Goal: Information Seeking & Learning: Check status

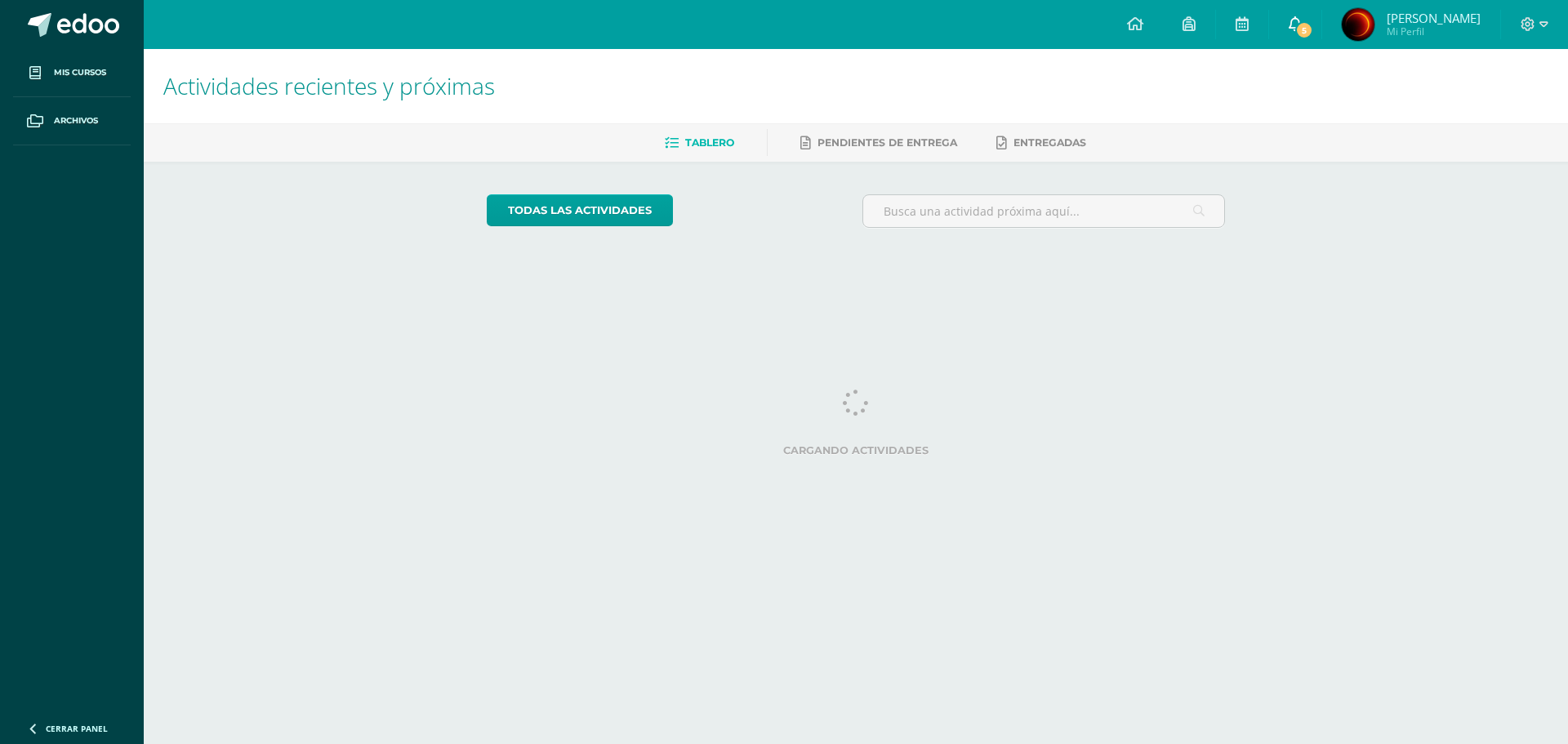
click at [1293, 33] on span at bounding box center [1294, 24] width 13 height 18
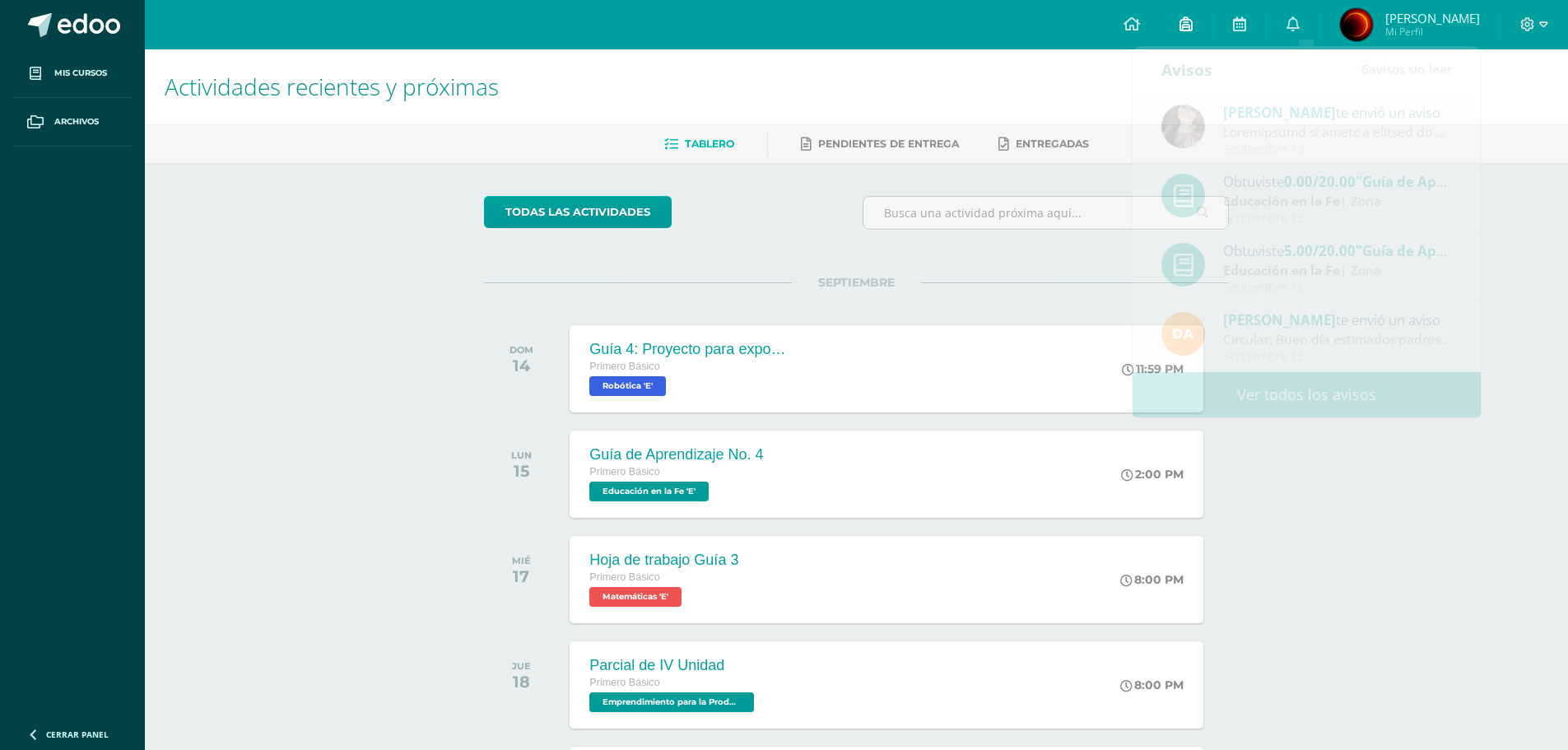
click at [1193, 26] on icon at bounding box center [1185, 23] width 13 height 14
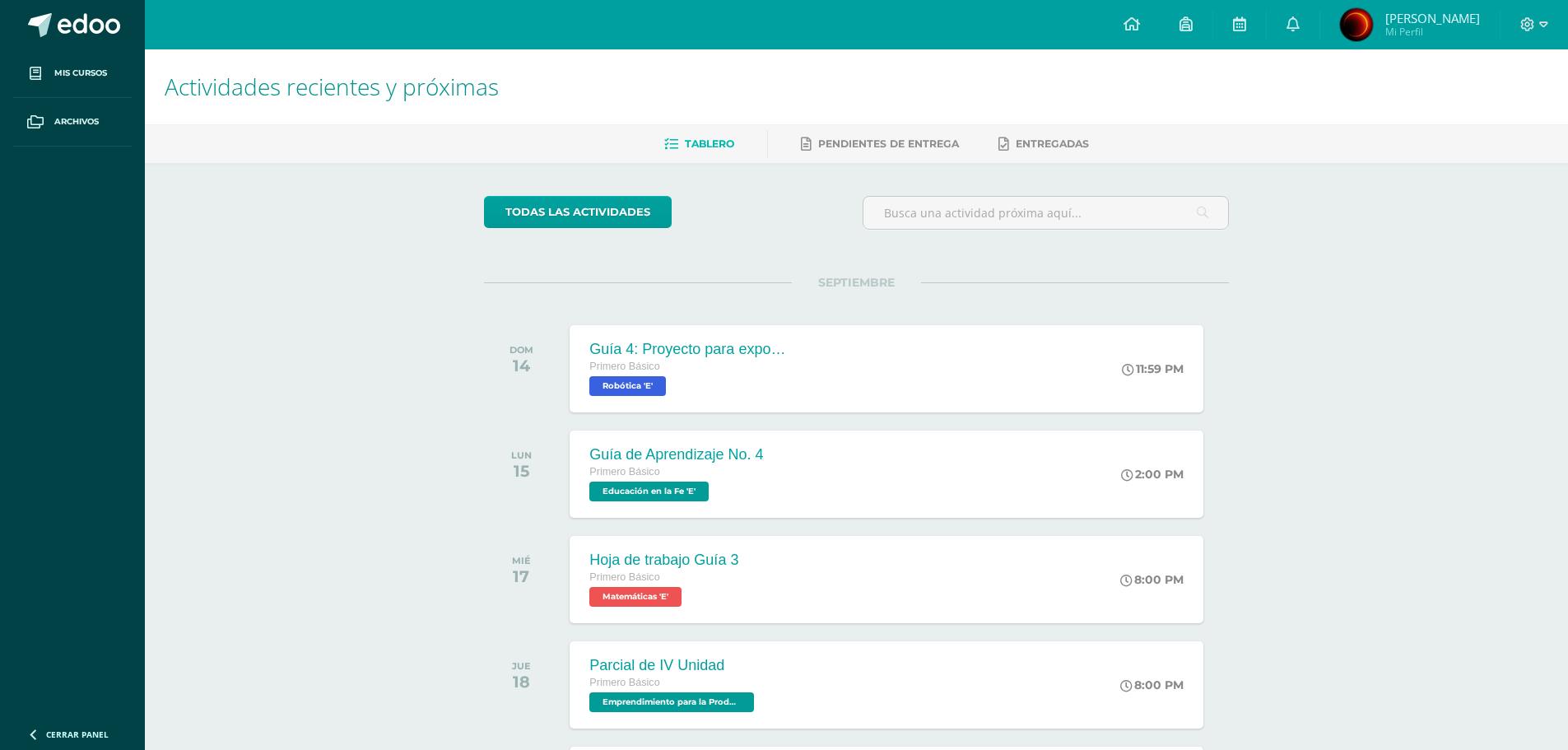
click at [1356, 24] on img at bounding box center [1356, 24] width 33 height 33
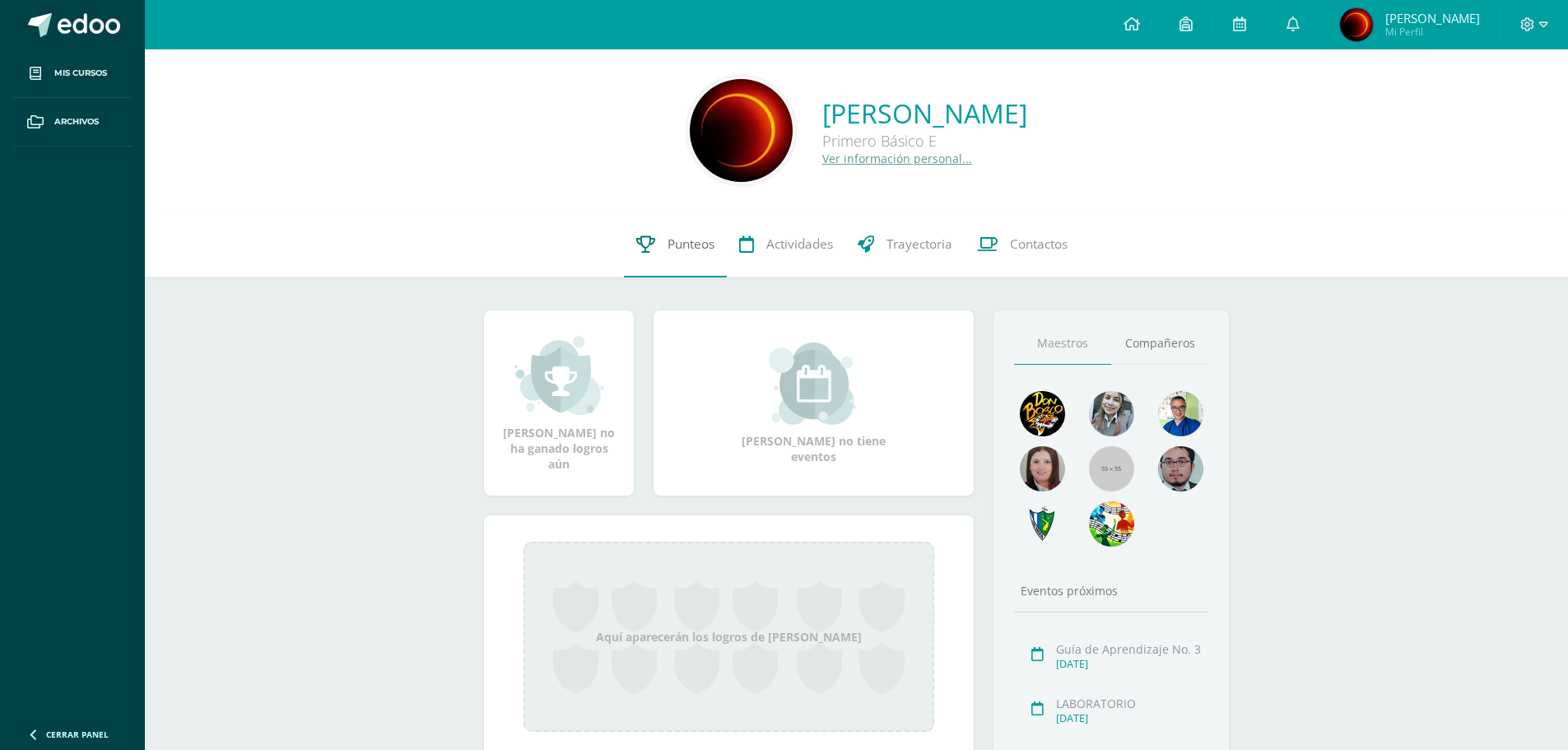
click at [691, 246] on span "Punteos" at bounding box center [691, 243] width 47 height 17
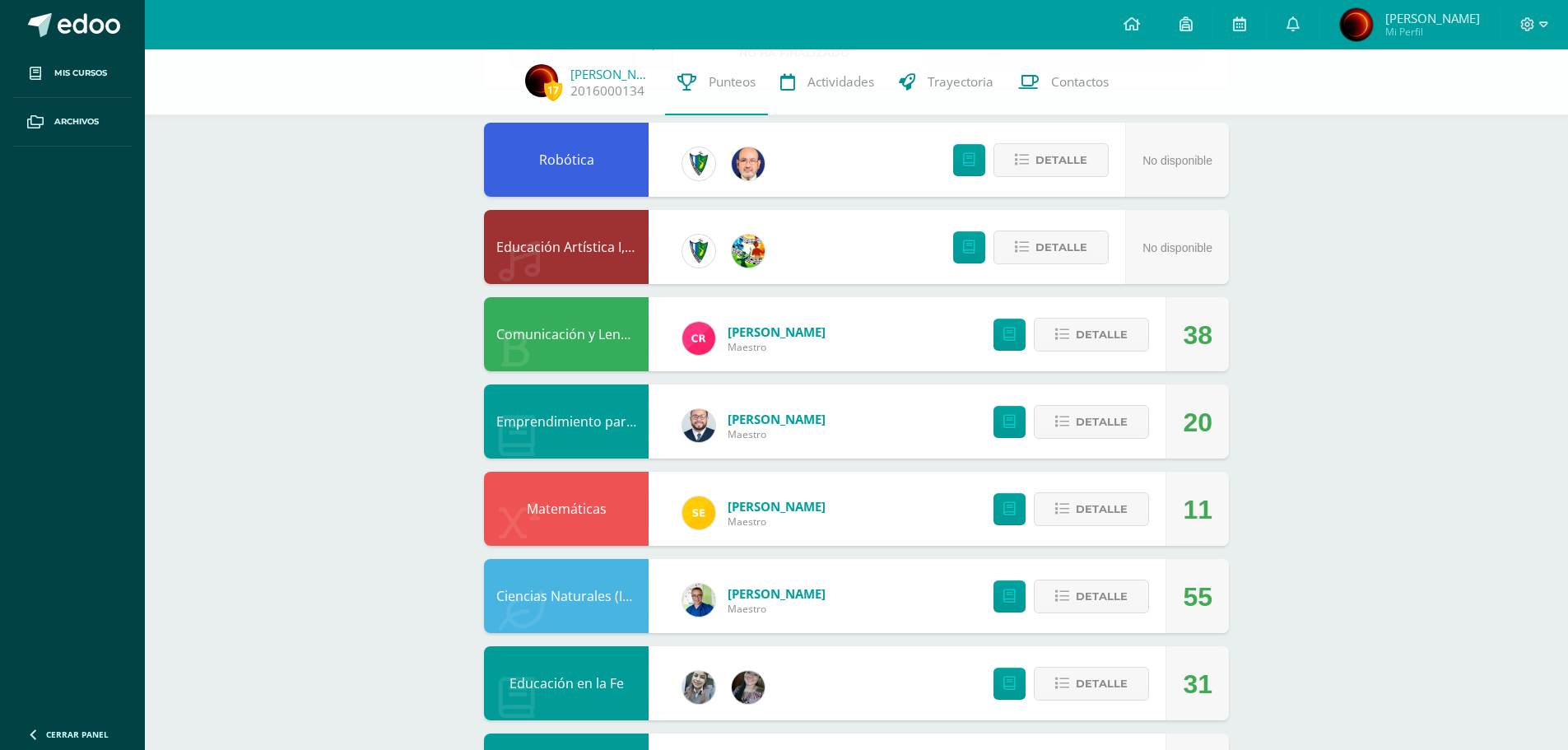
scroll to position [164, 0]
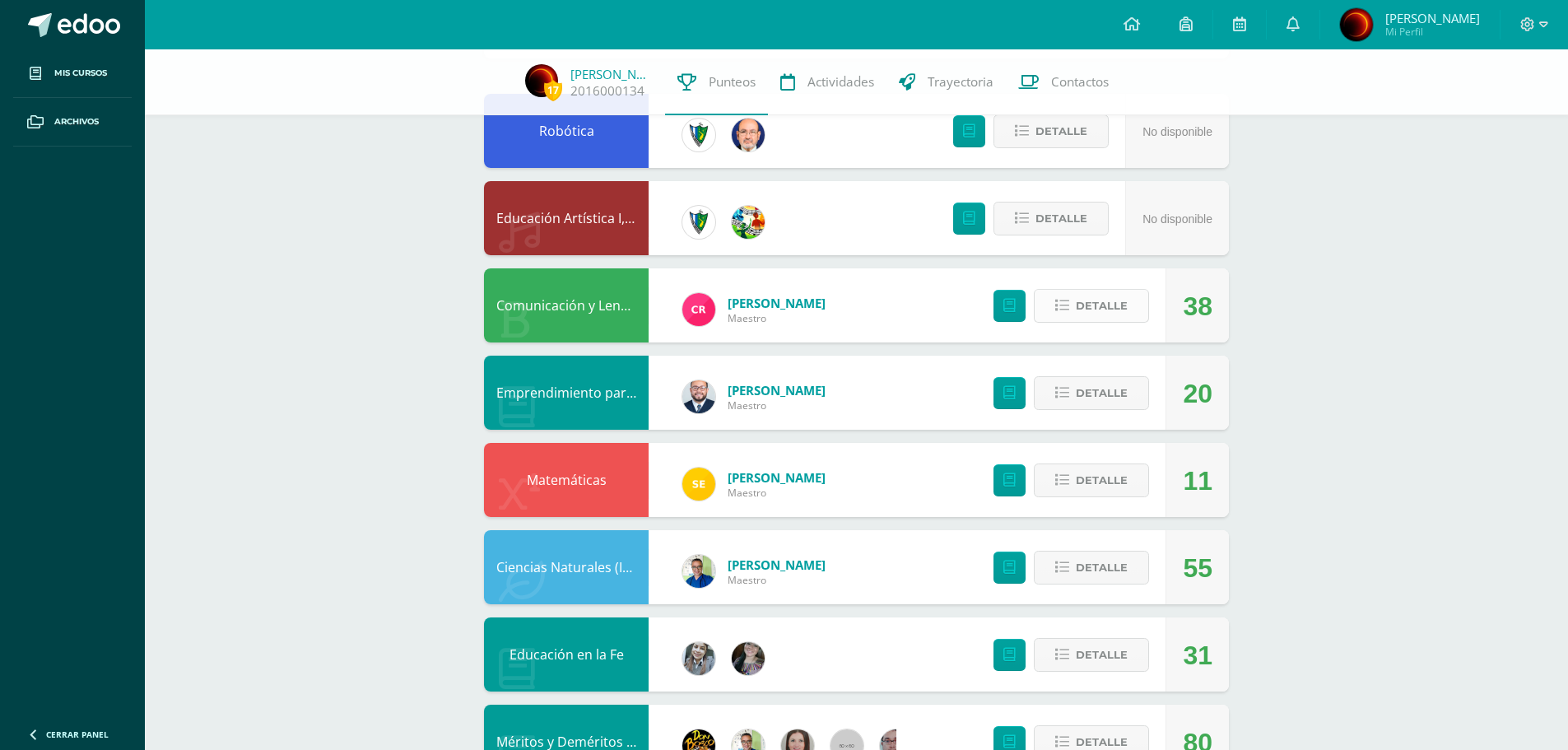
click at [1079, 304] on span "Detalle" at bounding box center [1102, 306] width 52 height 31
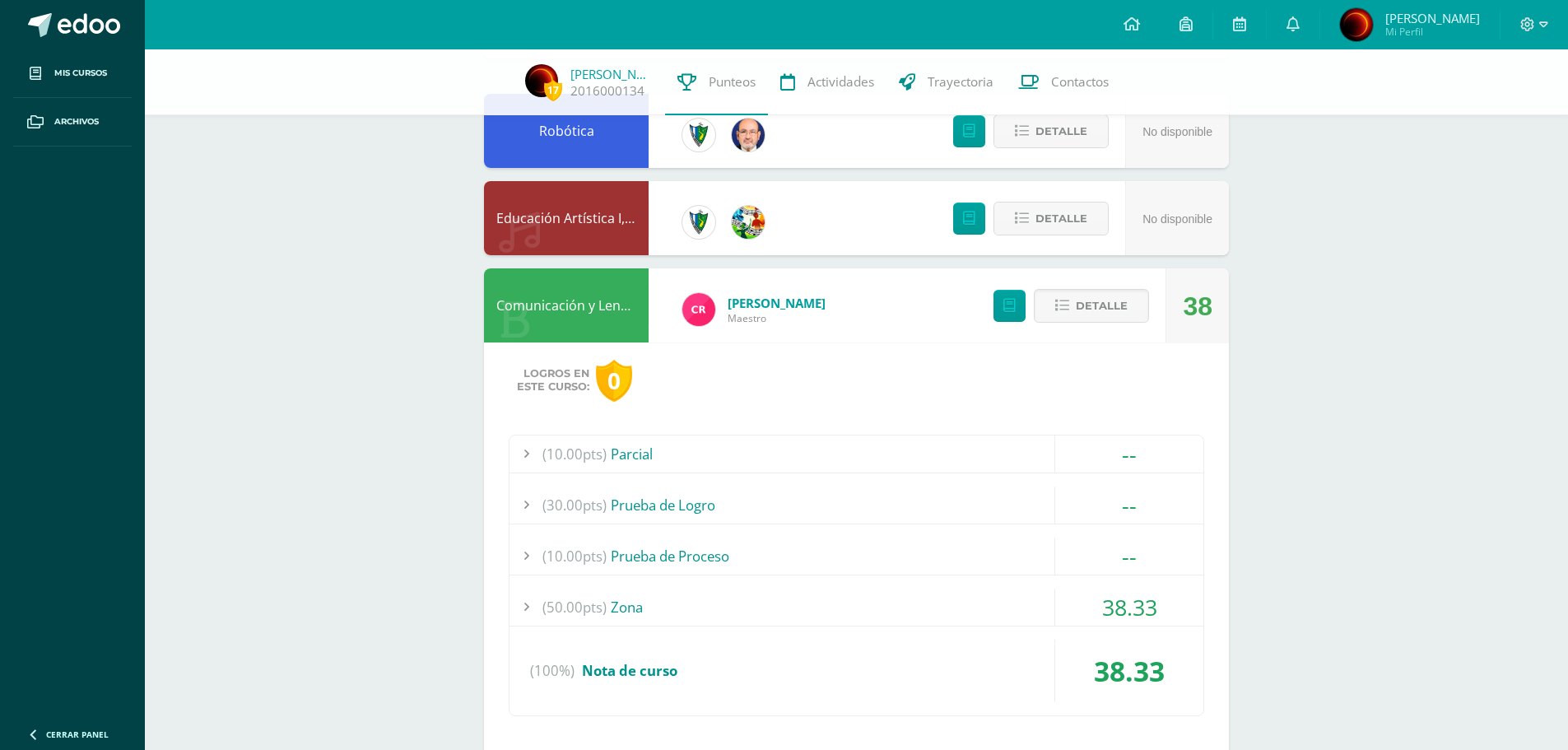
drag, startPoint x: 540, startPoint y: 612, endPoint x: 660, endPoint y: 597, distance: 120.9
click at [660, 597] on div "(50.00pts) Zona 38.33" at bounding box center [856, 607] width 694 height 38
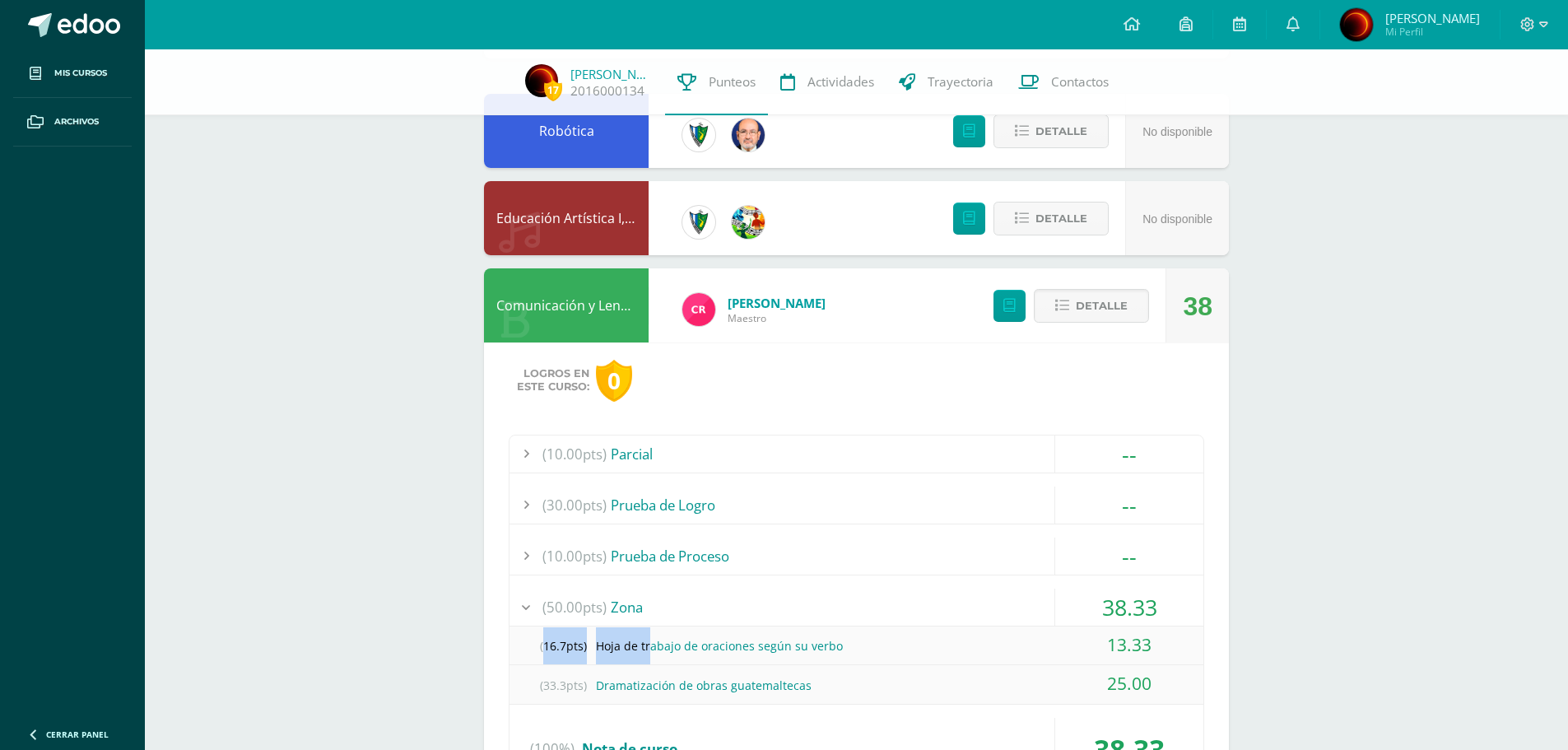
drag, startPoint x: 538, startPoint y: 646, endPoint x: 651, endPoint y: 639, distance: 113.2
click at [651, 639] on div "(16.7pts) Hoja de trabajo de oraciones según su verbo" at bounding box center [856, 645] width 694 height 37
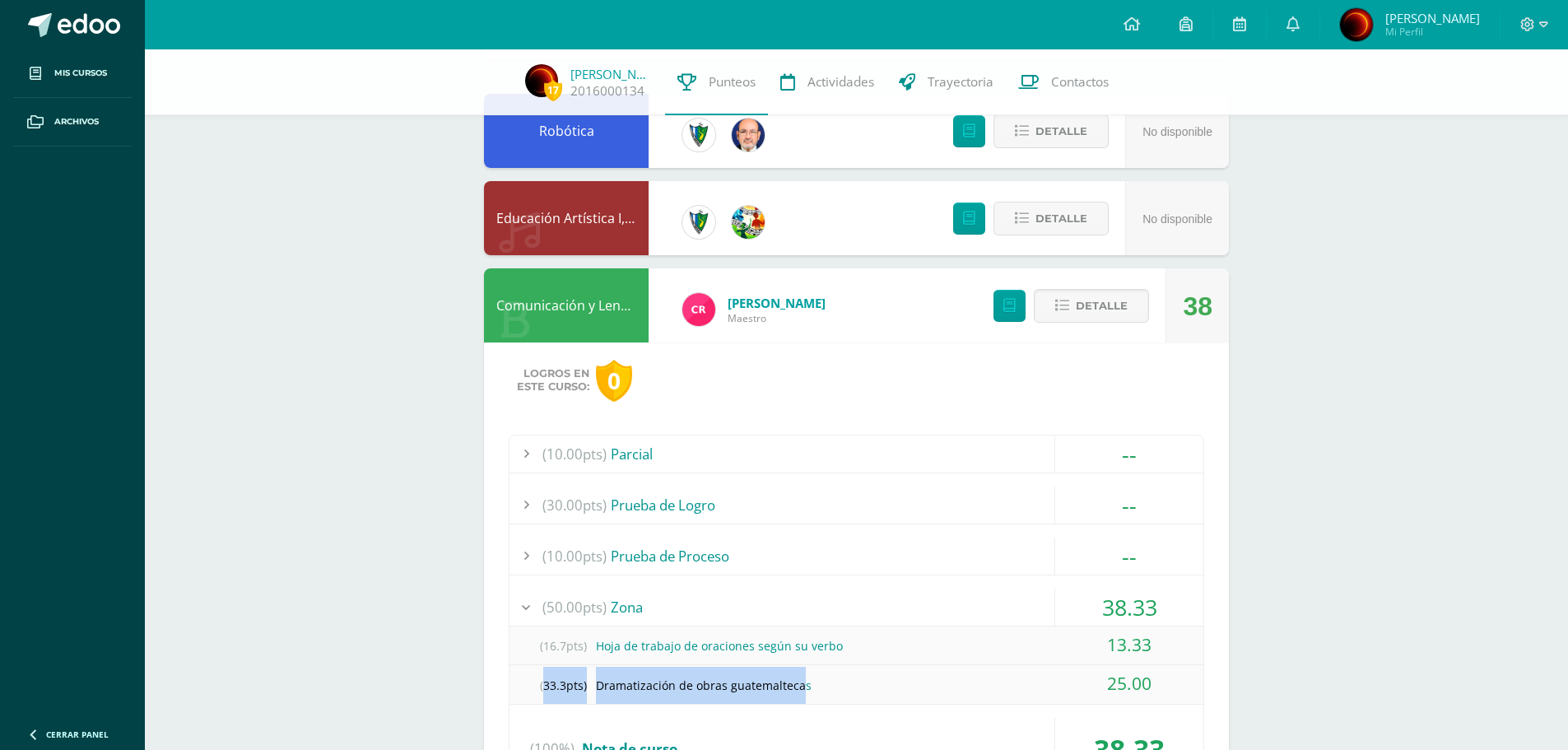
drag, startPoint x: 533, startPoint y: 683, endPoint x: 802, endPoint y: 678, distance: 269.0
click at [802, 678] on div "(33.3pts) Dramatización de obras guatemaltecas" at bounding box center [856, 684] width 694 height 37
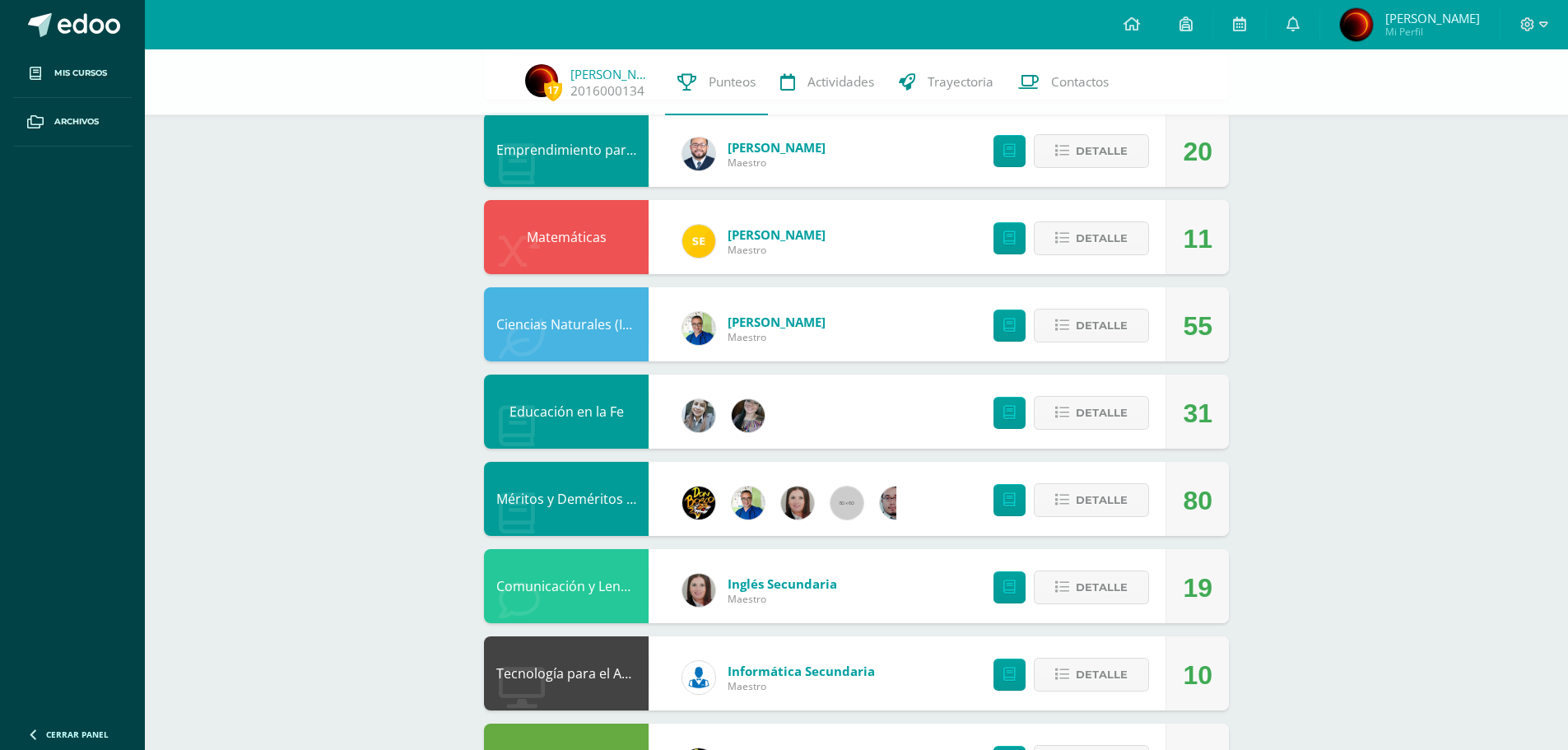
scroll to position [905, 0]
click at [1081, 409] on span "Detalle" at bounding box center [1102, 412] width 52 height 31
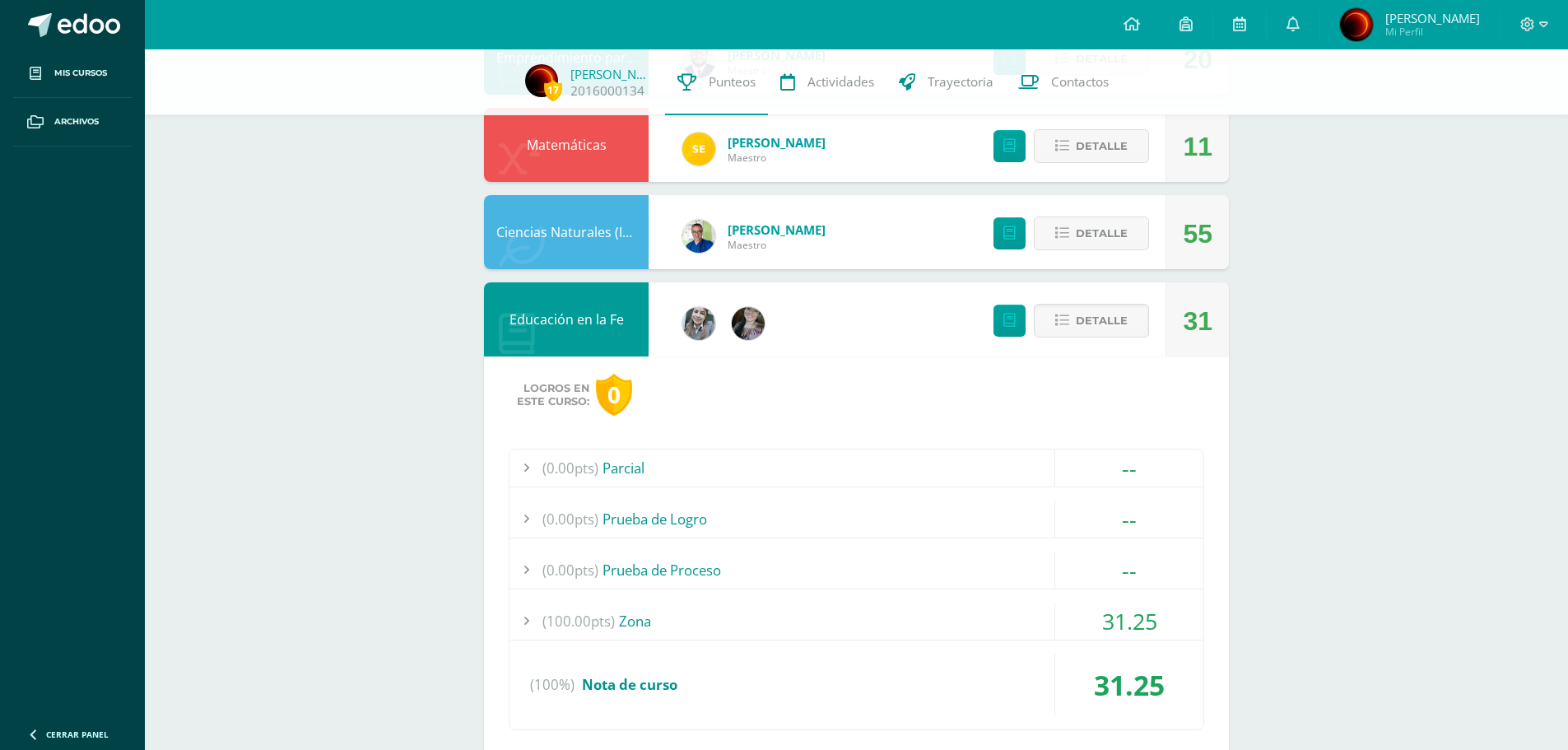
scroll to position [1070, 0]
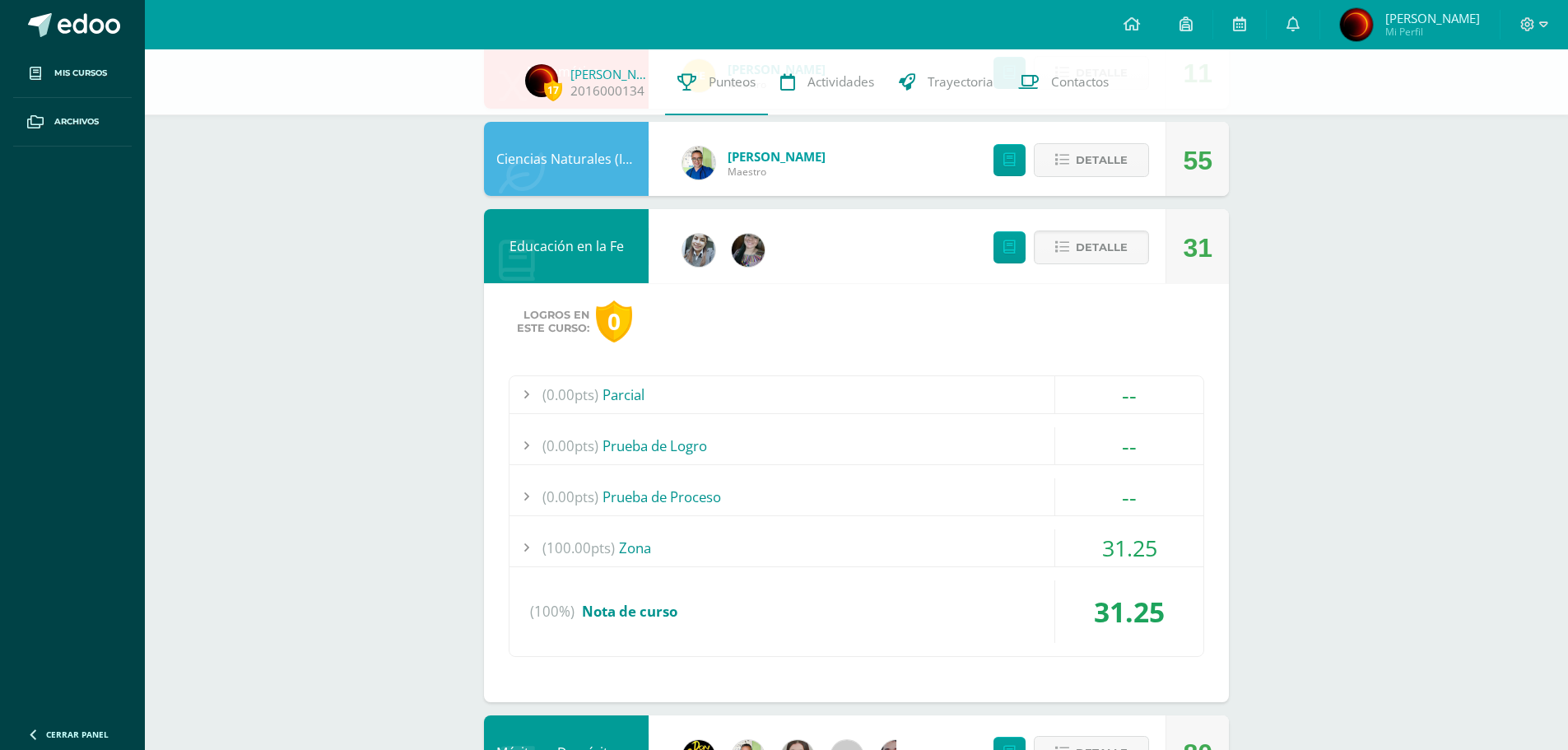
click at [542, 551] on span "(100.00pts)" at bounding box center [578, 547] width 73 height 37
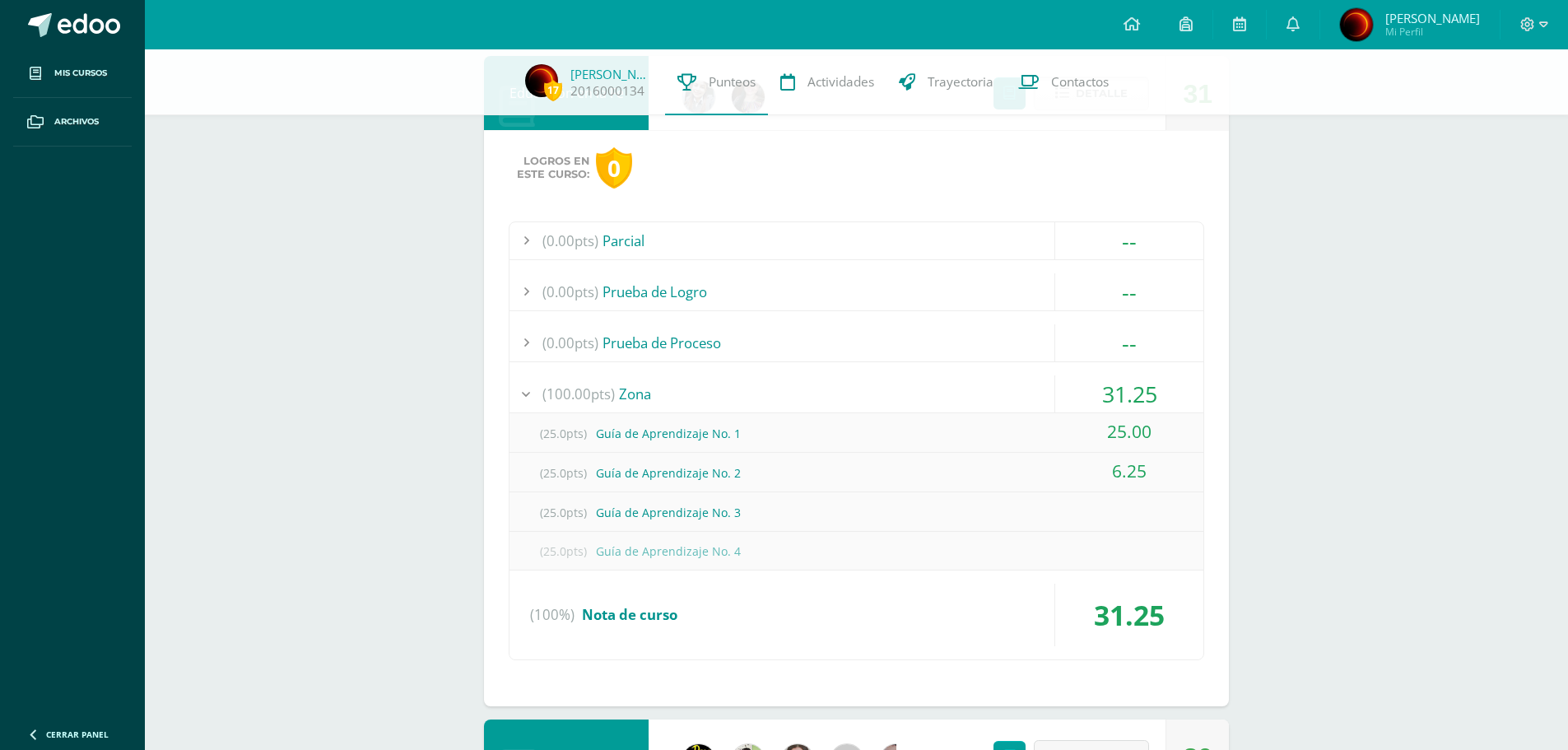
scroll to position [1156, 0]
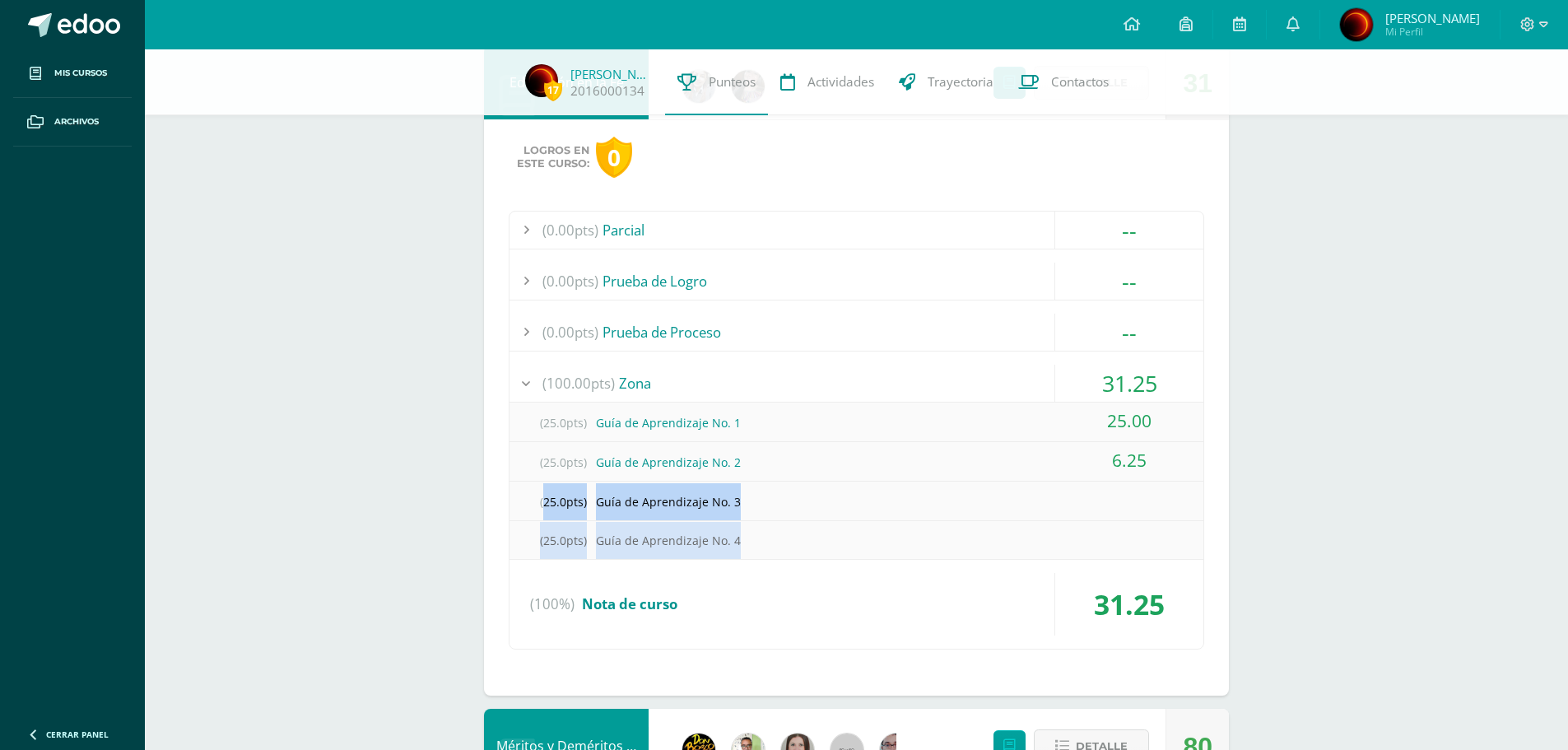
drag, startPoint x: 533, startPoint y: 506, endPoint x: 733, endPoint y: 543, distance: 203.4
click at [733, 543] on div "(25.0pts) Guía de Aprendizaje No. 1 25.00 (25.0pts) Guía de Aprendizaje No. 2 6…" at bounding box center [856, 481] width 694 height 156
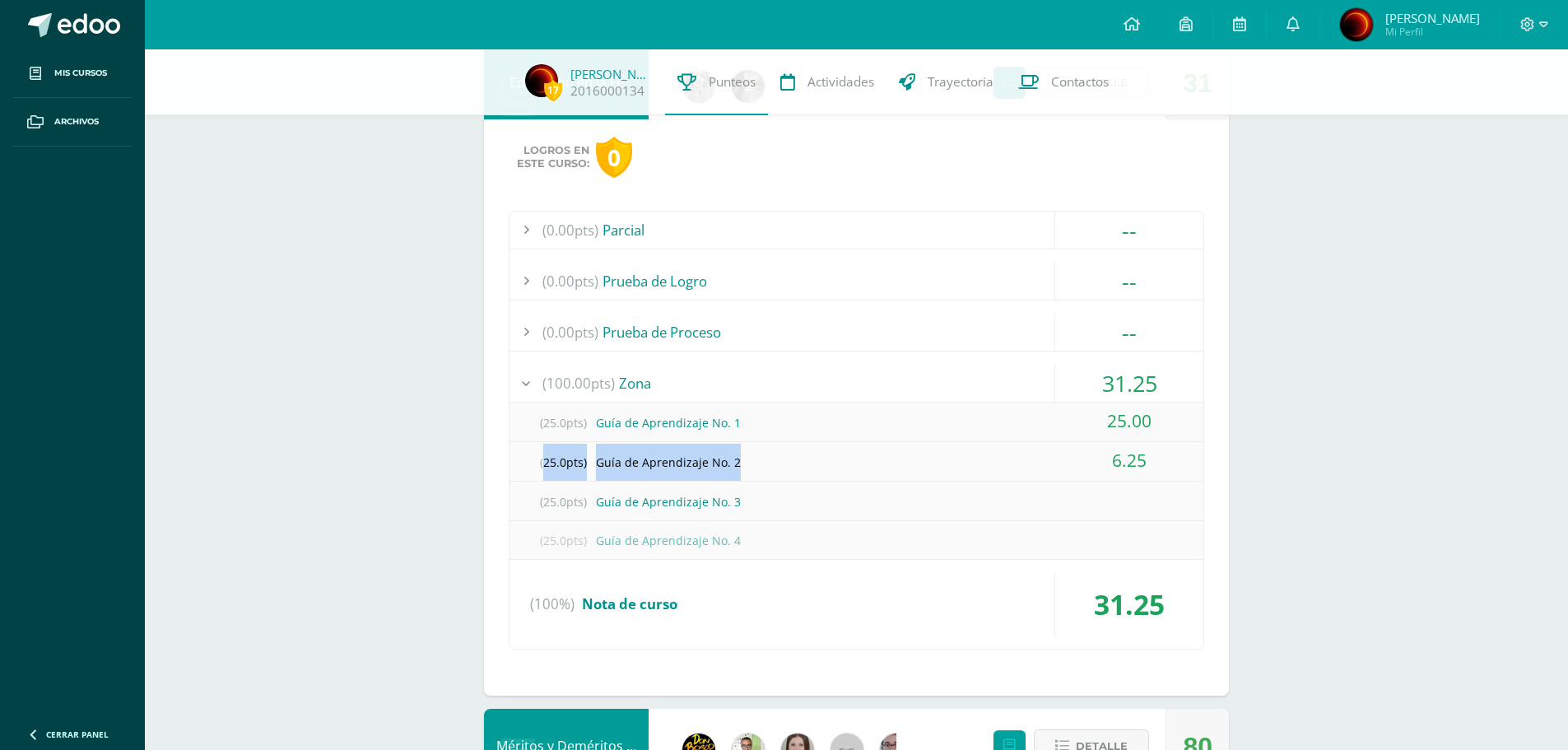
drag, startPoint x: 541, startPoint y: 466, endPoint x: 737, endPoint y: 464, distance: 196.0
click at [737, 464] on div "(25.0pts) Guía de Aprendizaje No. 2" at bounding box center [856, 462] width 694 height 37
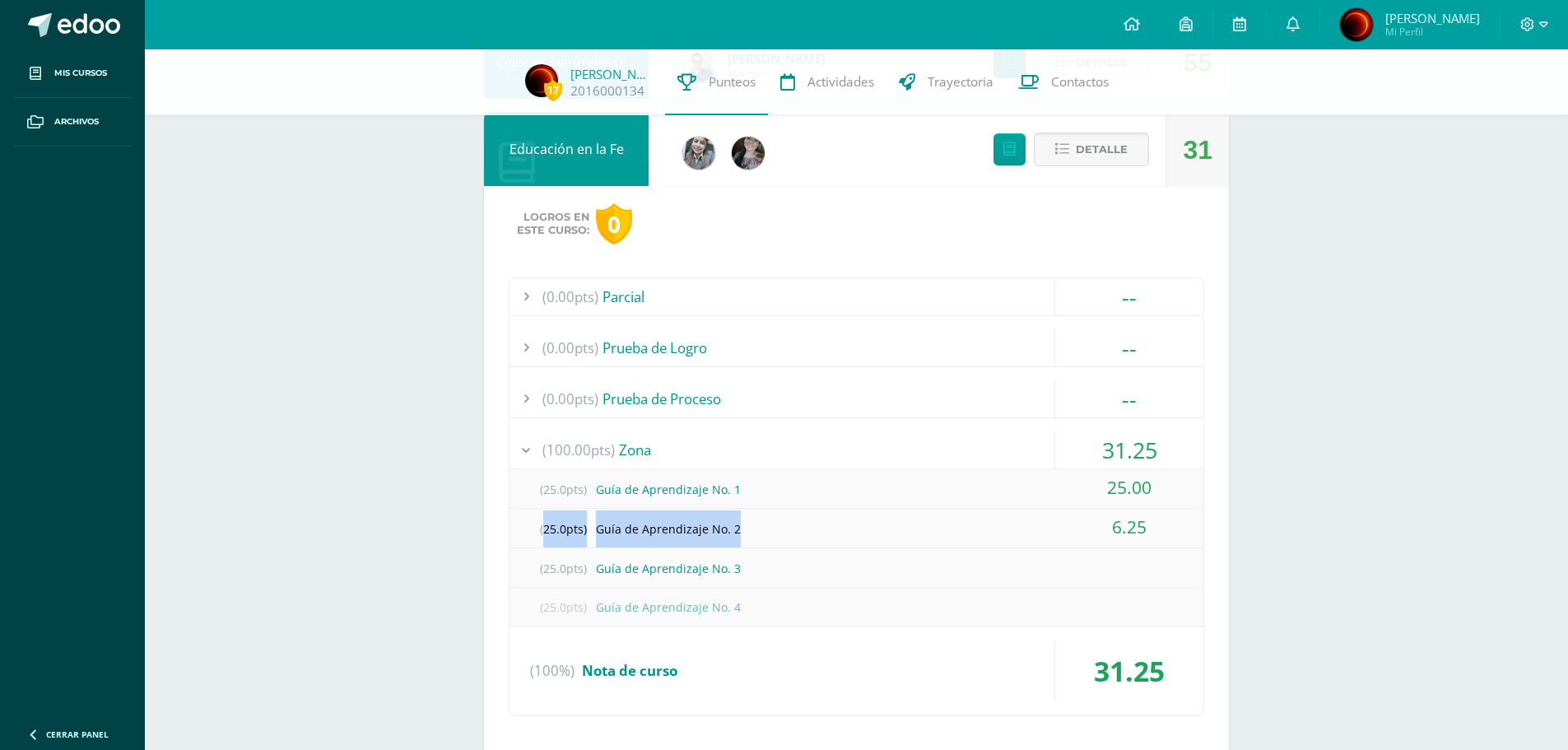
scroll to position [991, 0]
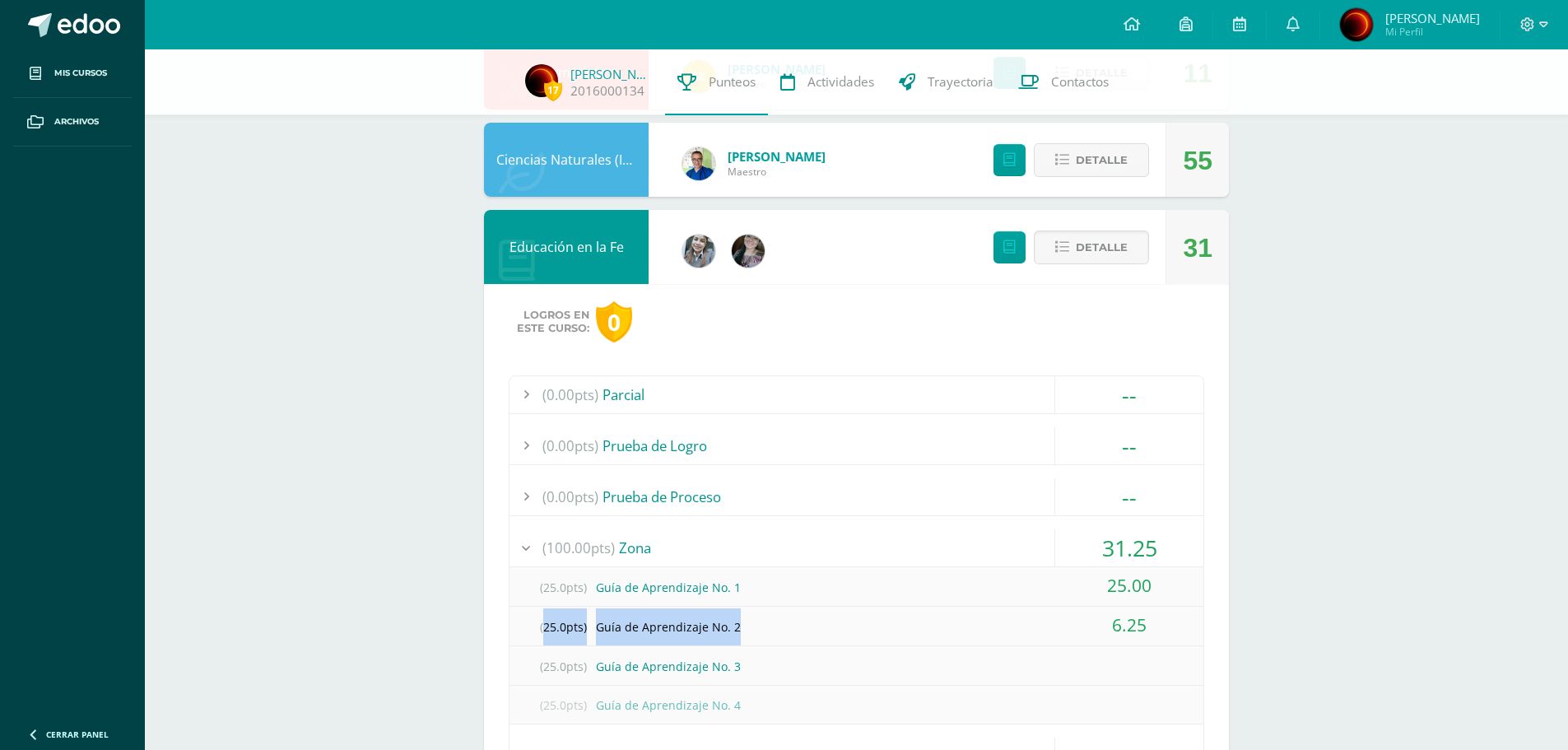
drag, startPoint x: 515, startPoint y: 240, endPoint x: 621, endPoint y: 251, distance: 106.6
click at [621, 251] on div "Educación en la Fe" at bounding box center [566, 247] width 164 height 74
click at [530, 551] on div at bounding box center [525, 547] width 33 height 37
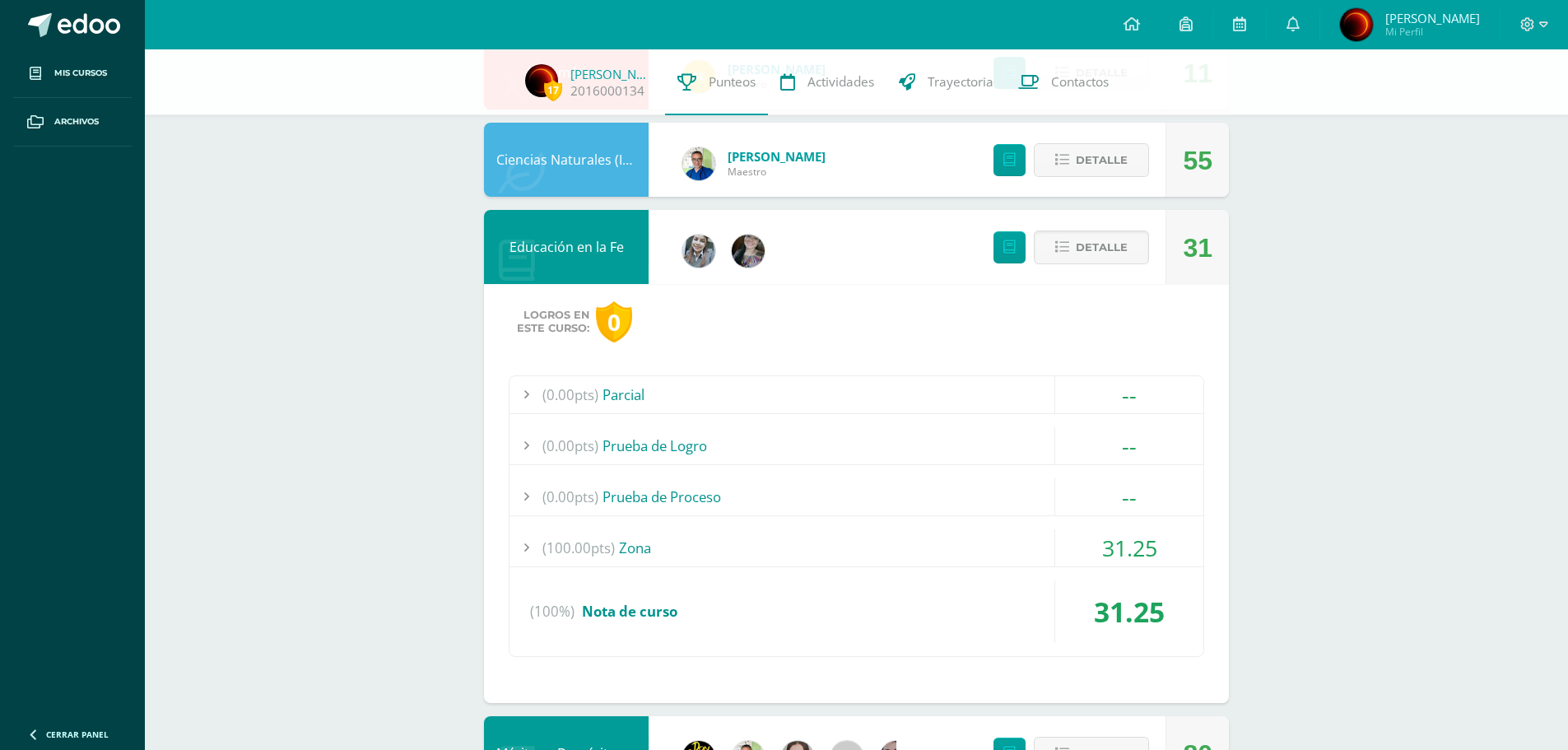
click at [530, 551] on div at bounding box center [525, 547] width 33 height 37
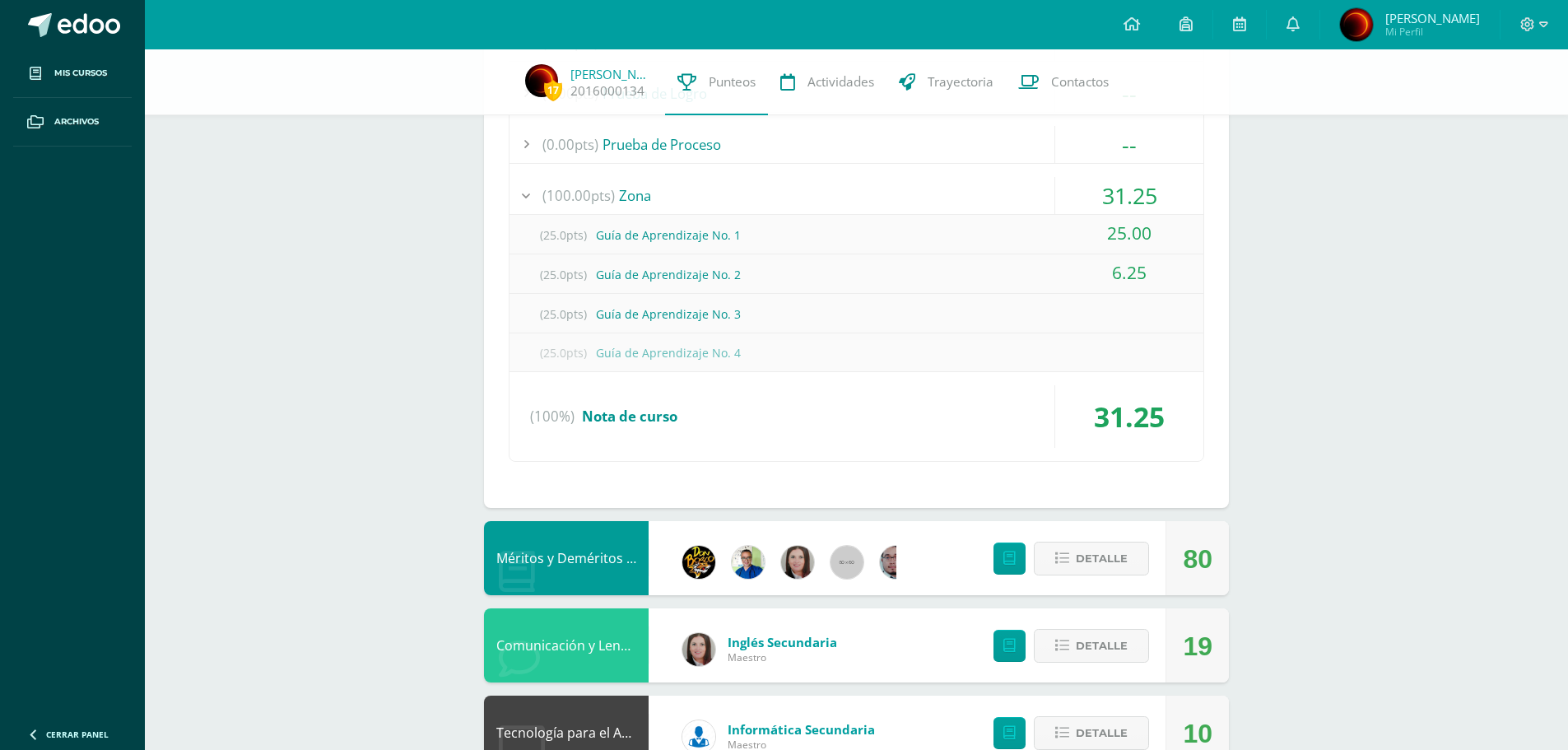
scroll to position [1403, 0]
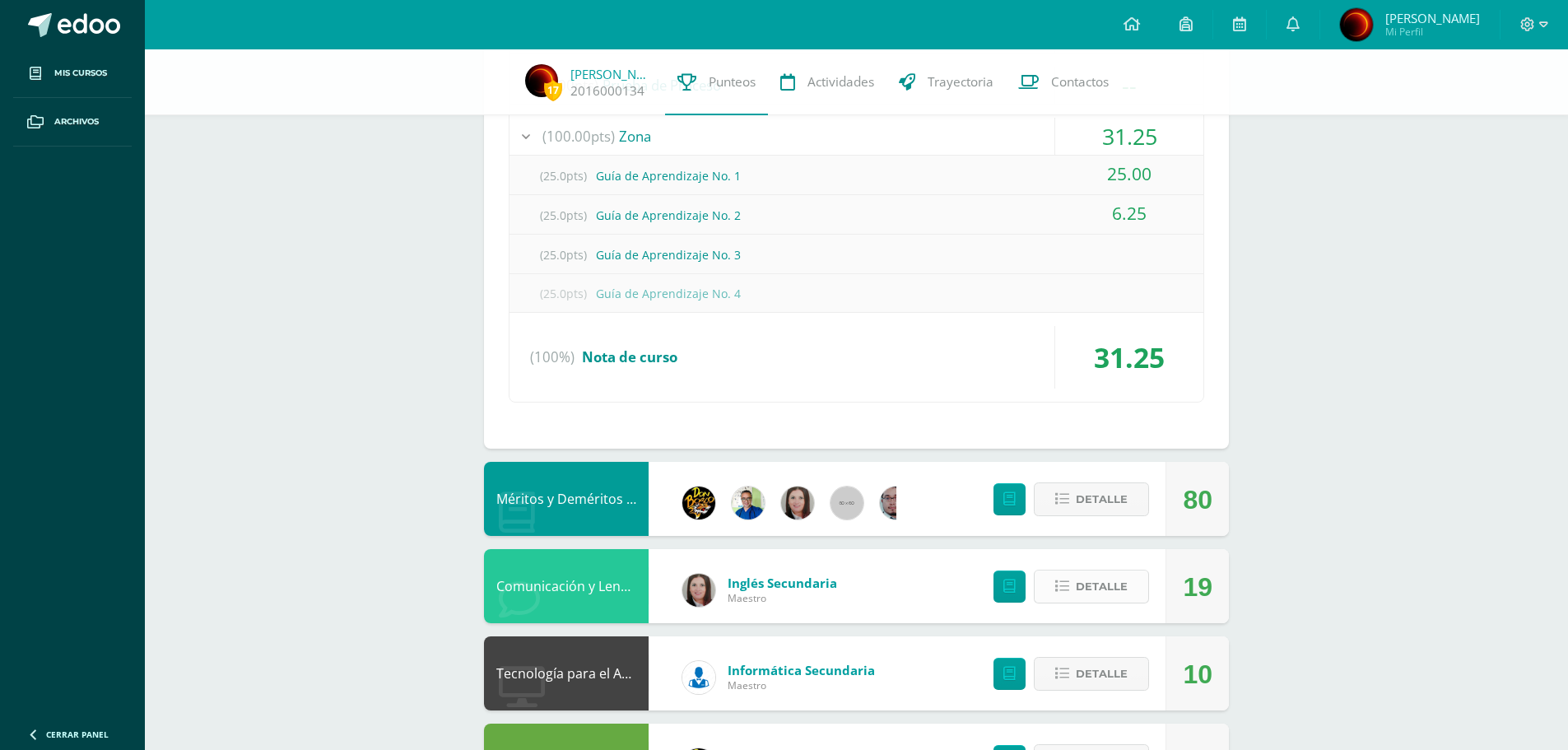
click at [1140, 580] on button "Detalle" at bounding box center [1091, 587] width 115 height 34
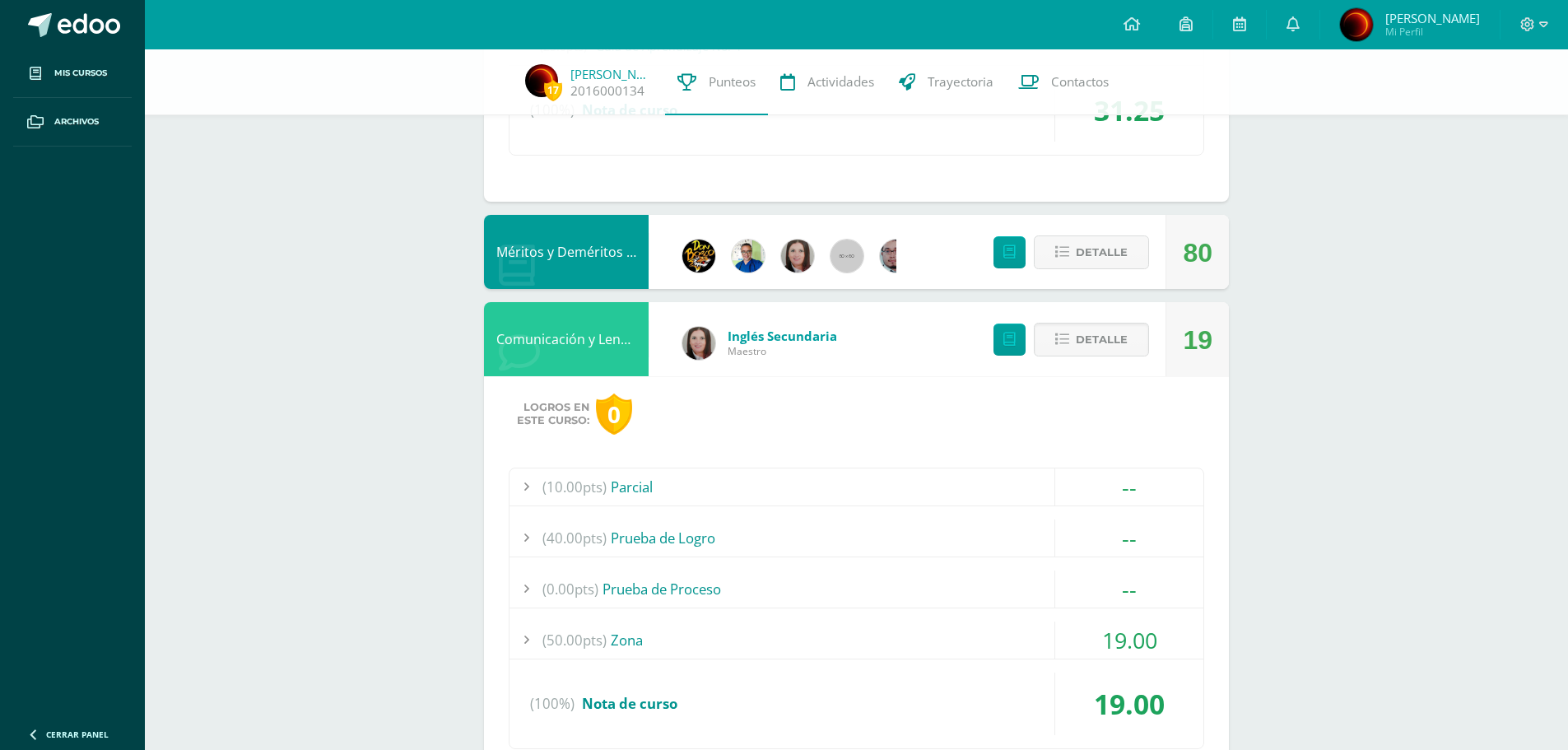
scroll to position [1732, 0]
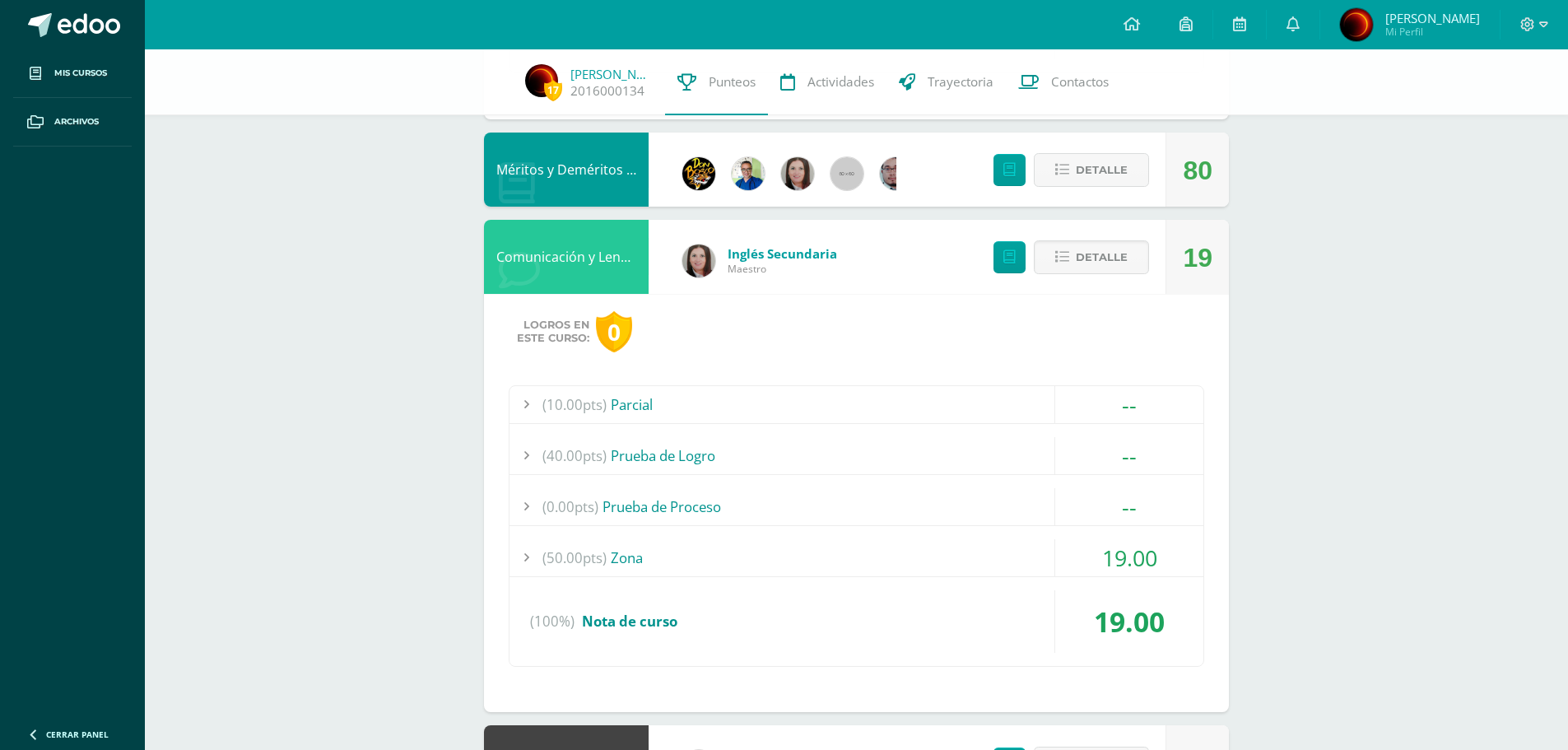
click at [524, 558] on div at bounding box center [525, 557] width 33 height 37
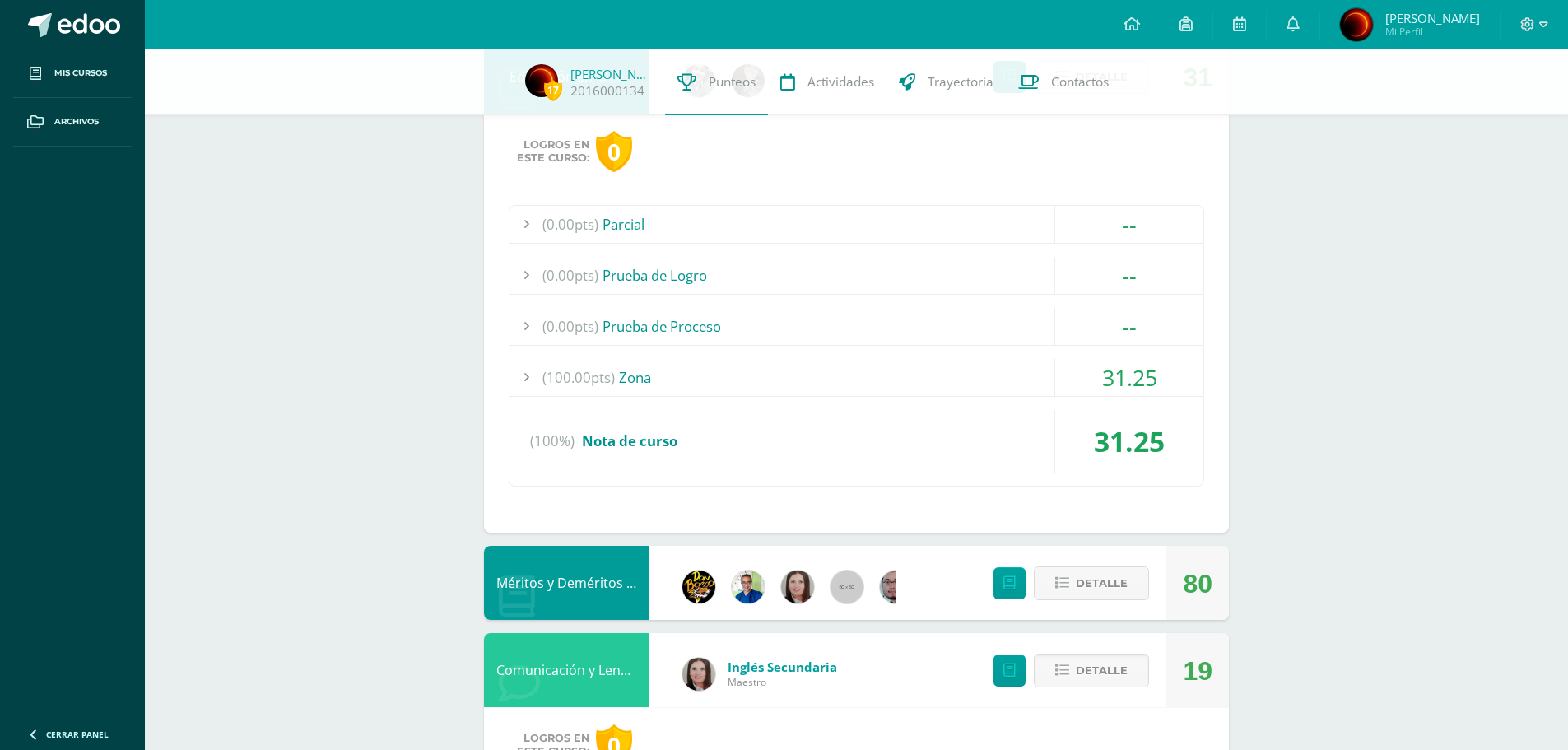
scroll to position [1081, 0]
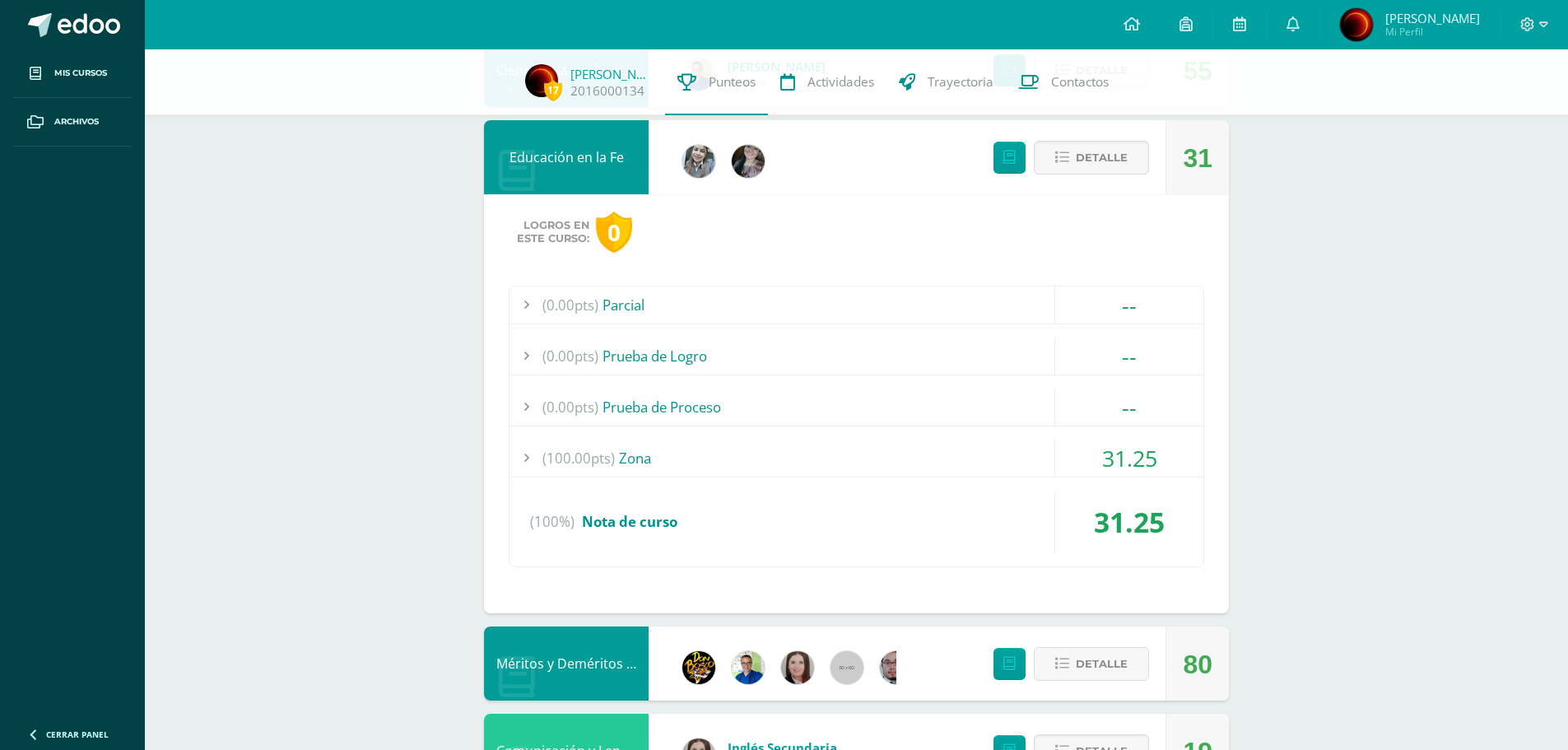
click at [526, 467] on div at bounding box center [525, 457] width 33 height 37
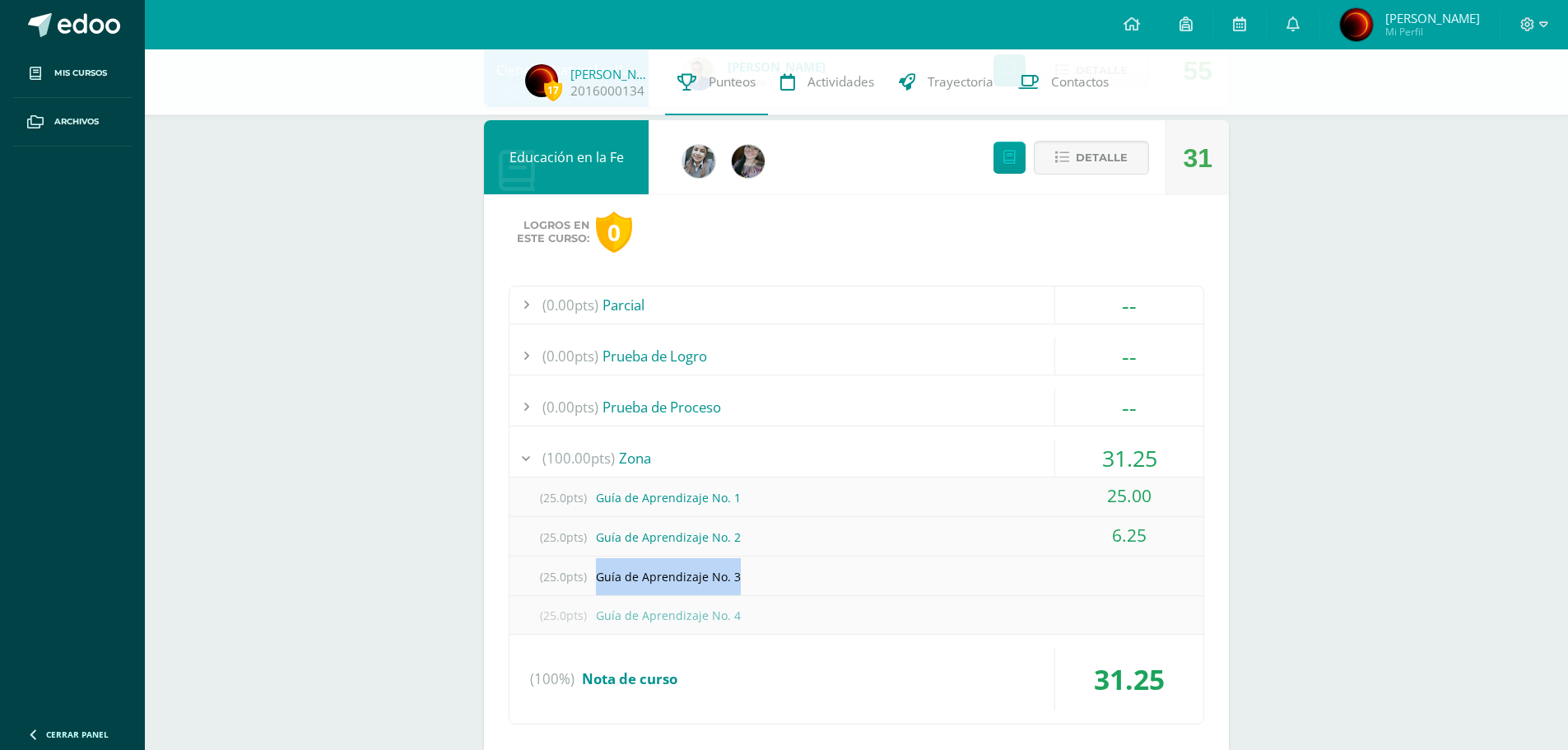
drag, startPoint x: 586, startPoint y: 578, endPoint x: 1124, endPoint y: 566, distance: 538.1
click at [1124, 566] on div "(25.0pts) Guía de Aprendizaje No. 3" at bounding box center [856, 576] width 694 height 37
click at [1127, 581] on div "(25.0pts) Guía de Aprendizaje No. 3" at bounding box center [856, 576] width 694 height 37
drag, startPoint x: 536, startPoint y: 580, endPoint x: 752, endPoint y: 589, distance: 216.2
click at [752, 589] on div "(25.0pts) Guía de Aprendizaje No. 3" at bounding box center [856, 576] width 694 height 37
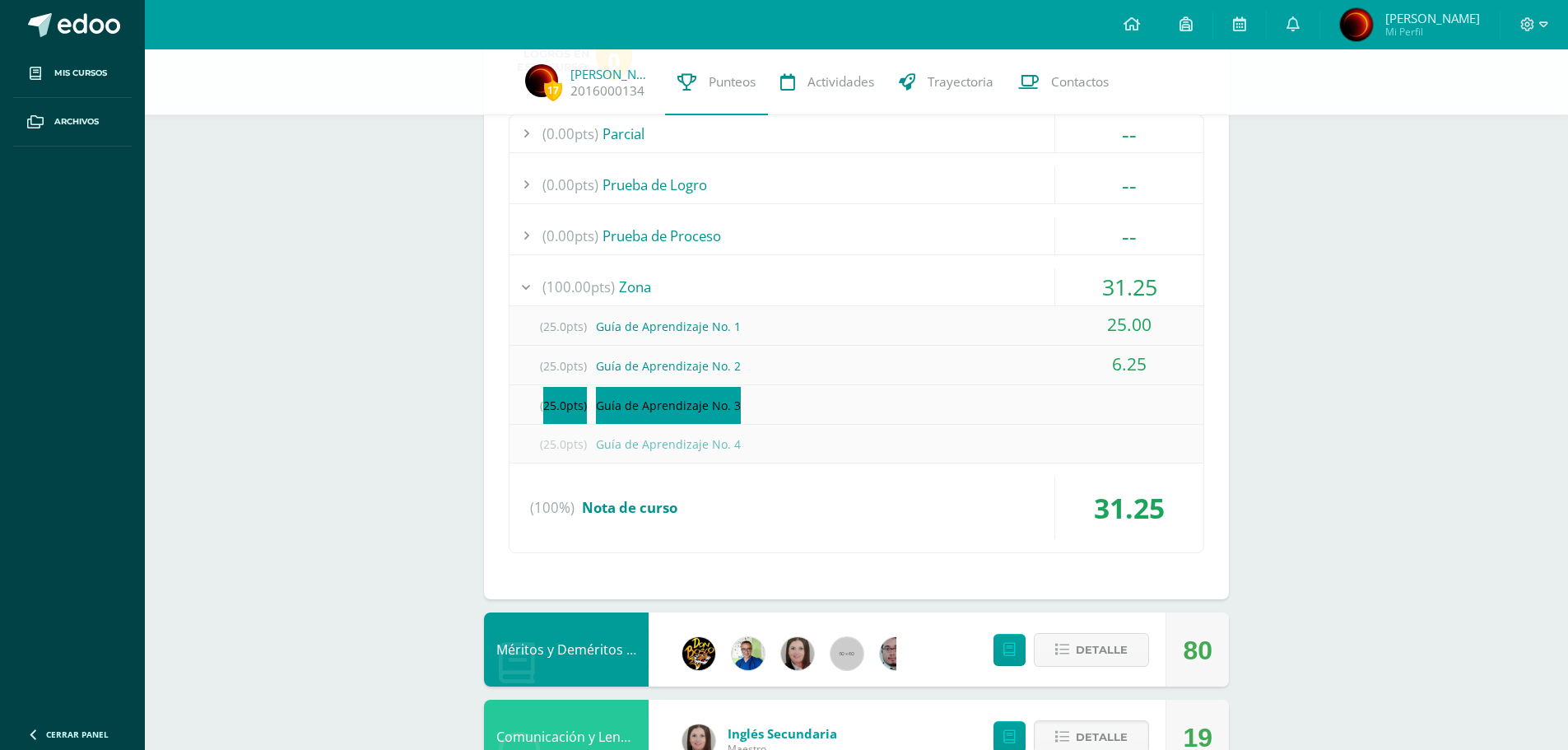
scroll to position [1246, 0]
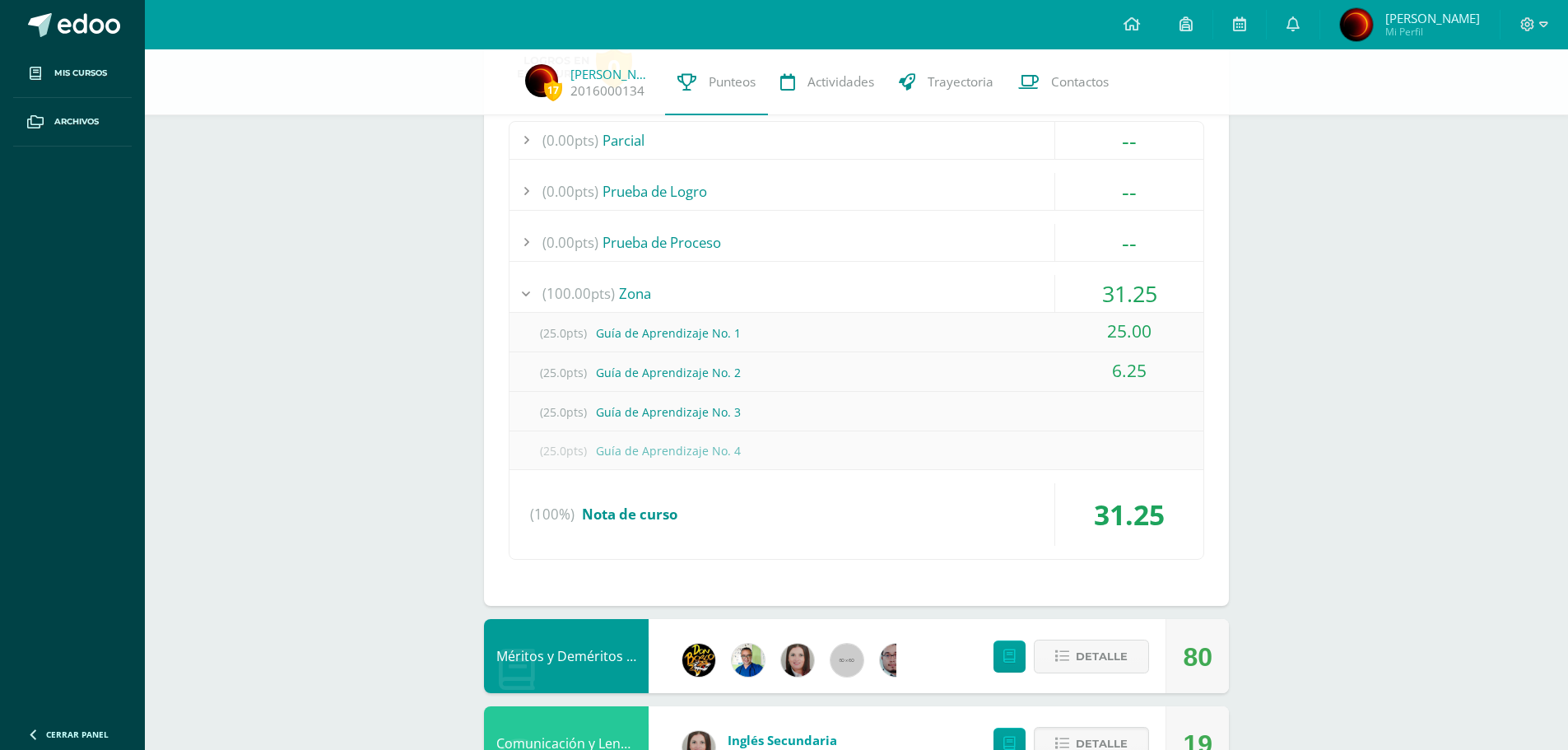
drag, startPoint x: 630, startPoint y: 431, endPoint x: 604, endPoint y: 425, distance: 26.7
click at [629, 431] on div "(25.0pts) Guía de Aprendizaje No. 4" at bounding box center [856, 450] width 694 height 39
drag, startPoint x: 538, startPoint y: 411, endPoint x: 1141, endPoint y: 426, distance: 603.2
click at [1141, 426] on div "(25.0pts) Guía de Aprendizaje No. 3" at bounding box center [856, 411] width 694 height 37
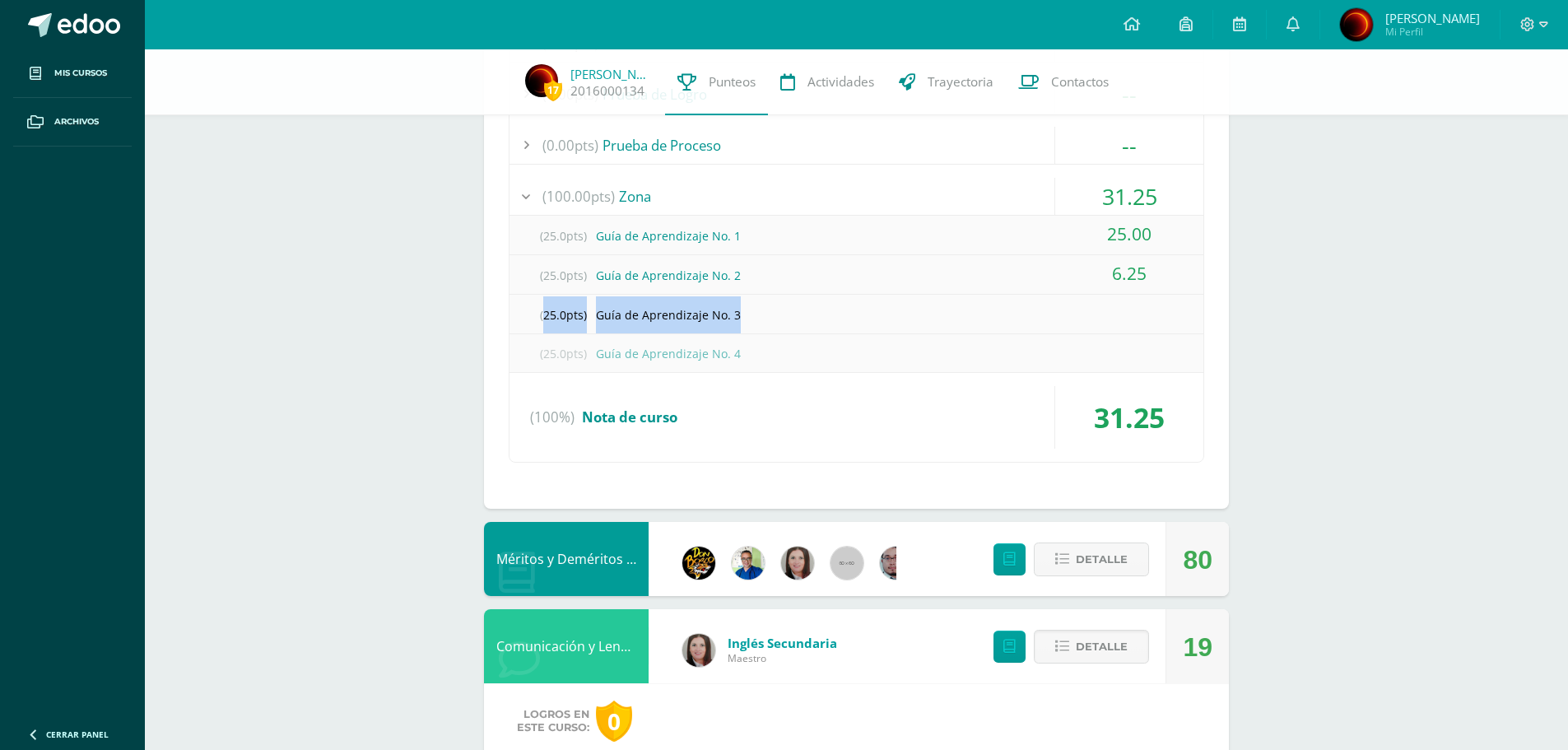
scroll to position [1328, 0]
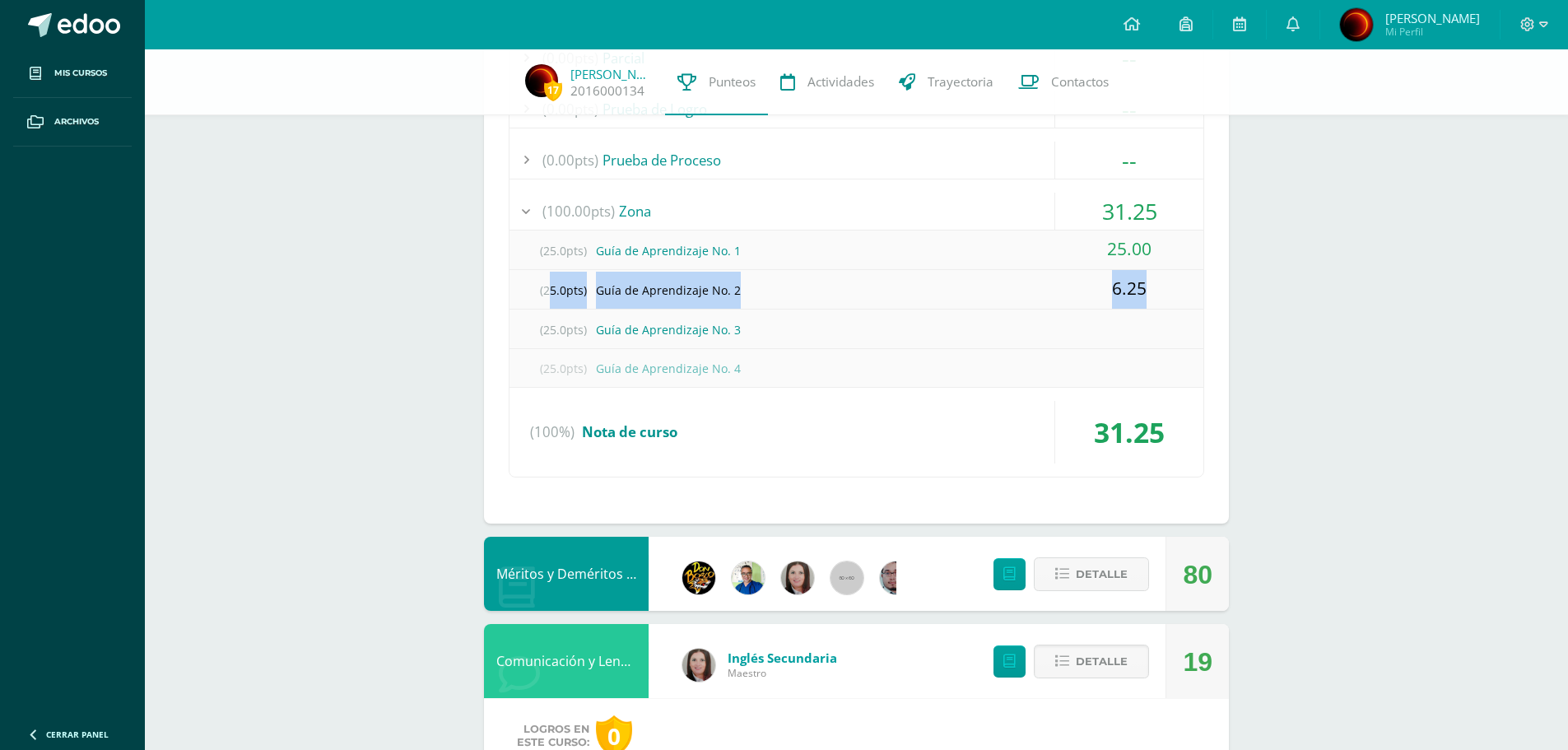
drag, startPoint x: 542, startPoint y: 293, endPoint x: 1159, endPoint y: 290, distance: 617.0
click at [1159, 290] on div "(25.0pts) Guía de Aprendizaje No. 2 6.25" at bounding box center [856, 290] width 694 height 40
click at [561, 307] on span "(25.0pts)" at bounding box center [562, 289] width 66 height 37
drag, startPoint x: 533, startPoint y: 290, endPoint x: 1151, endPoint y: 292, distance: 618.0
click at [1151, 291] on div "(25.0pts) Guía de Aprendizaje No. 2 6.25" at bounding box center [856, 290] width 694 height 40
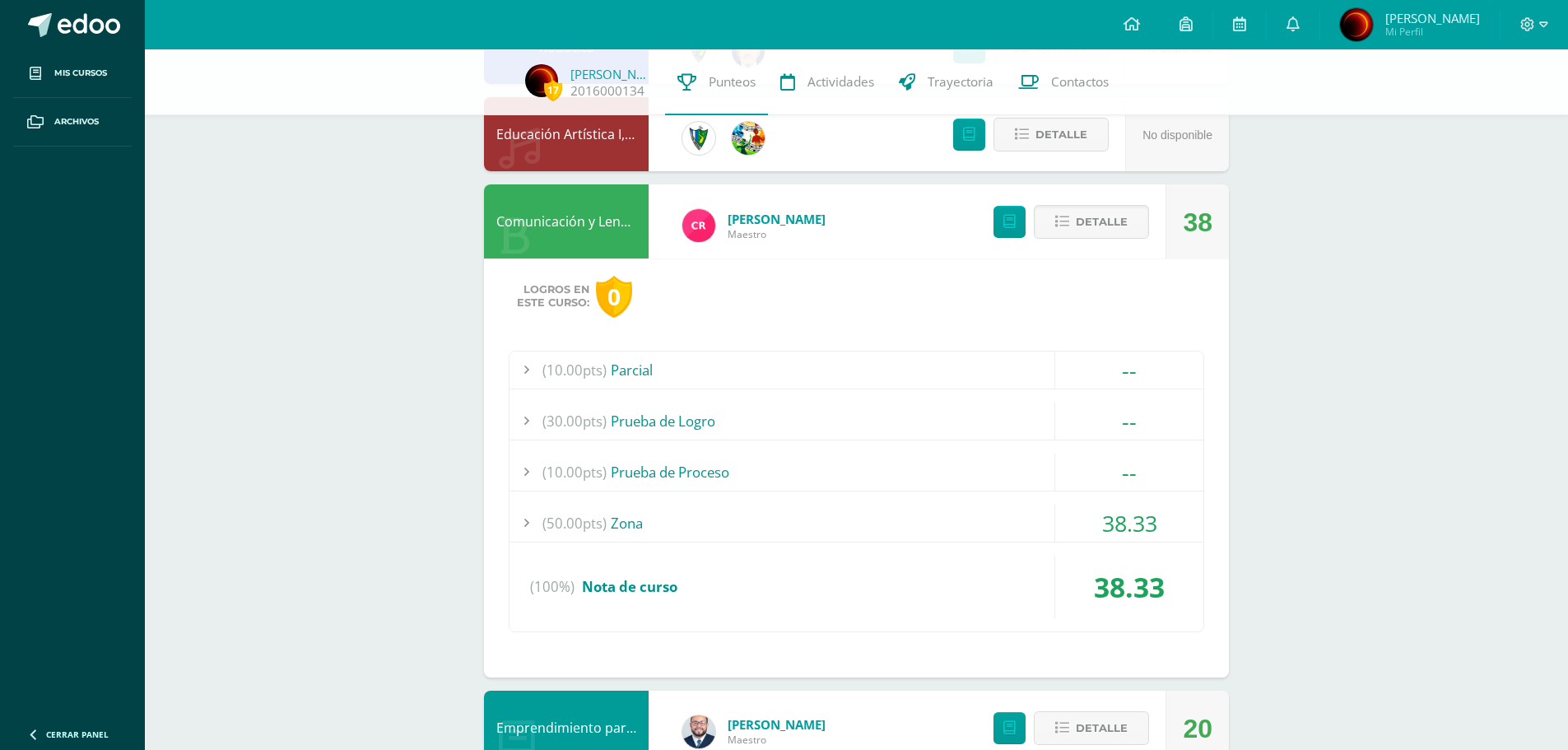
scroll to position [258, 0]
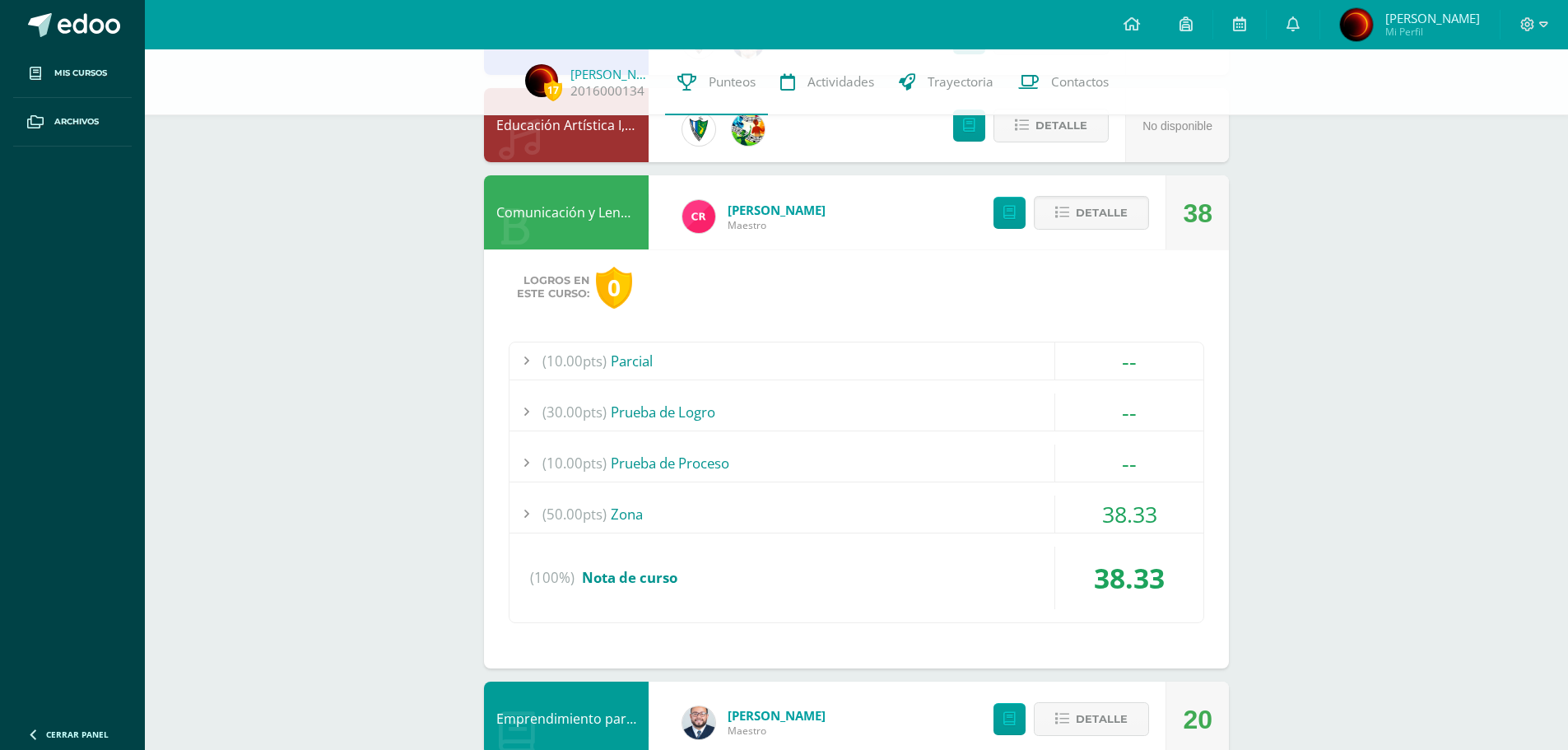
click at [527, 513] on div at bounding box center [525, 514] width 33 height 37
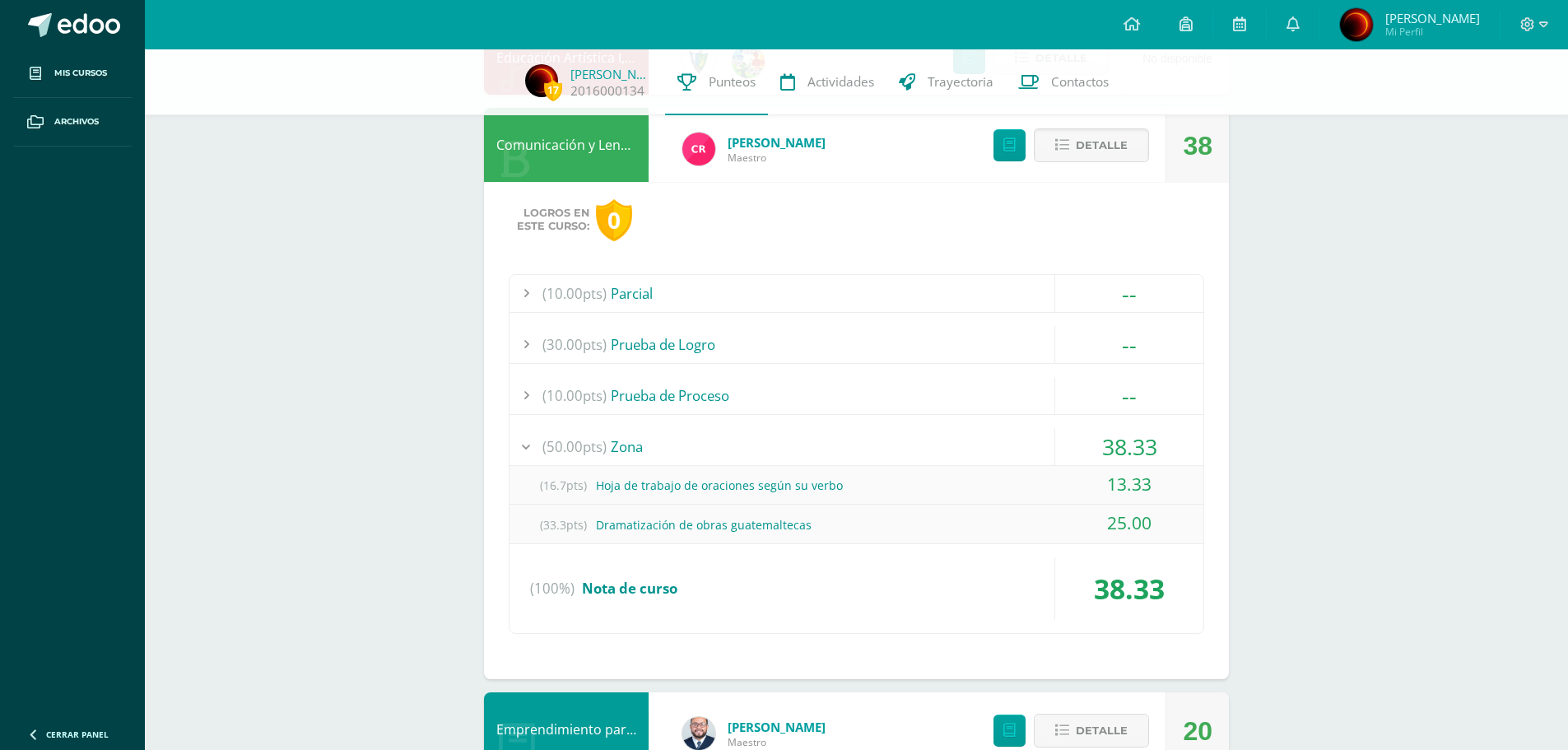
scroll to position [422, 0]
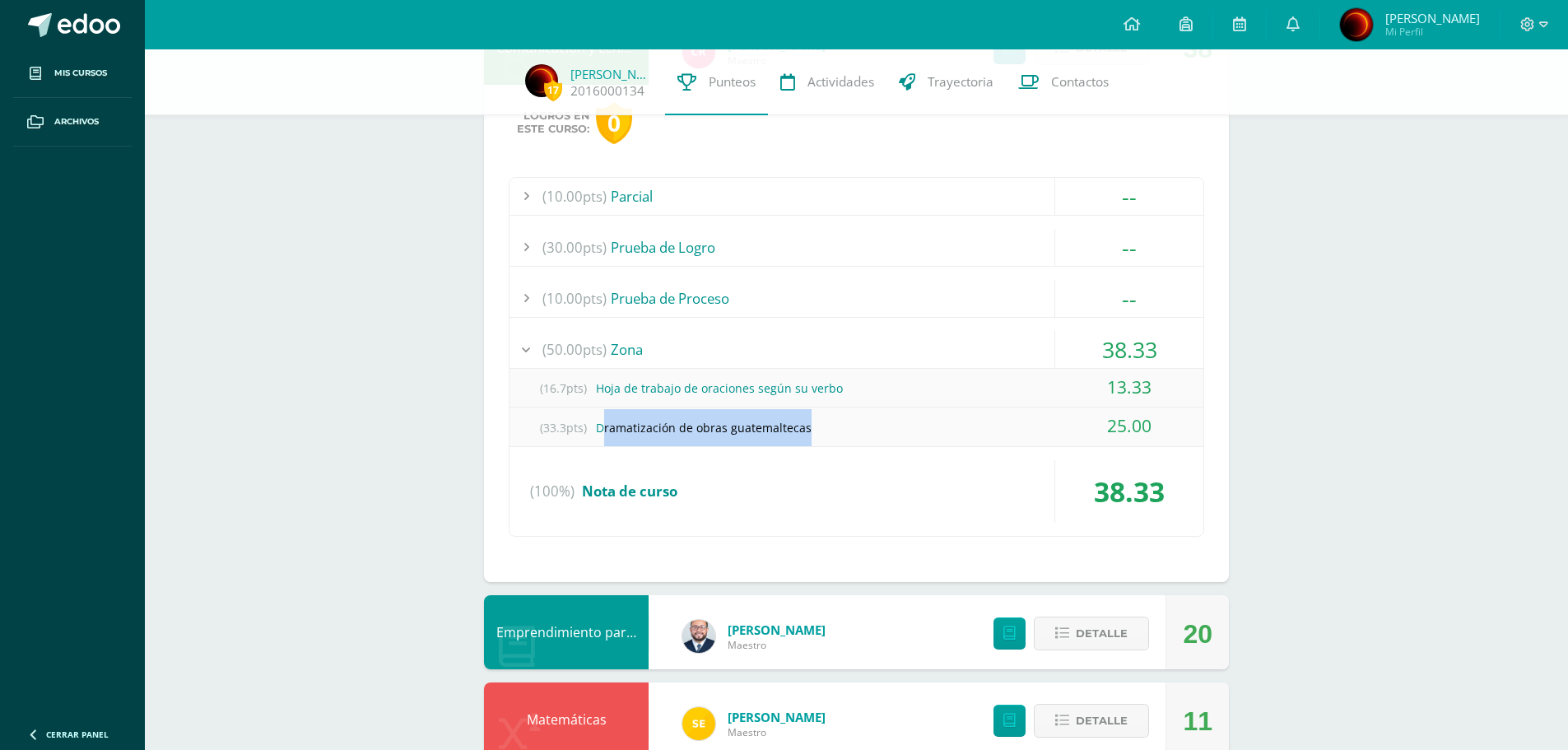
drag, startPoint x: 606, startPoint y: 428, endPoint x: 827, endPoint y: 433, distance: 221.1
click at [827, 433] on div "(33.3pts) Dramatización de obras guatemaltecas" at bounding box center [856, 427] width 694 height 37
drag, startPoint x: 542, startPoint y: 428, endPoint x: 587, endPoint y: 425, distance: 45.1
click at [587, 425] on span "(33.3pts)" at bounding box center [562, 427] width 66 height 37
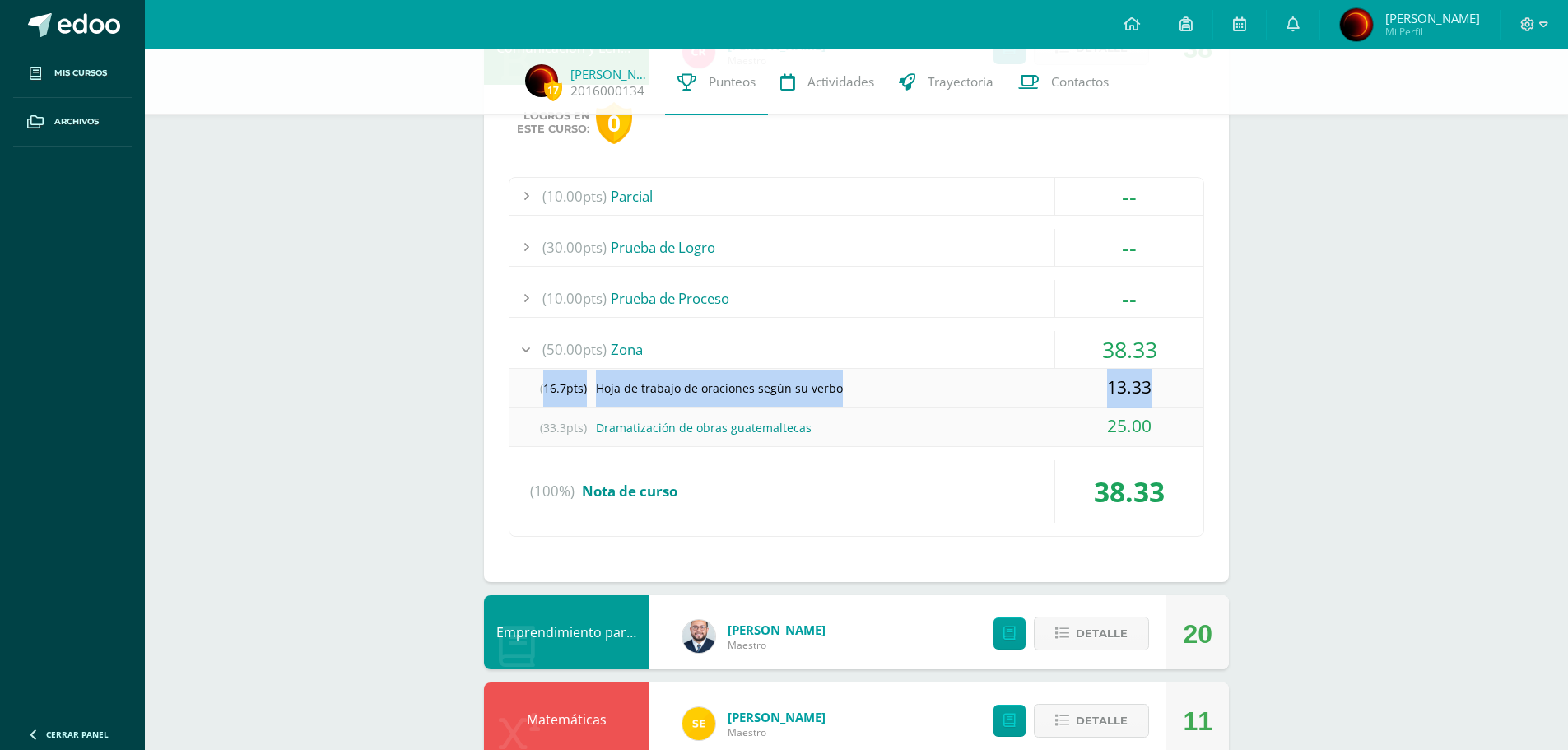
drag, startPoint x: 537, startPoint y: 388, endPoint x: 1158, endPoint y: 393, distance: 621.0
click at [1158, 390] on div "(16.7pts) Hoja de trabajo de oraciones según su verbo 13.33" at bounding box center [856, 389] width 694 height 40
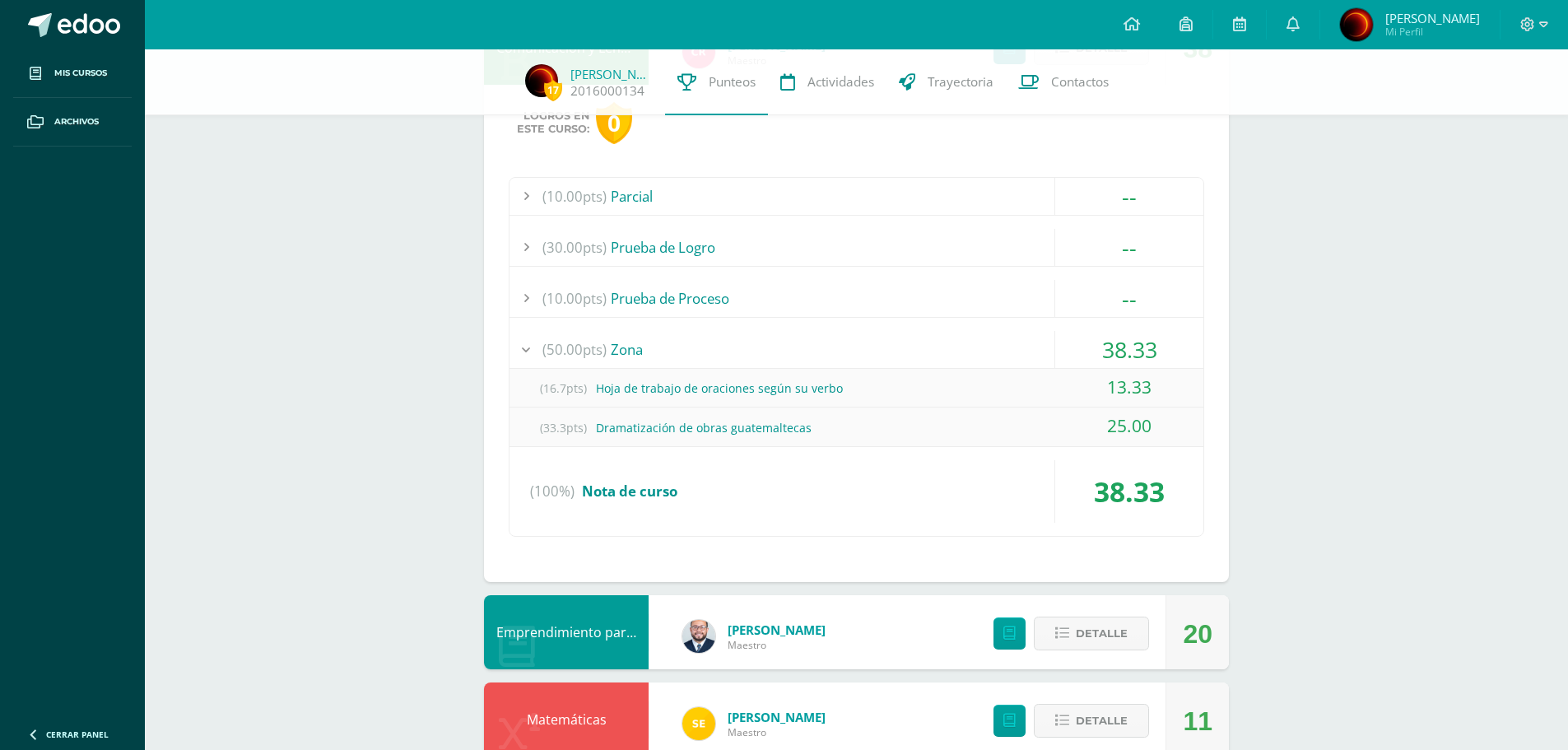
click at [526, 191] on div at bounding box center [525, 196] width 33 height 37
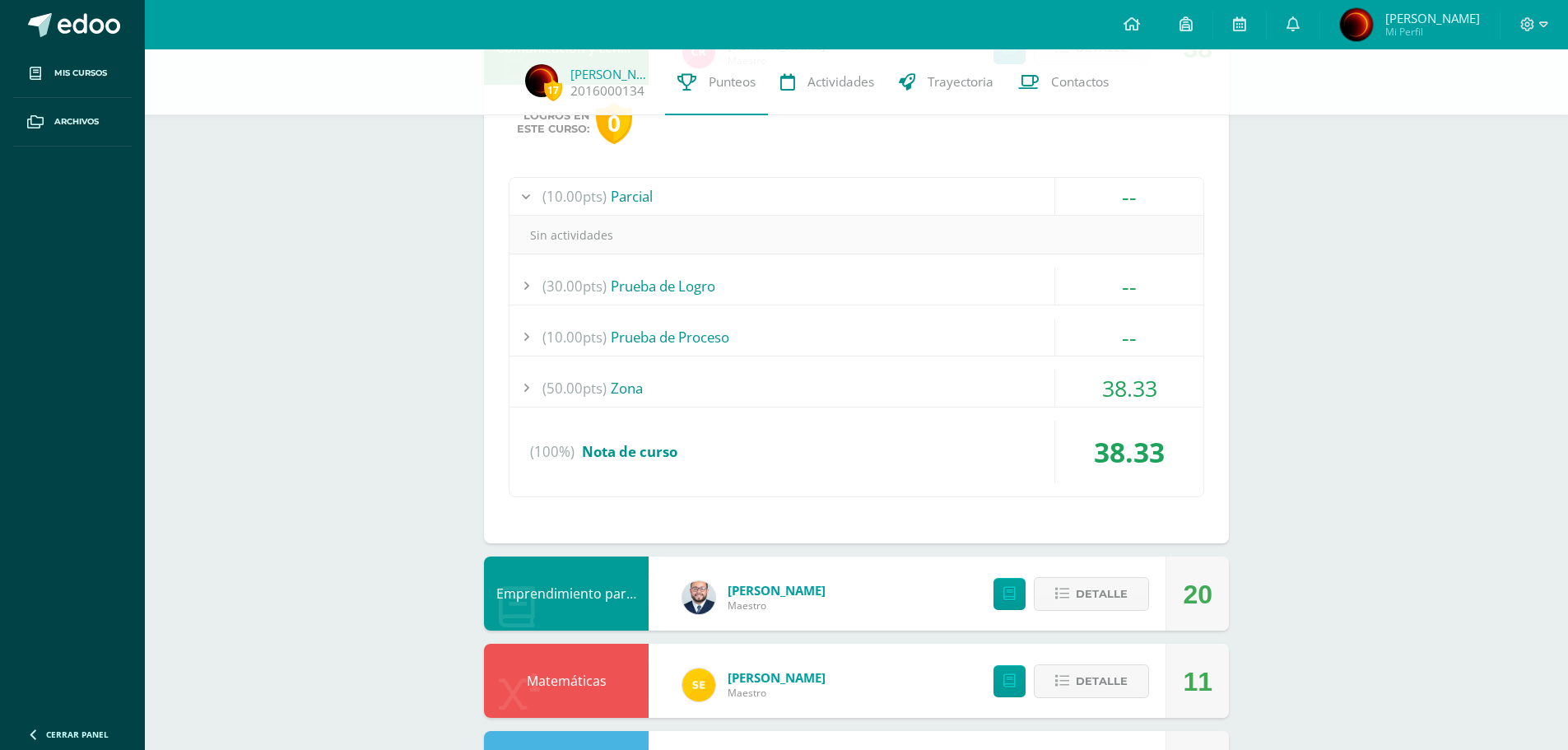
click at [525, 296] on div at bounding box center [525, 286] width 33 height 37
click at [527, 340] on div at bounding box center [525, 337] width 33 height 37
click at [526, 388] on div at bounding box center [525, 387] width 33 height 37
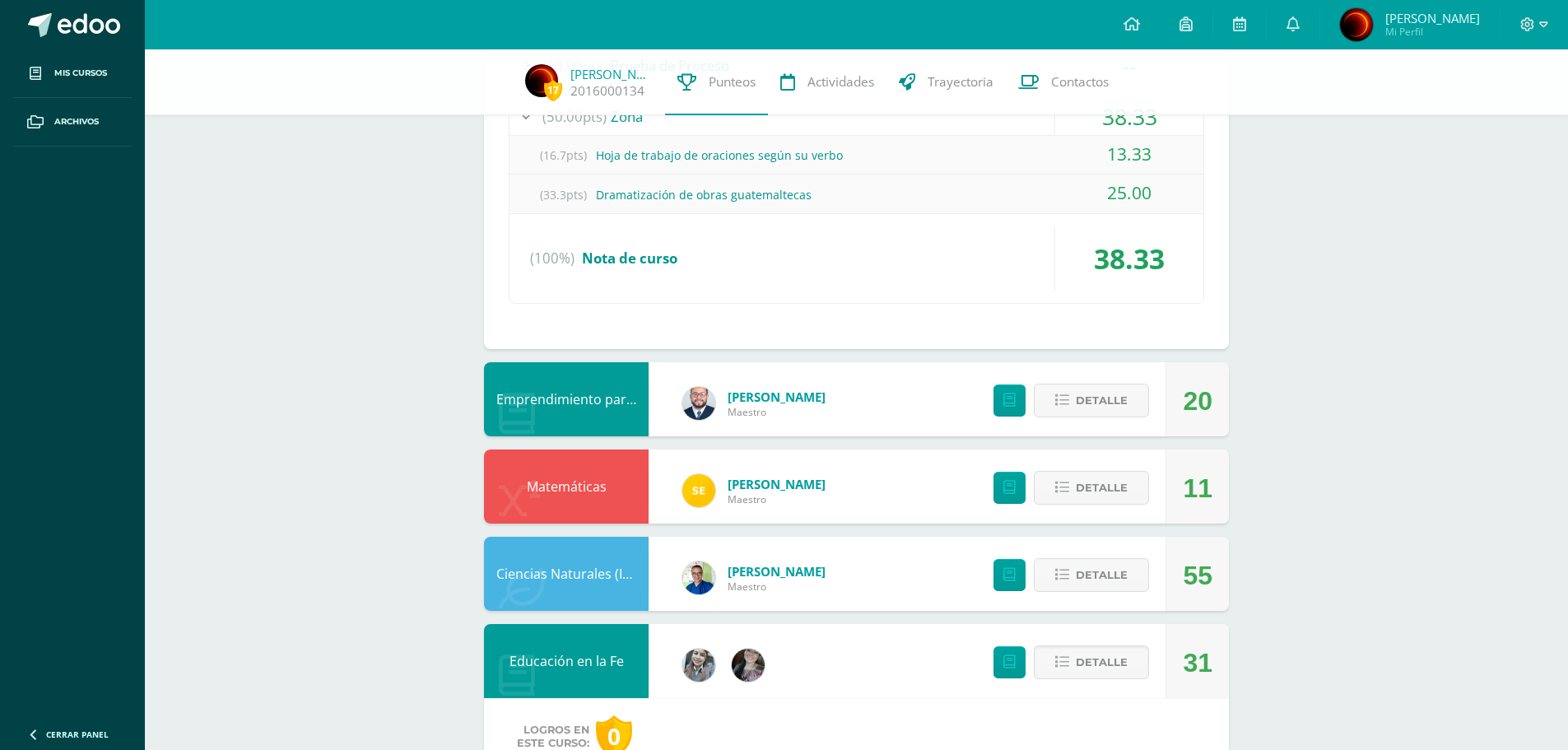
scroll to position [658, 0]
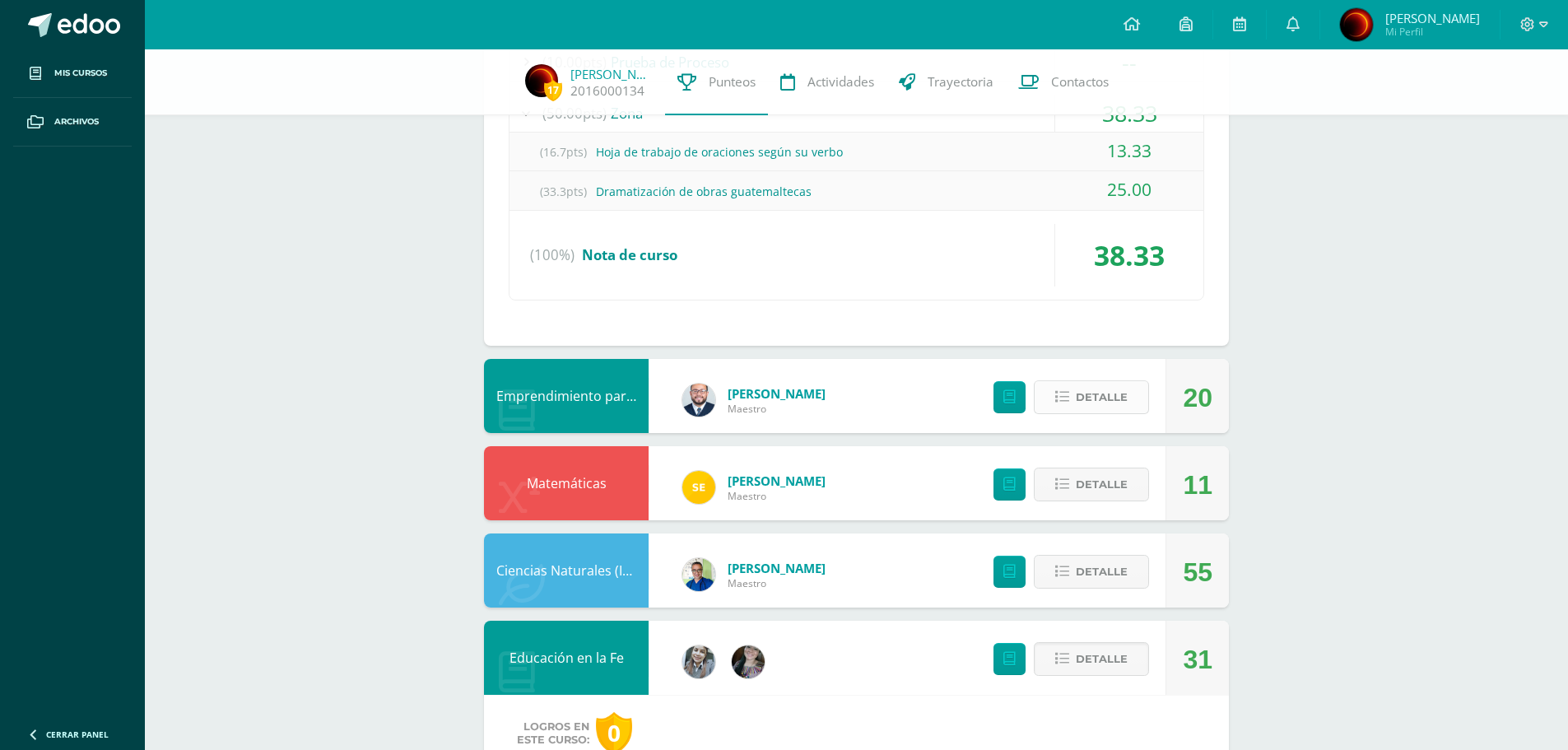
click at [1084, 405] on span "Detalle" at bounding box center [1102, 397] width 52 height 31
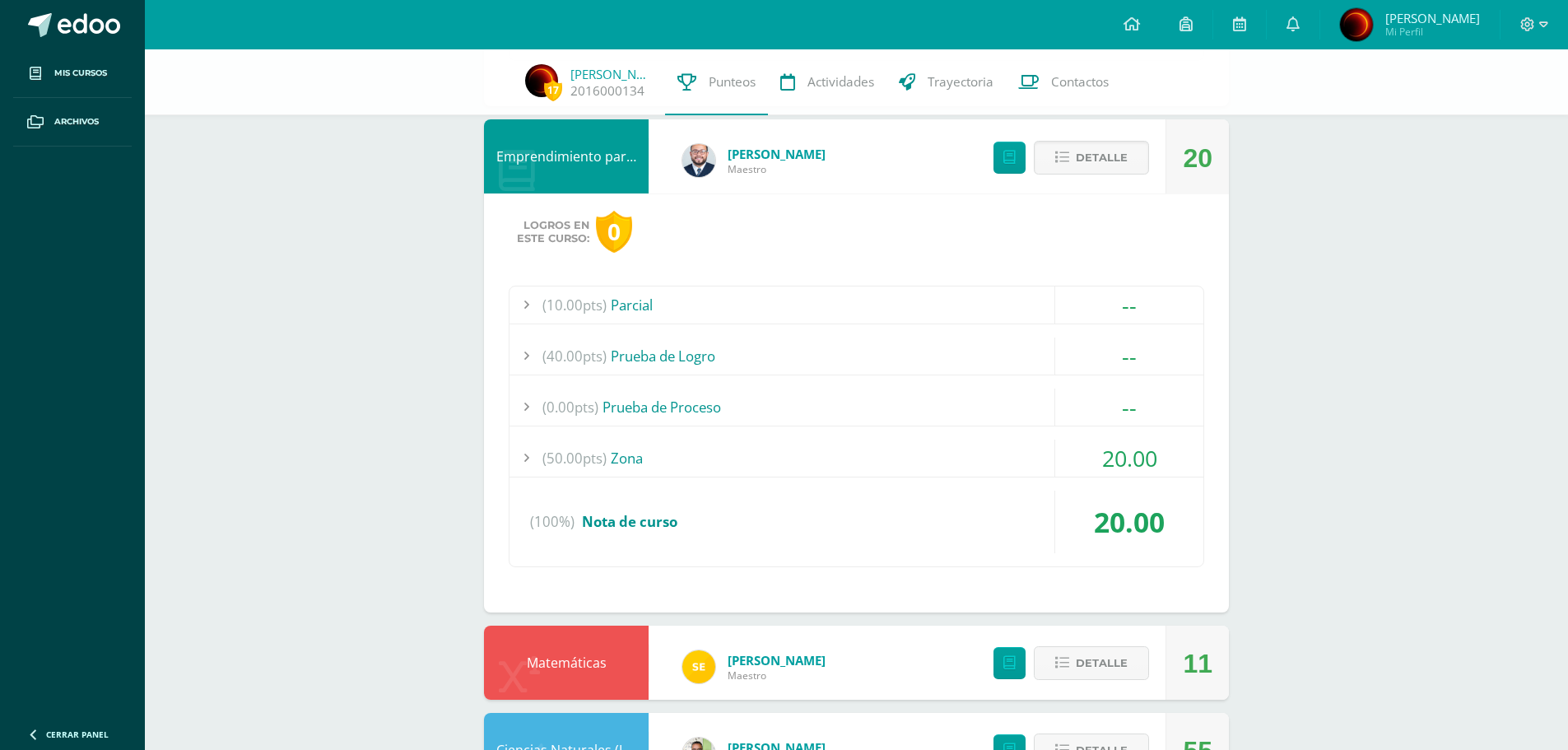
scroll to position [905, 0]
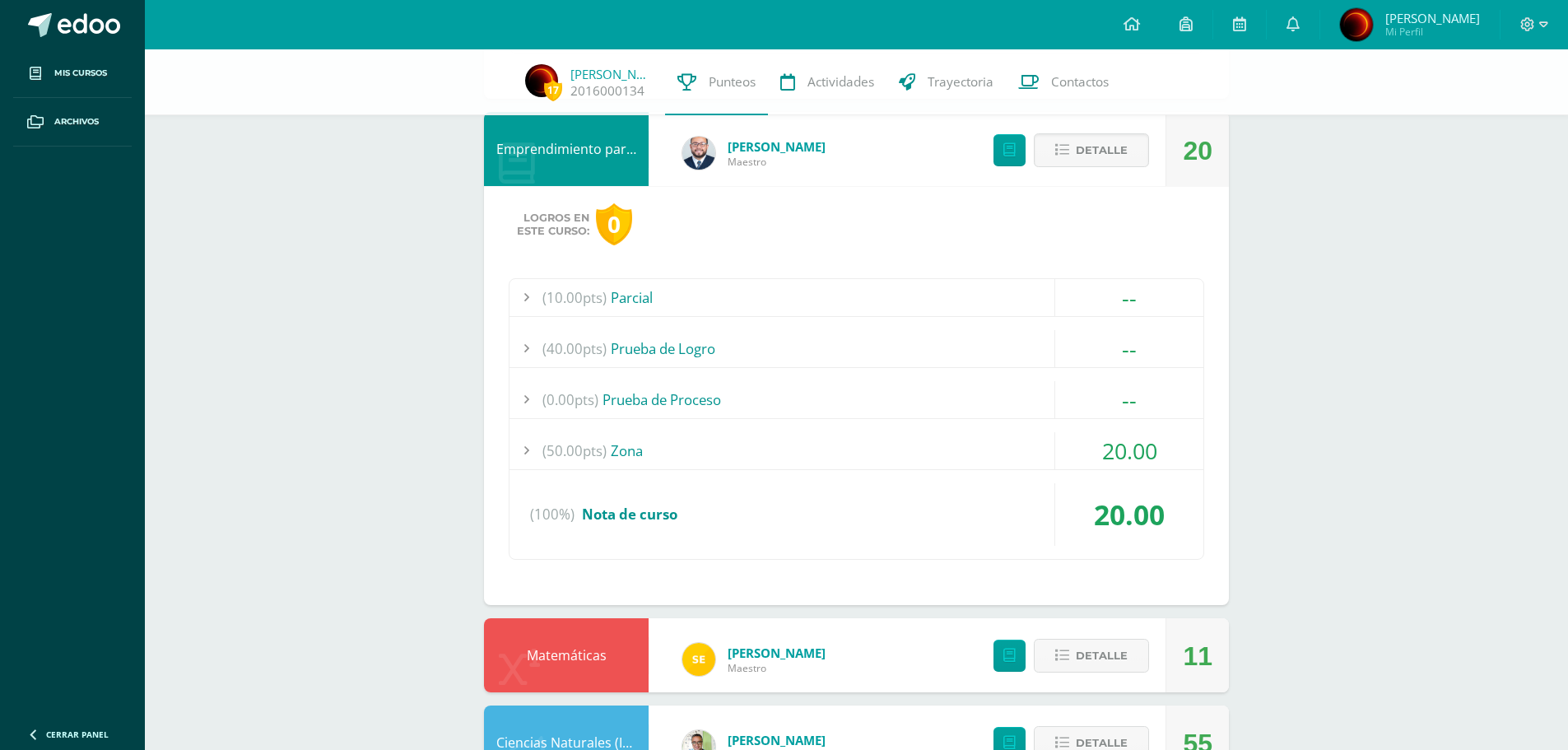
click at [527, 458] on div at bounding box center [525, 450] width 33 height 37
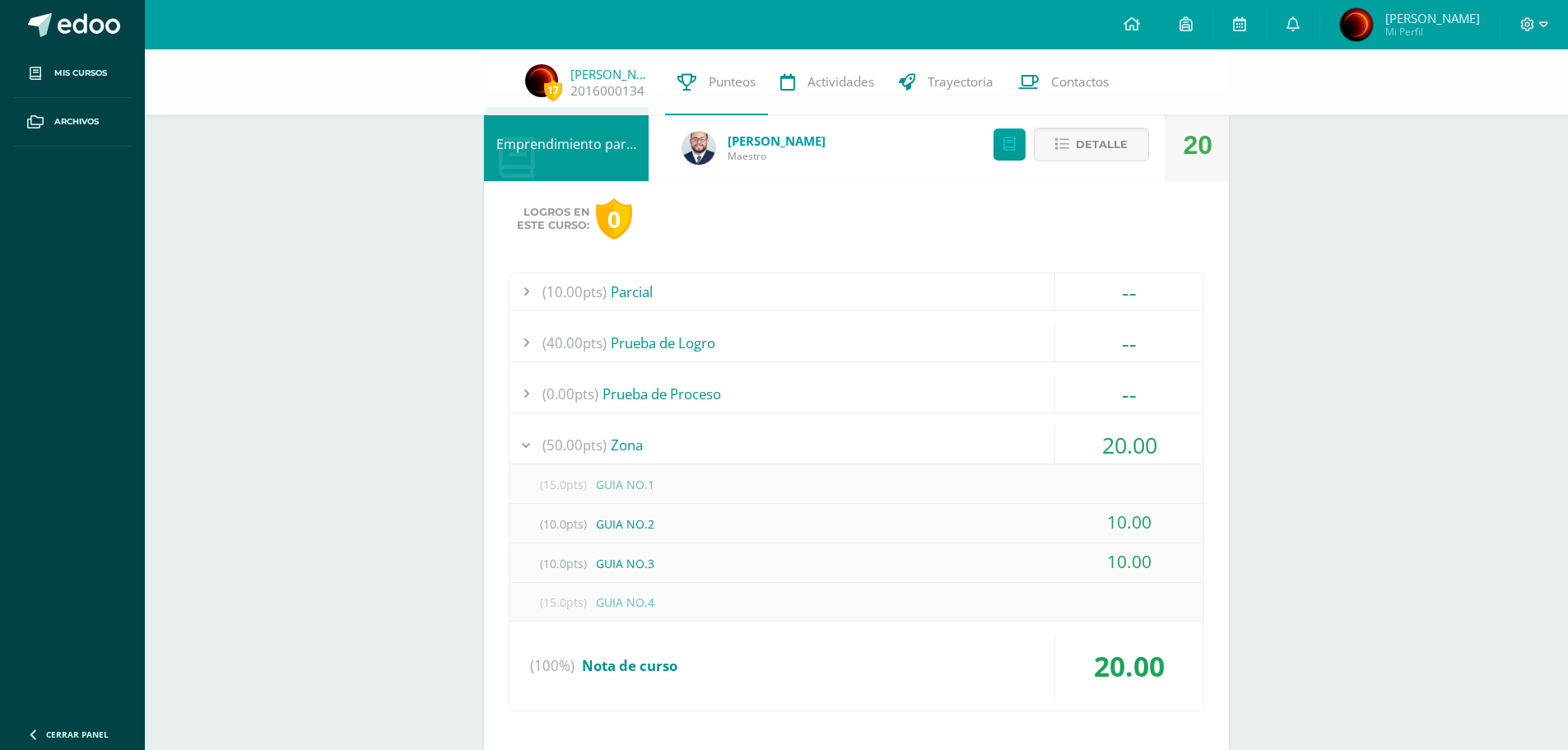
scroll to position [827, 0]
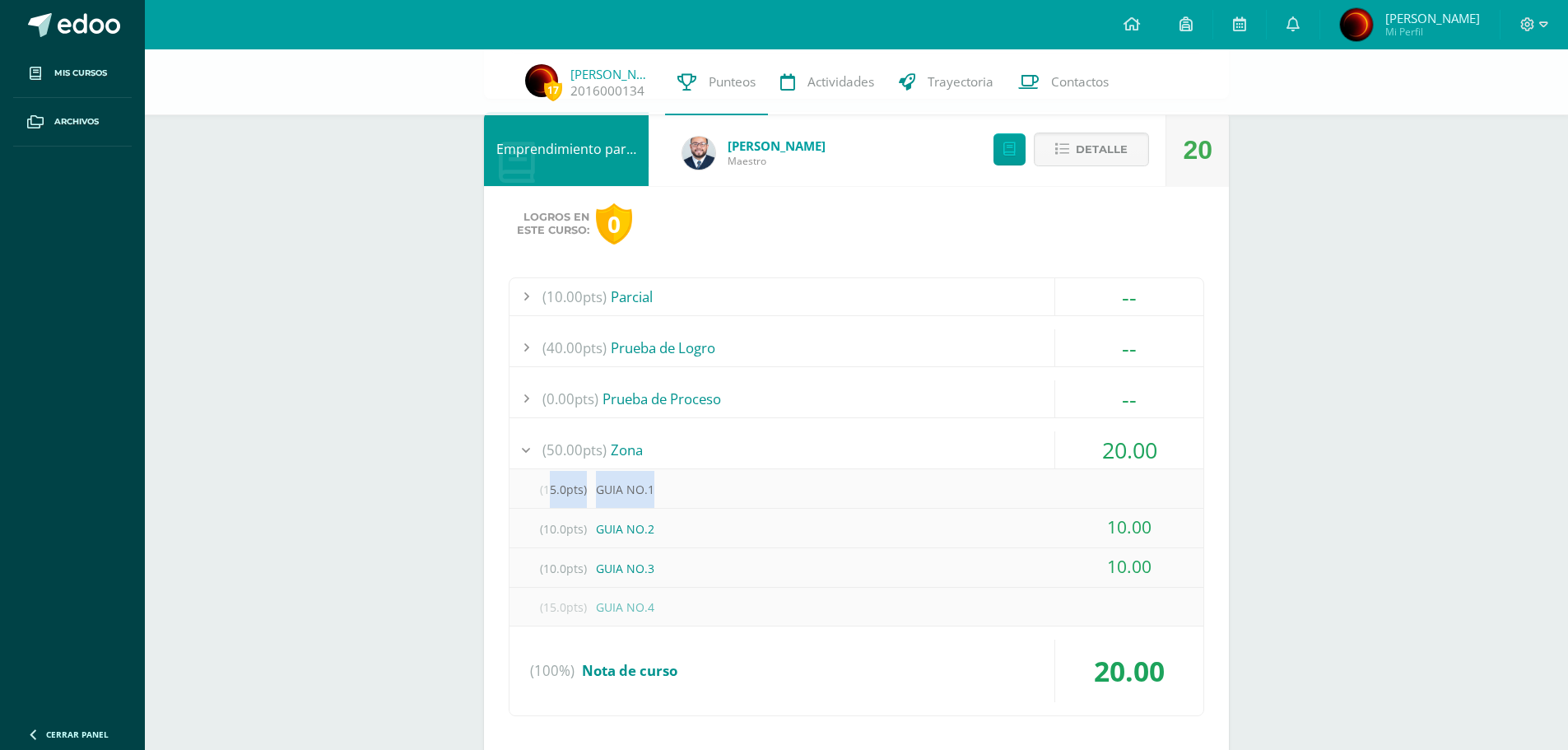
drag, startPoint x: 543, startPoint y: 493, endPoint x: 1166, endPoint y: 488, distance: 623.0
click at [1166, 488] on div "(15.0pts) GUIA NO.1" at bounding box center [856, 489] width 694 height 37
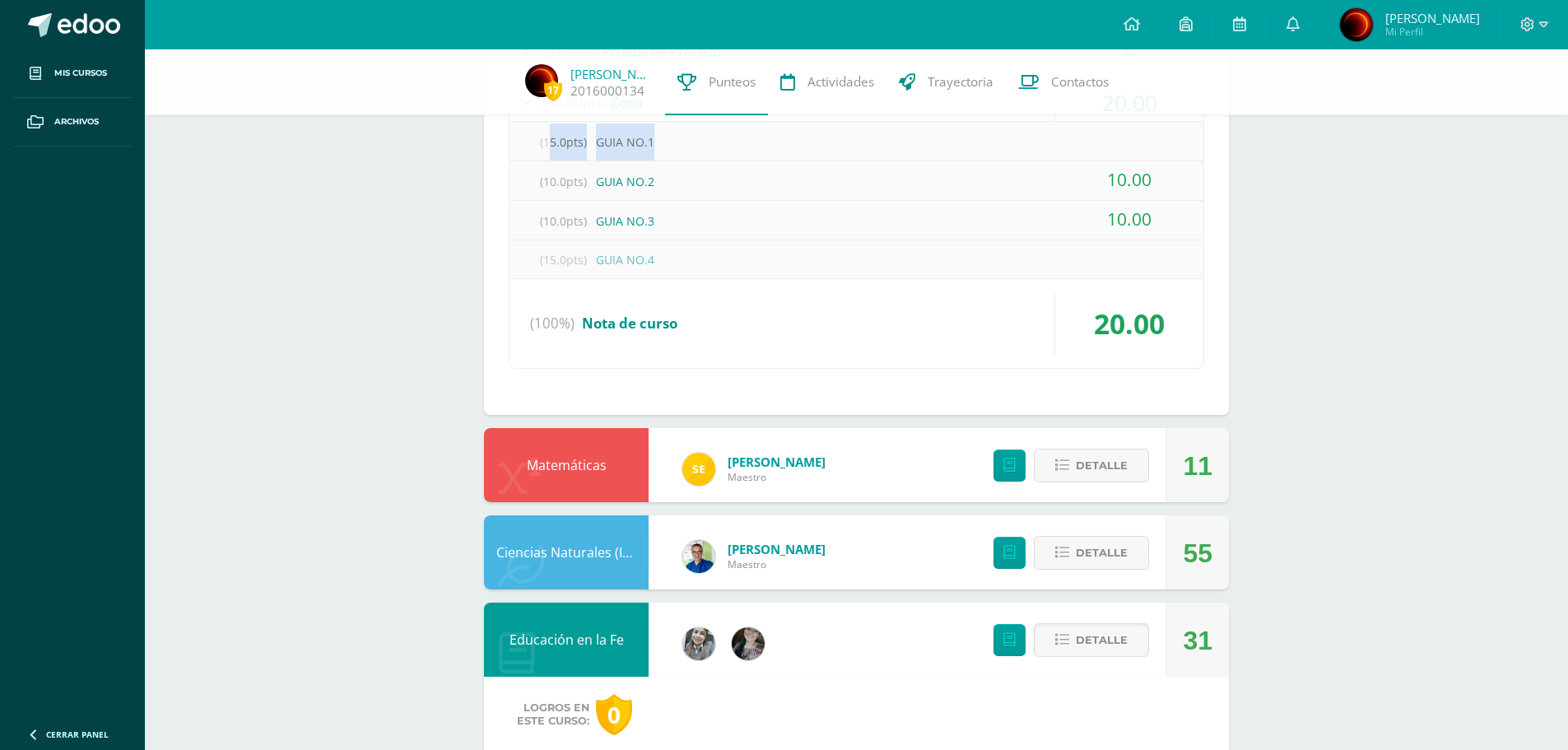
scroll to position [1239, 0]
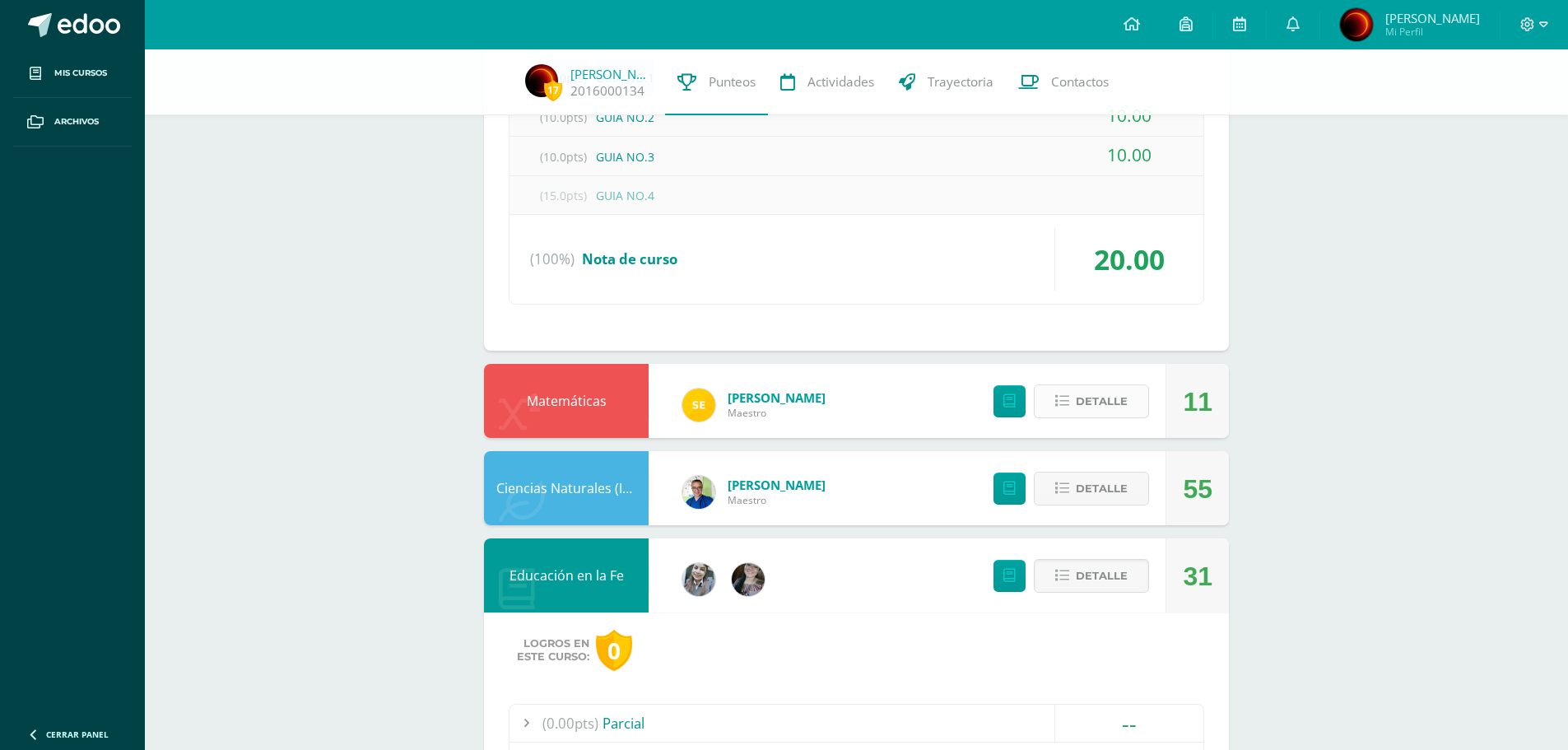
click at [1088, 411] on span "Detalle" at bounding box center [1102, 401] width 52 height 31
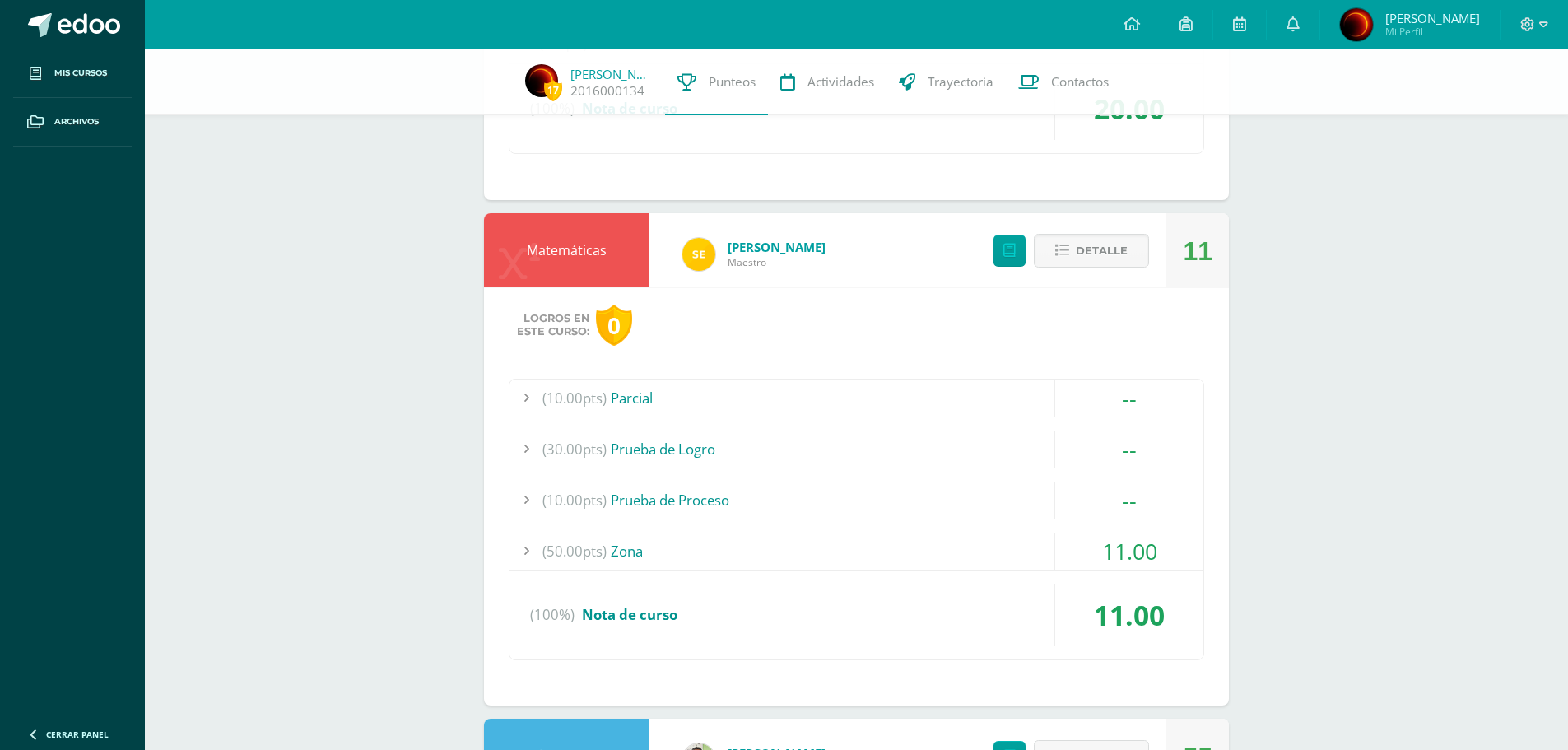
scroll to position [1404, 0]
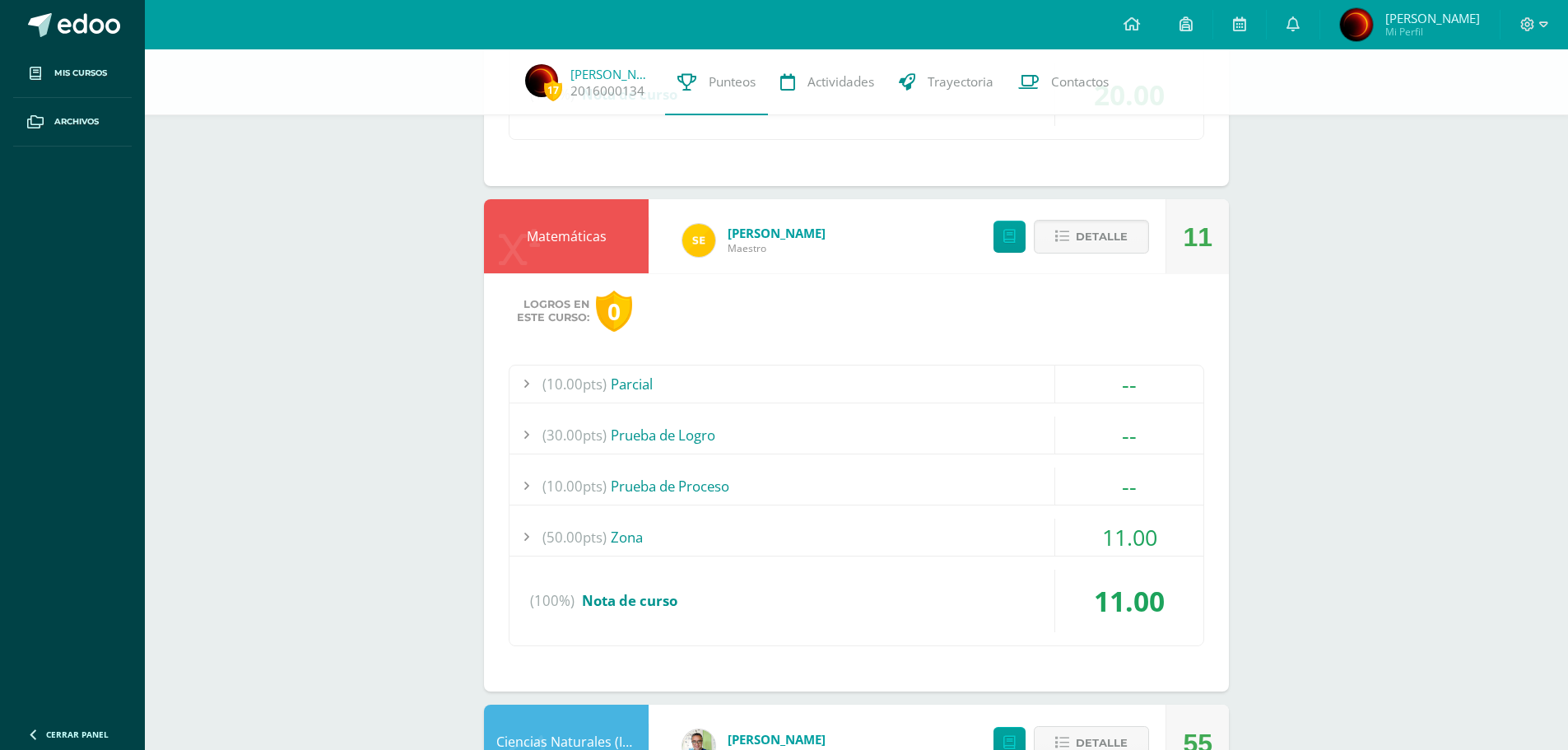
click at [528, 537] on div at bounding box center [525, 536] width 33 height 37
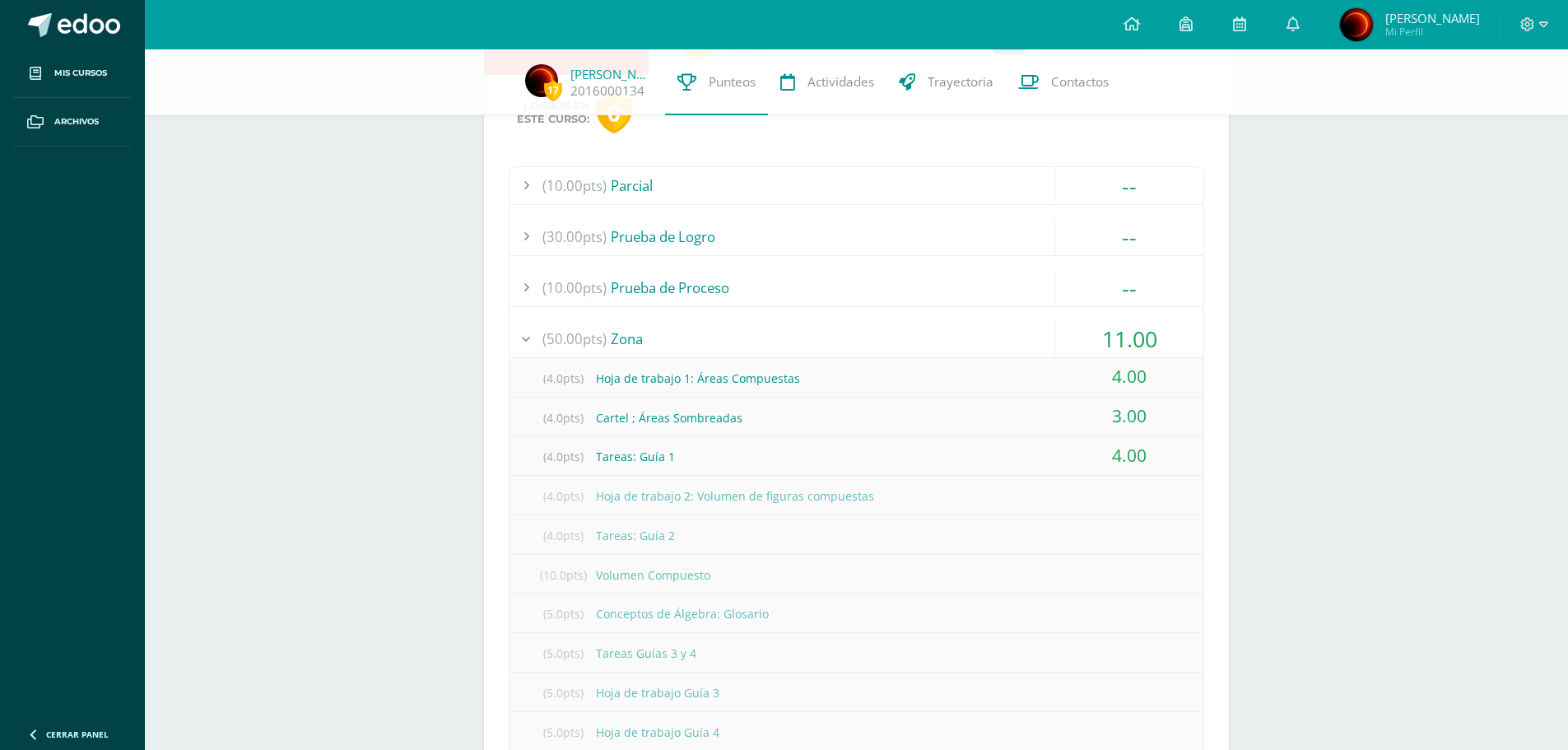
scroll to position [1486, 0]
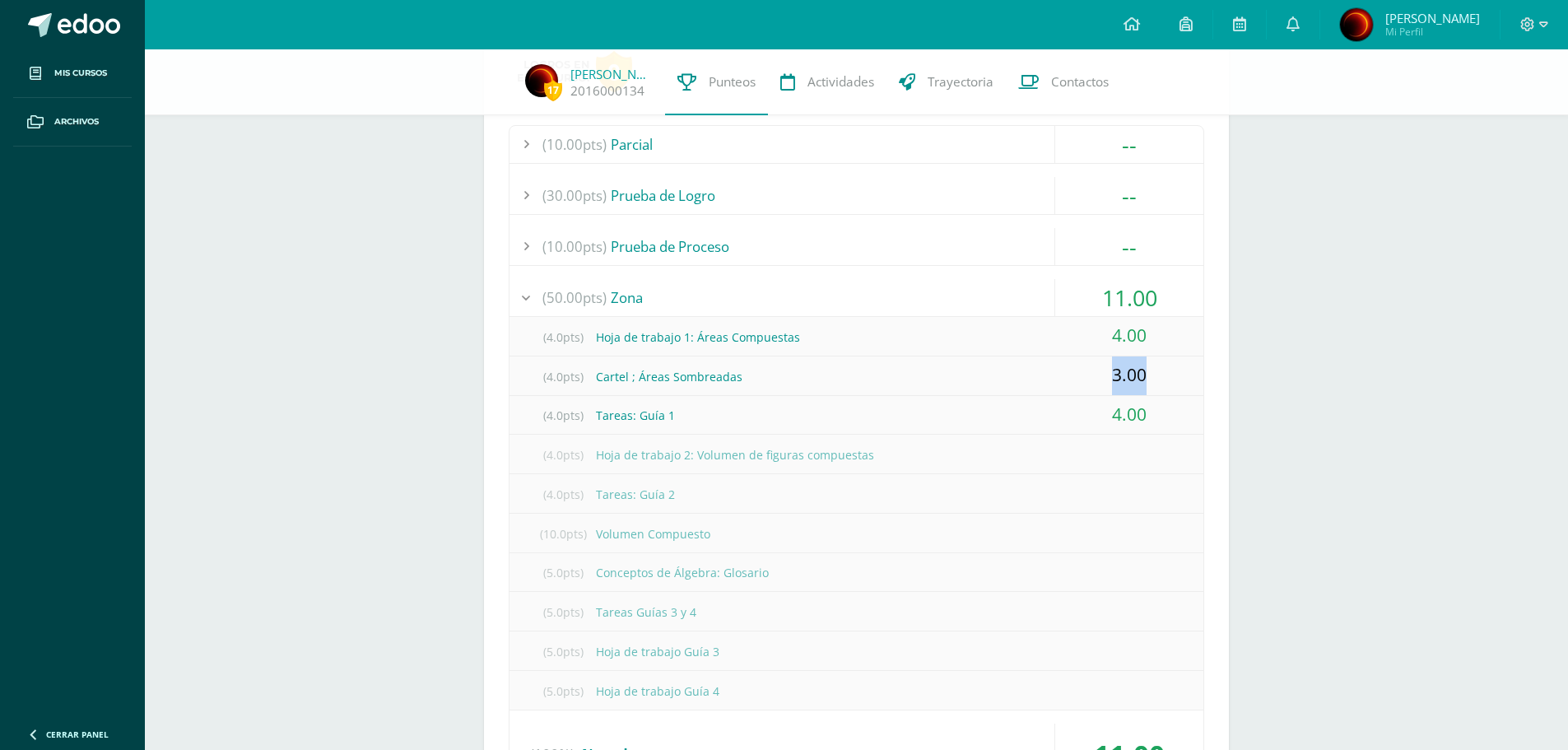
drag, startPoint x: 1103, startPoint y: 366, endPoint x: 1157, endPoint y: 371, distance: 54.2
click at [1157, 371] on div "3.00" at bounding box center [1129, 375] width 148 height 39
drag, startPoint x: 607, startPoint y: 369, endPoint x: 794, endPoint y: 380, distance: 187.3
click at [794, 380] on div "(4.0pts) Cartel ; Áreas Sombreadas" at bounding box center [856, 376] width 694 height 37
drag, startPoint x: 542, startPoint y: 379, endPoint x: 1147, endPoint y: 380, distance: 605.0
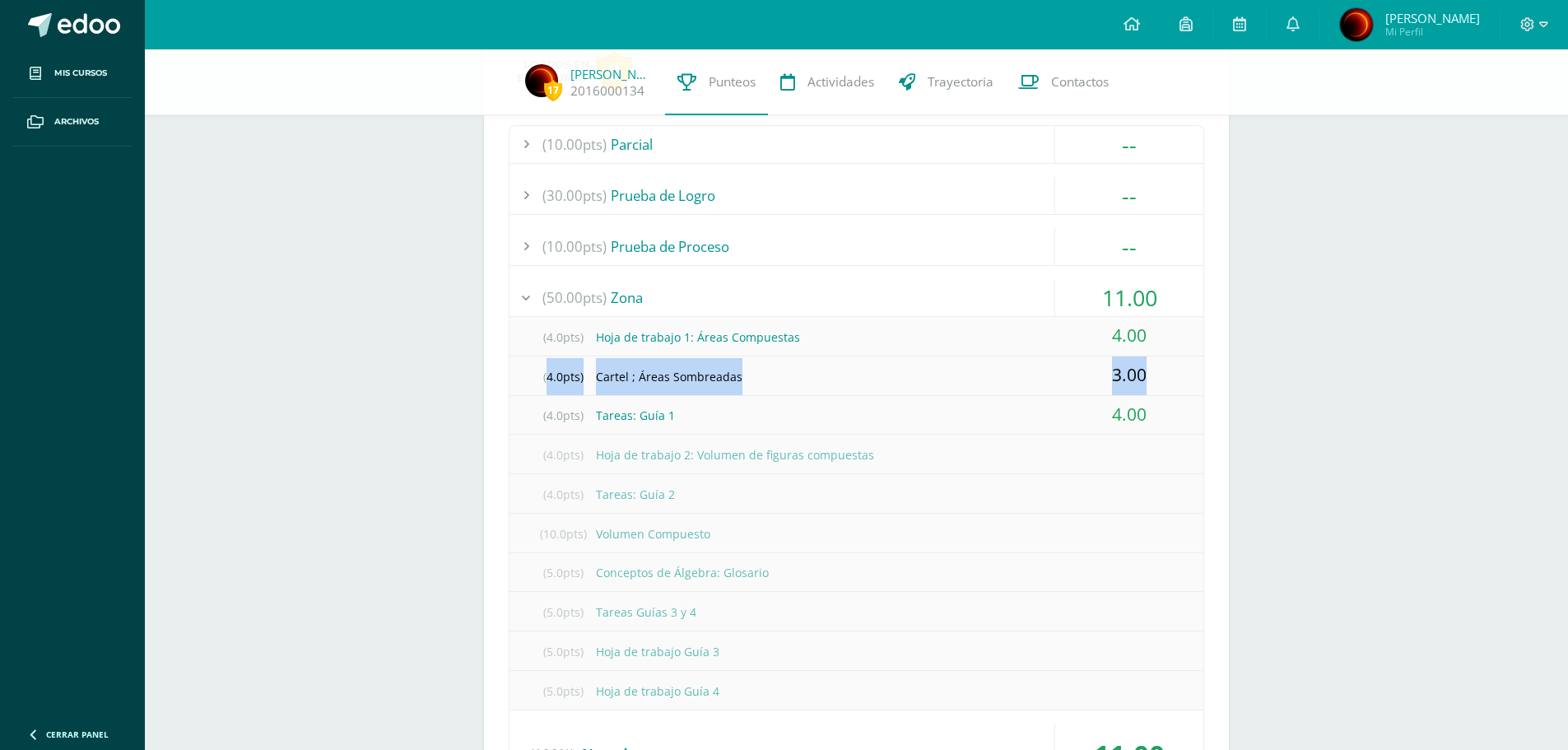
click at [1147, 380] on div "(4.0pts) Cartel ; Áreas Sombreadas 3.00" at bounding box center [856, 376] width 694 height 40
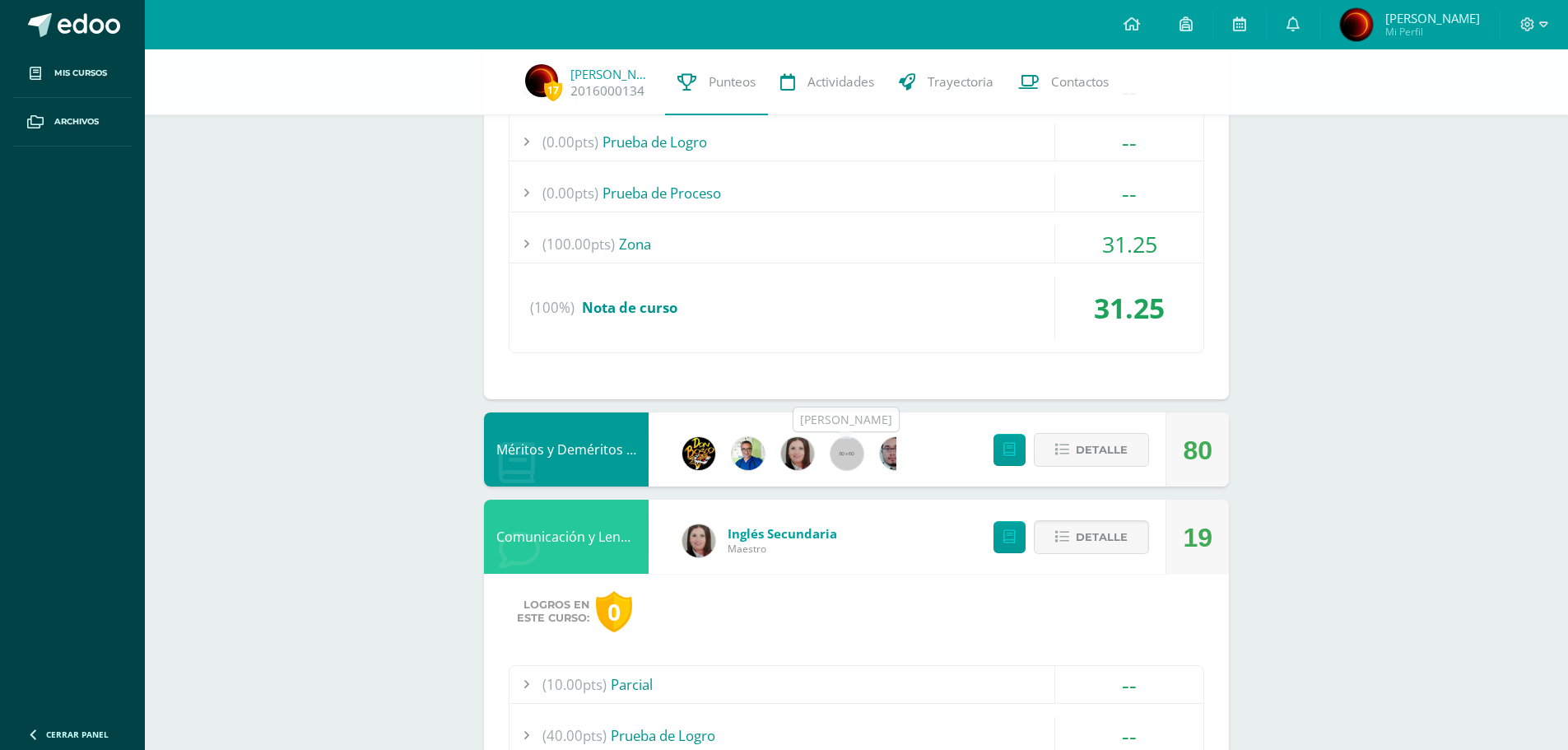
scroll to position [2638, 0]
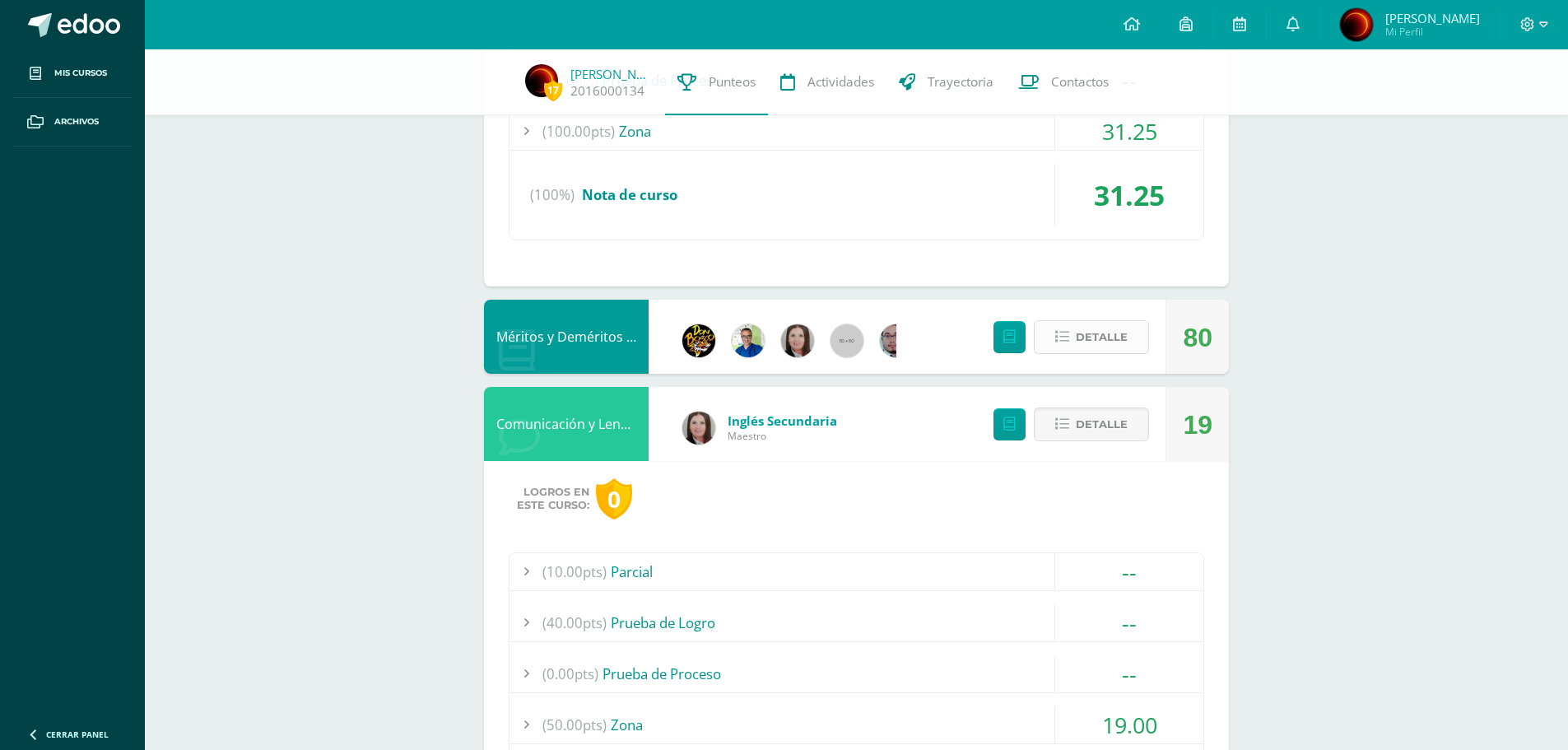
click at [1111, 342] on span "Detalle" at bounding box center [1102, 337] width 52 height 31
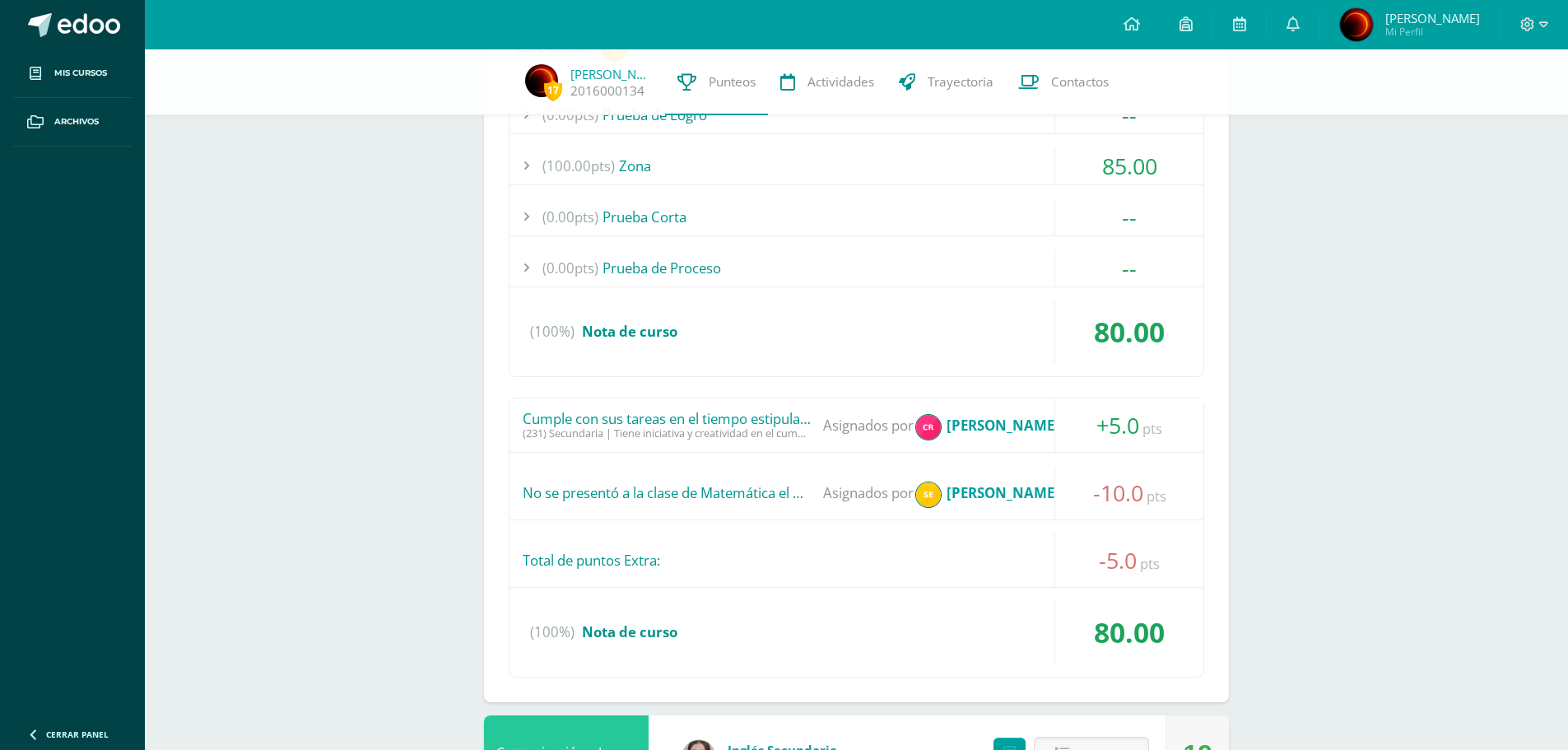
scroll to position [3050, 0]
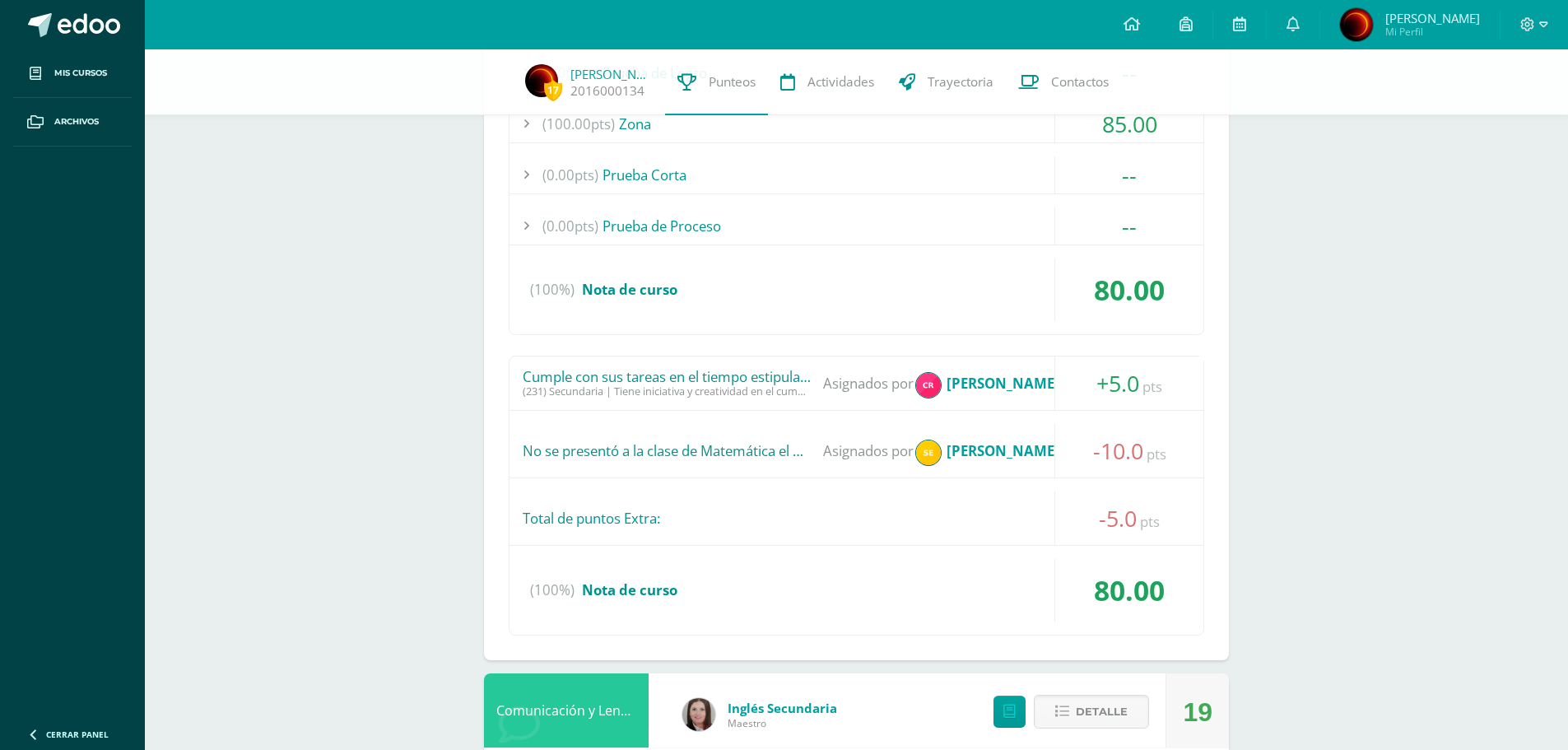
drag, startPoint x: 572, startPoint y: 450, endPoint x: 812, endPoint y: 460, distance: 240.2
click at [812, 460] on div "No se presentó a la clase de Matemática el día [DATE] Asignados por [PERSON_NAM…" at bounding box center [856, 451] width 694 height 54
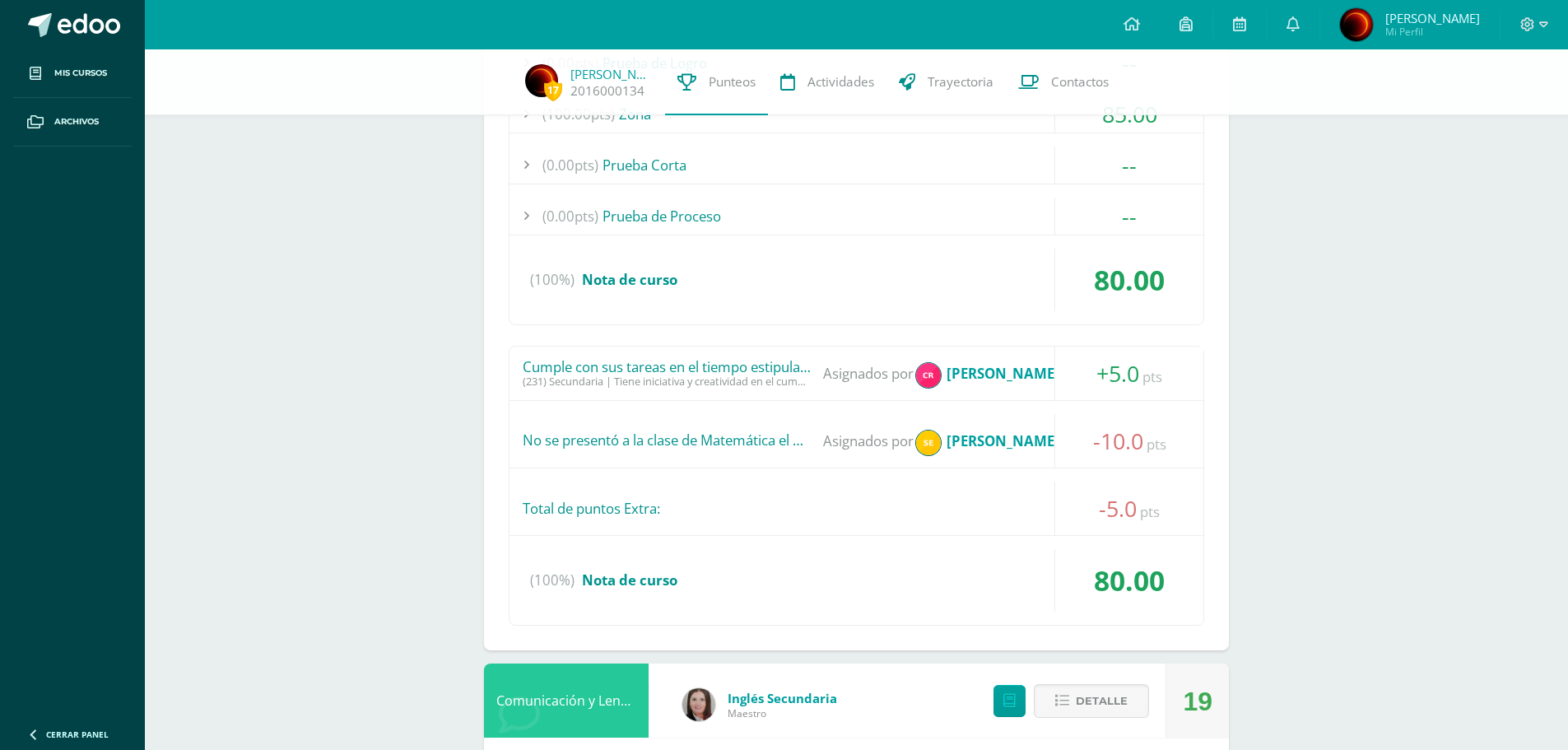
scroll to position [2656, 0]
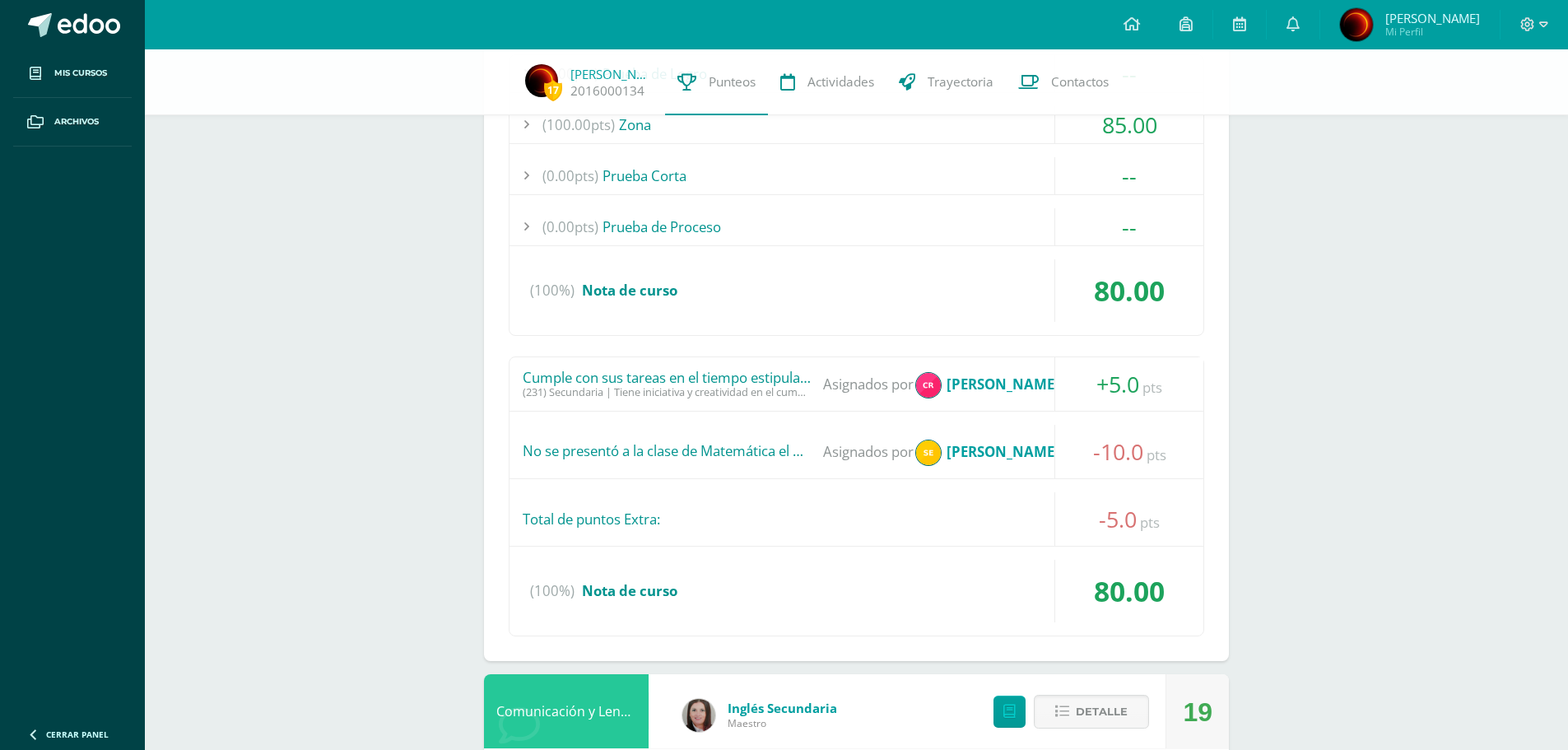
drag, startPoint x: 1088, startPoint y: 454, endPoint x: 1168, endPoint y: 452, distance: 80.0
click at [1168, 452] on div "-10.0 pts" at bounding box center [1129, 452] width 149 height 54
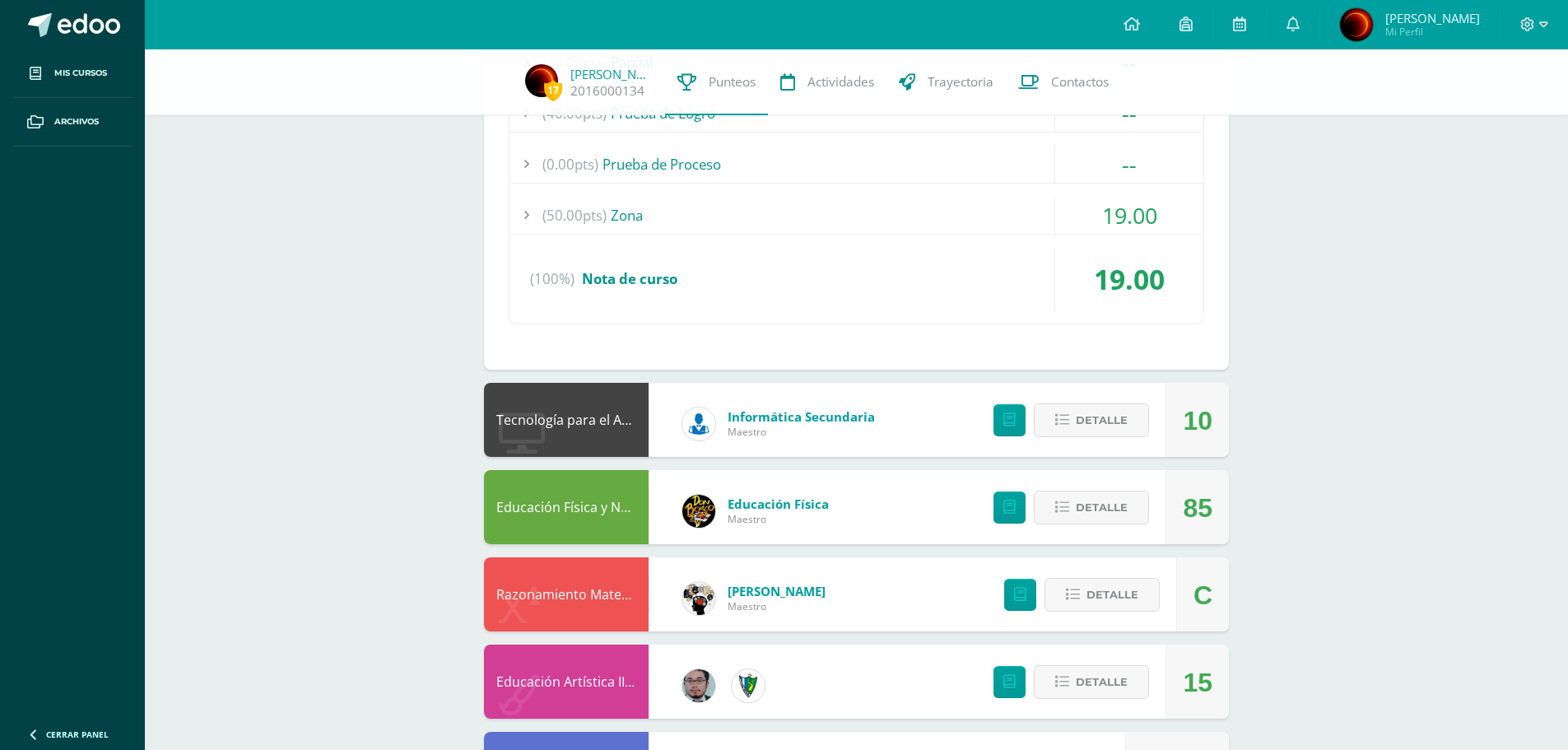
scroll to position [3480, 0]
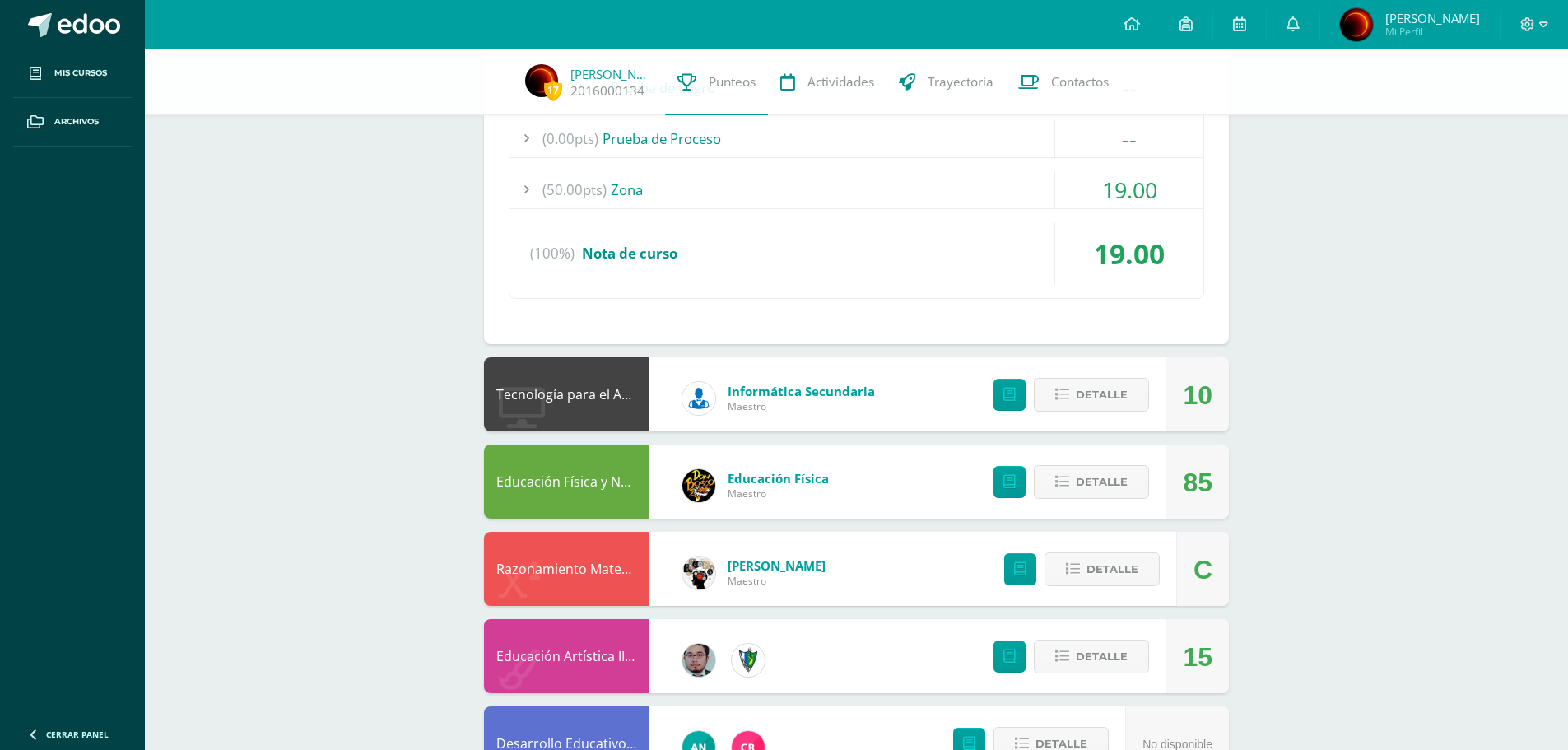
click at [522, 189] on div at bounding box center [525, 190] width 33 height 37
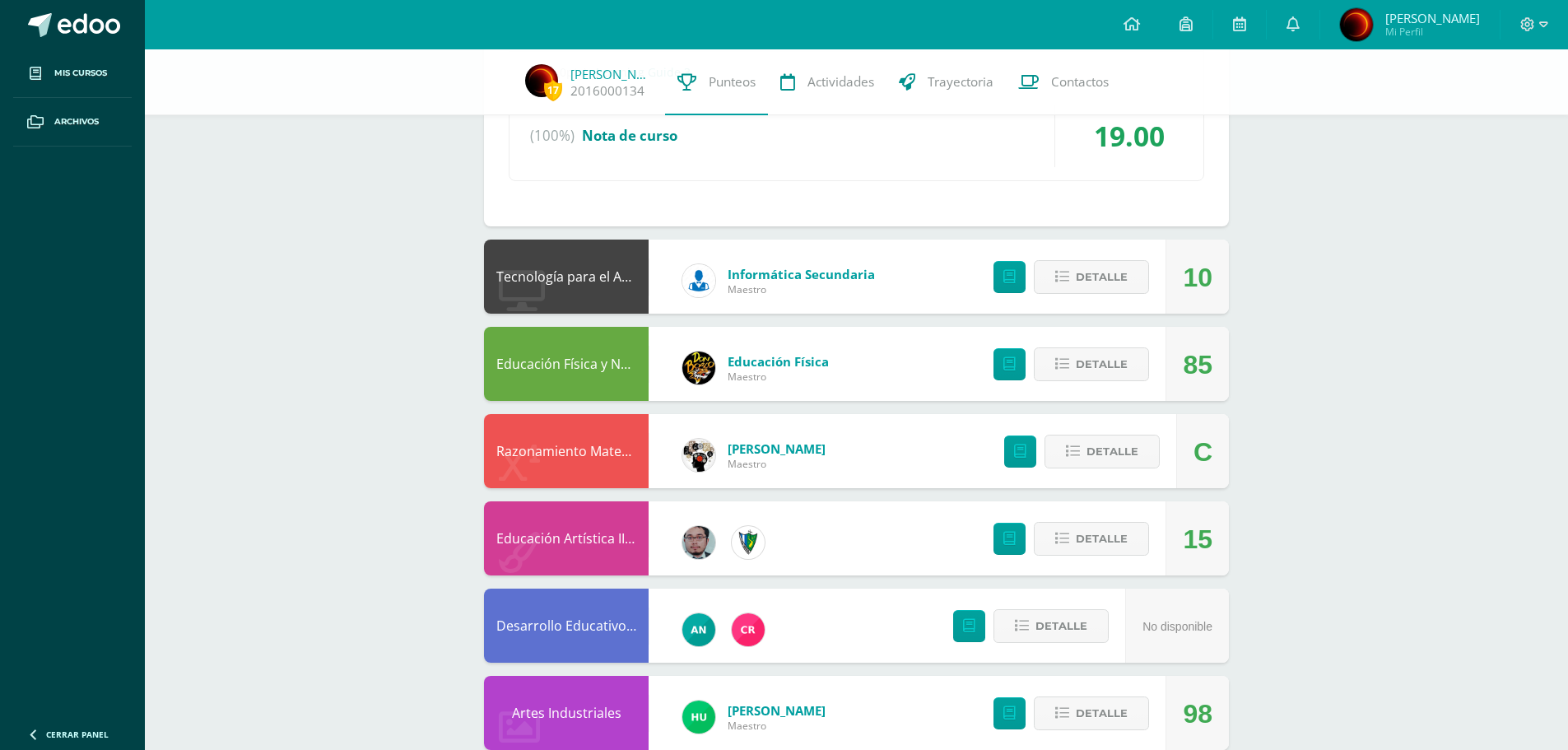
scroll to position [3809, 0]
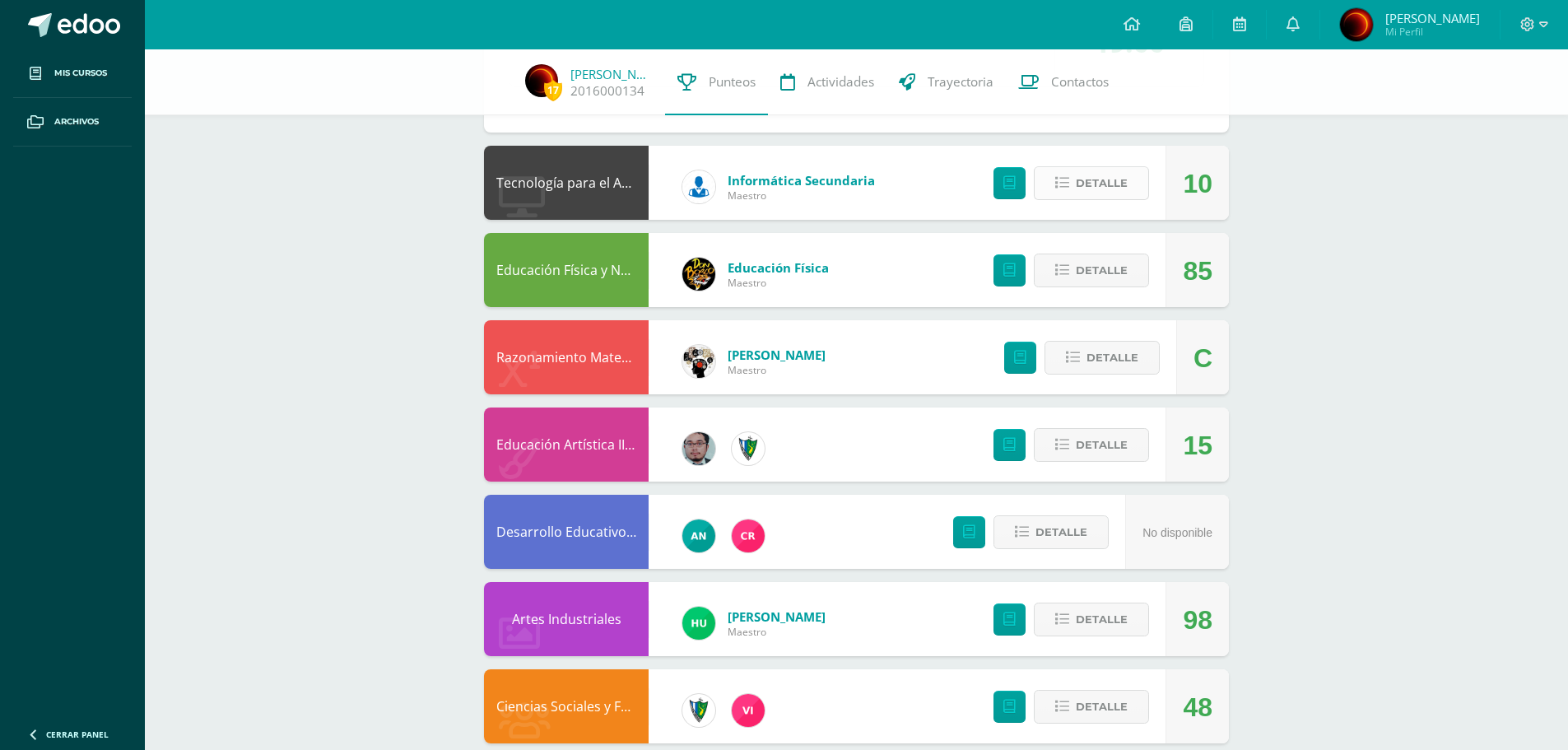
click at [1060, 189] on icon at bounding box center [1062, 183] width 14 height 14
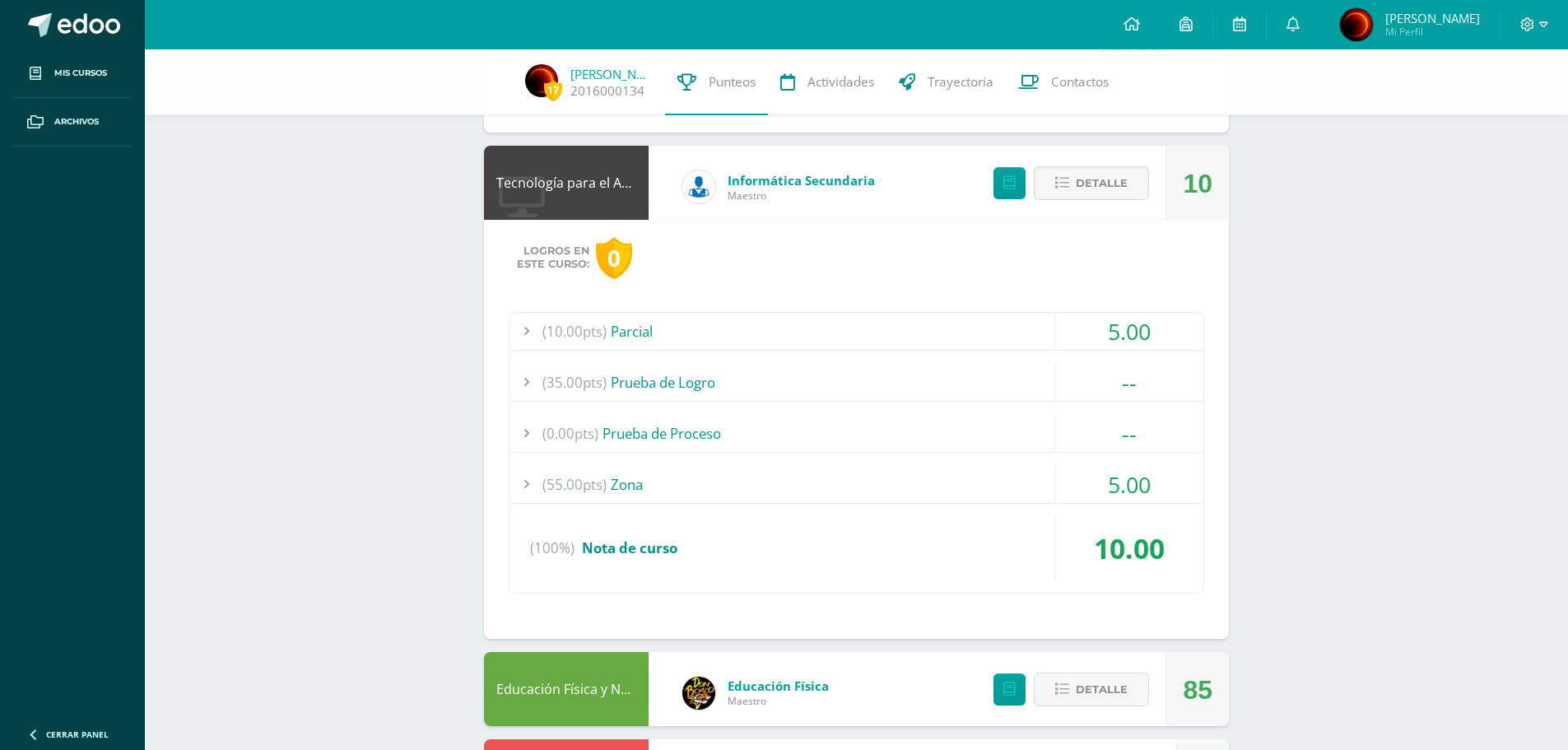
click at [537, 339] on div at bounding box center [525, 331] width 33 height 37
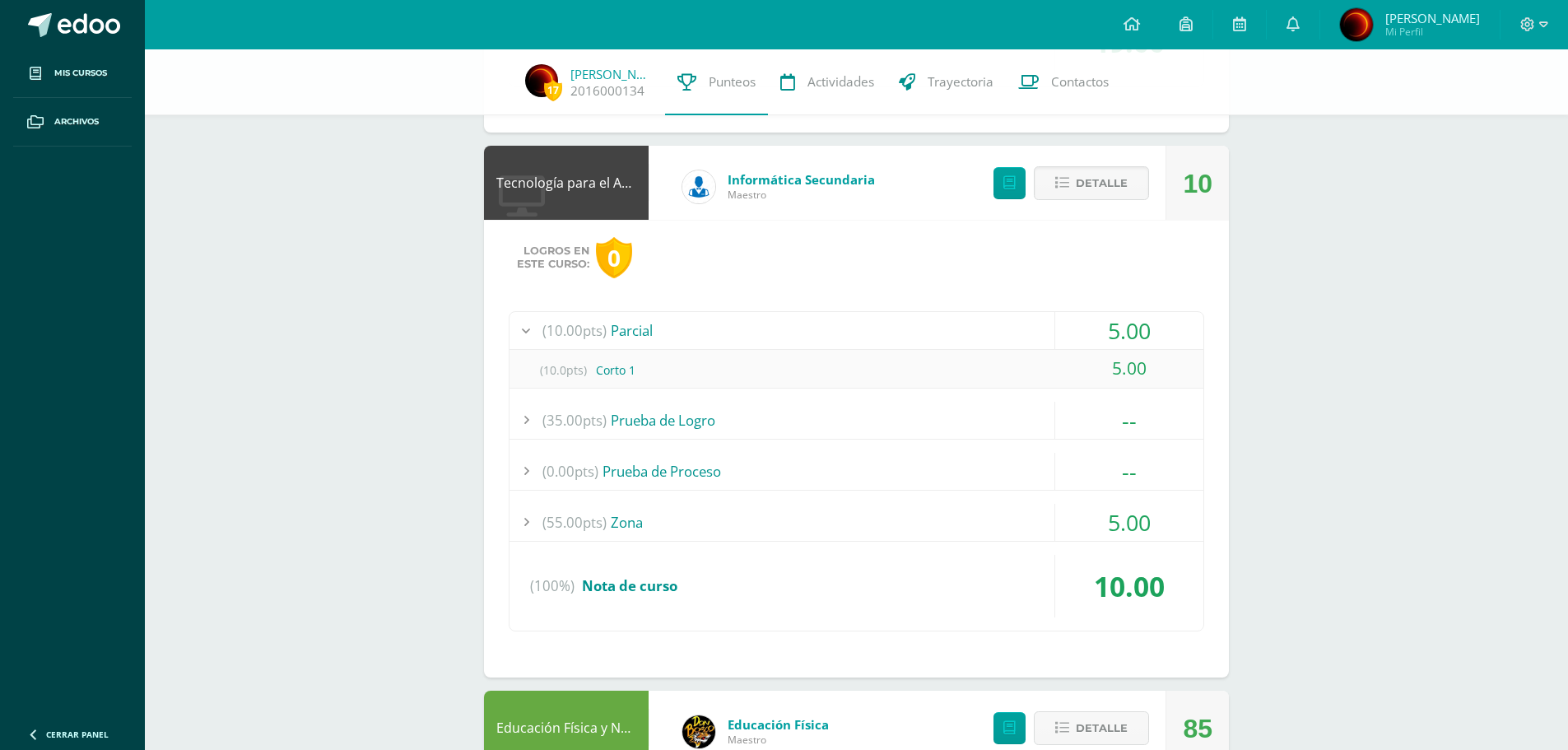
scroll to position [3691, 0]
click at [529, 535] on div at bounding box center [525, 523] width 33 height 37
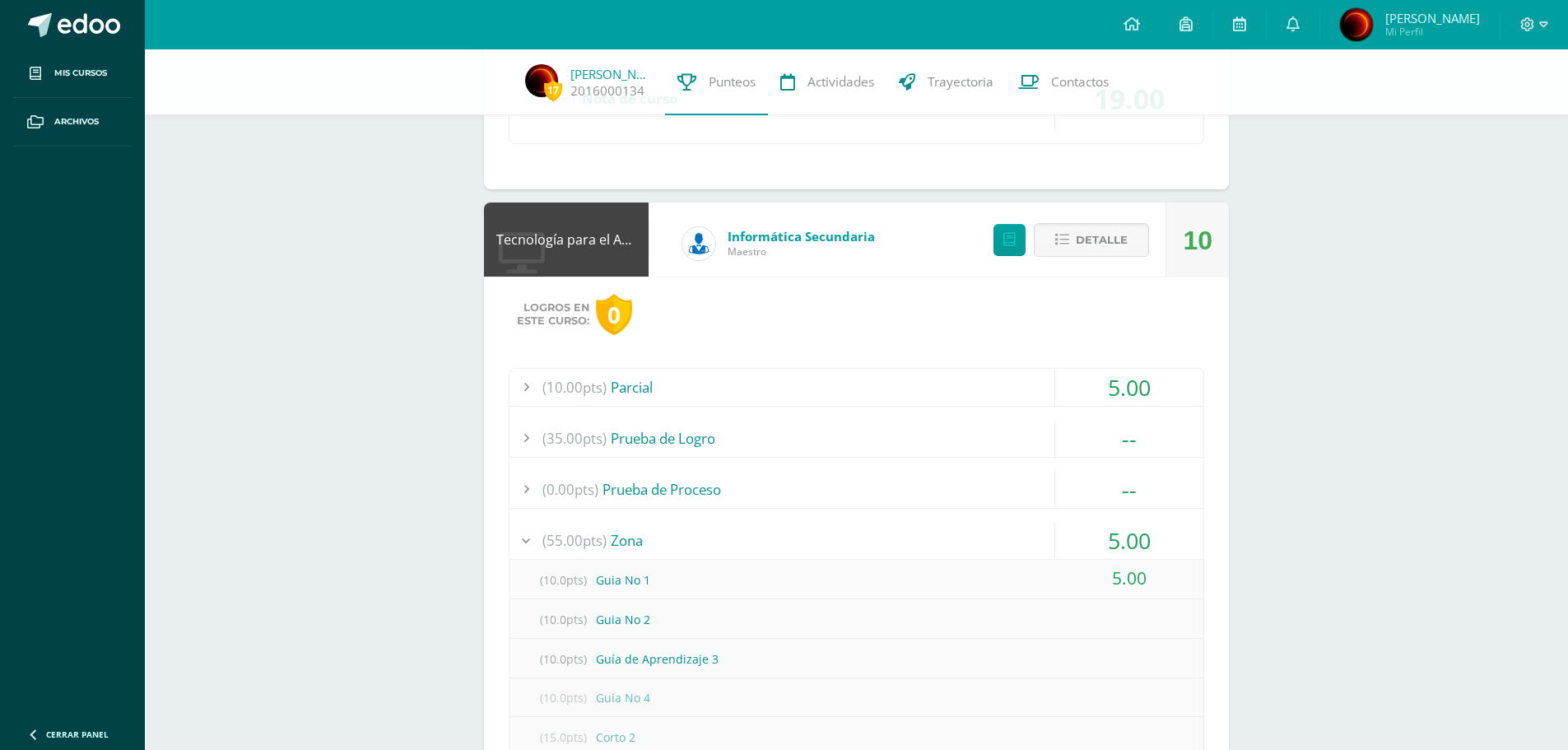
scroll to position [3609, 0]
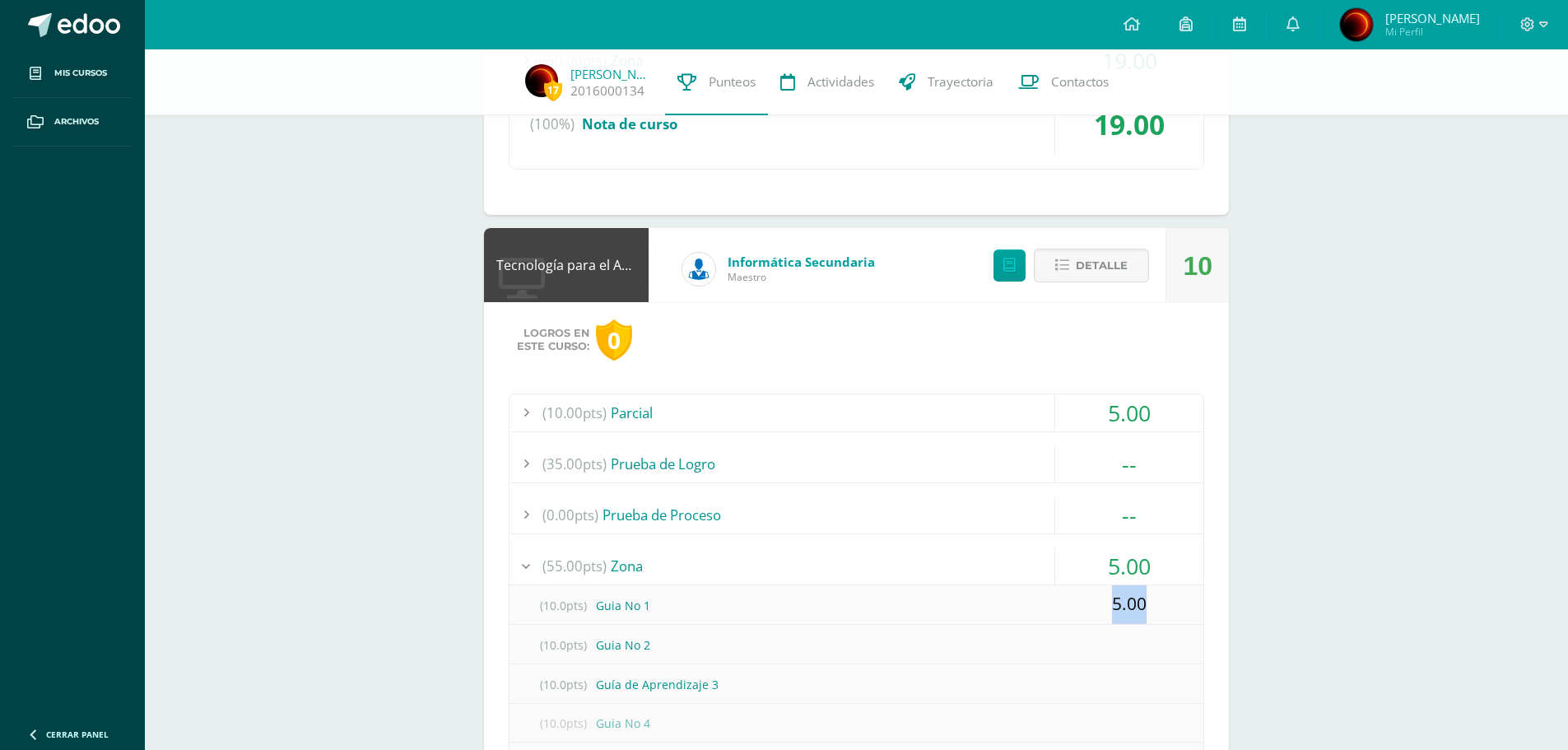
drag, startPoint x: 1117, startPoint y: 605, endPoint x: 1158, endPoint y: 604, distance: 41.0
click at [1158, 604] on div "5.00" at bounding box center [1129, 604] width 148 height 39
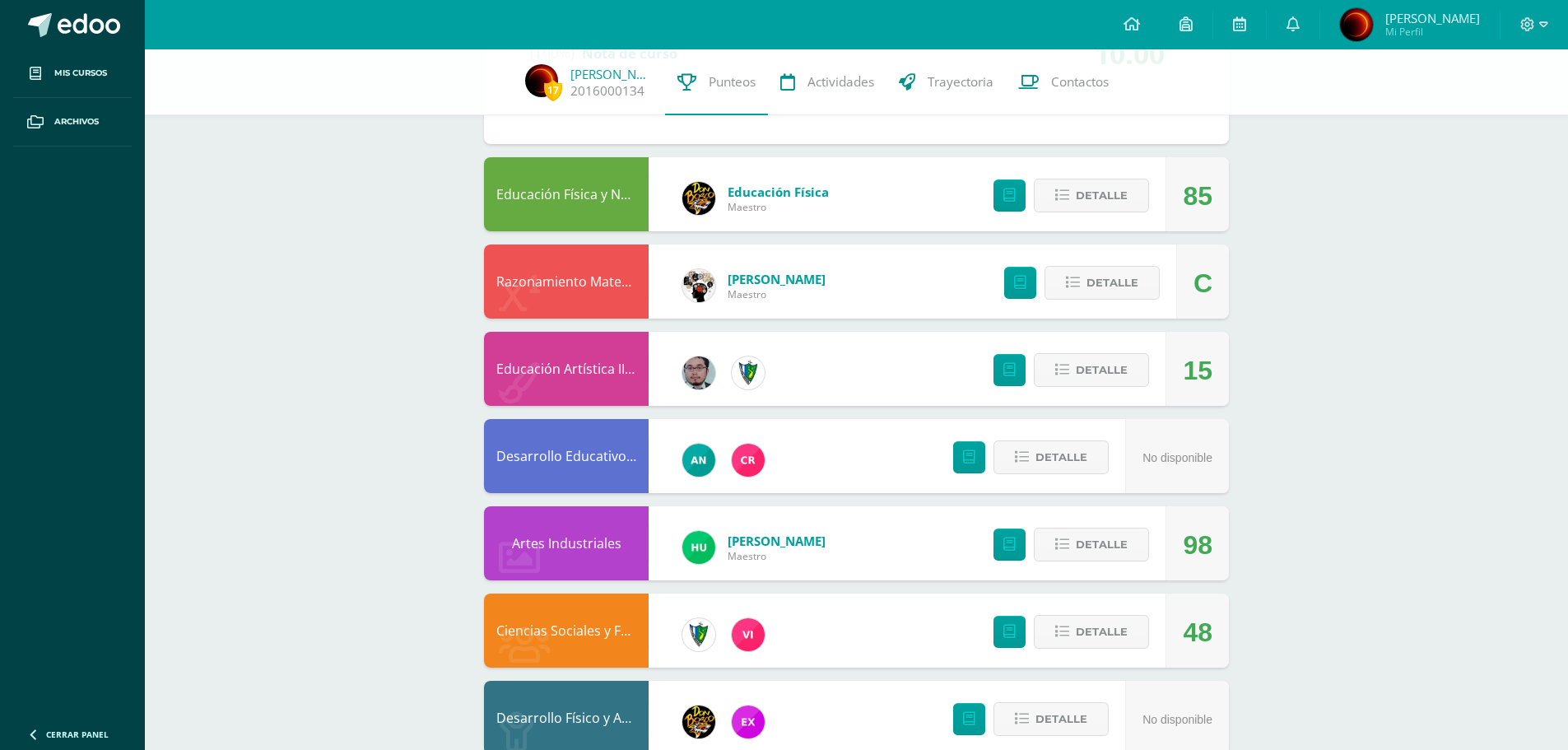
scroll to position [4420, 0]
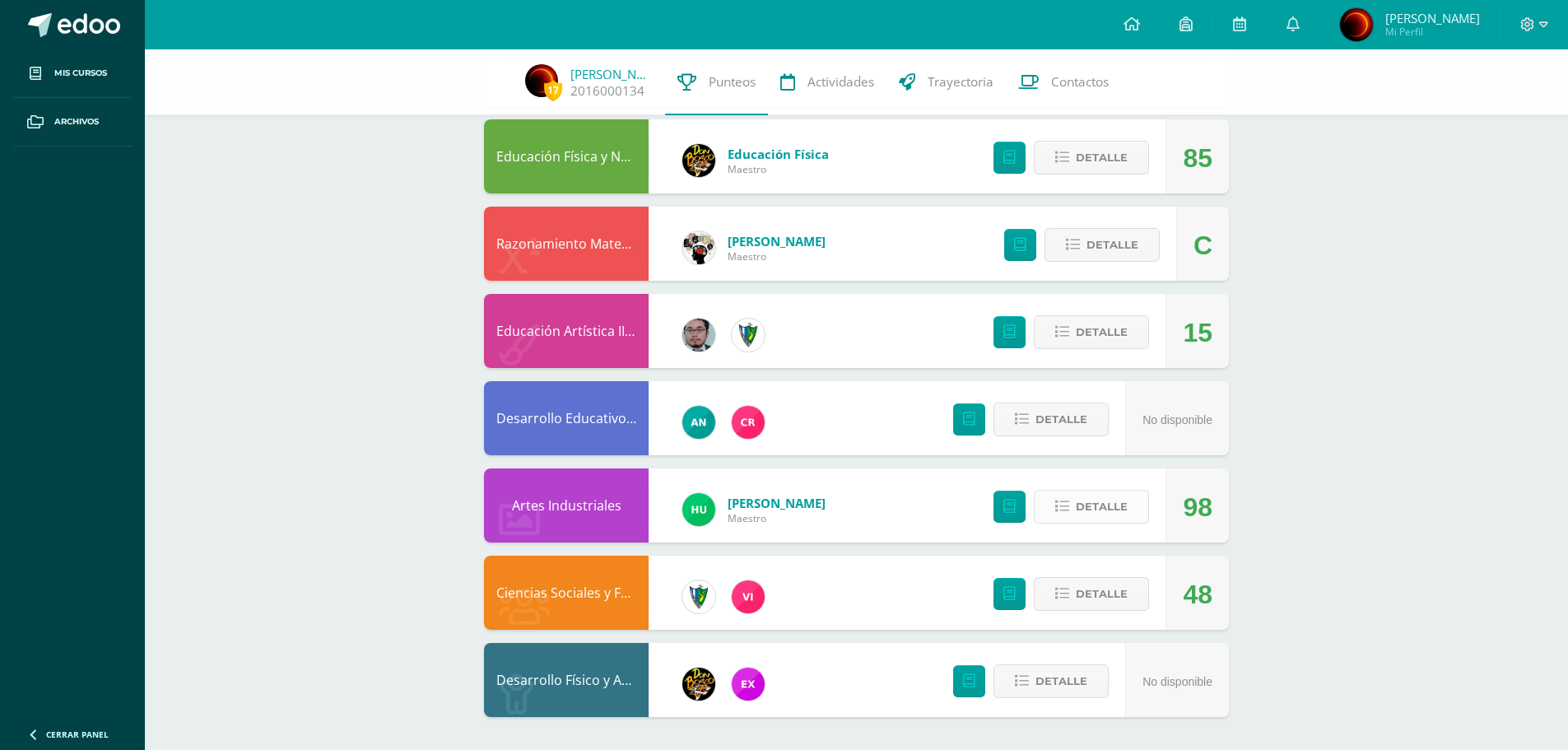
click at [1118, 508] on span "Detalle" at bounding box center [1102, 507] width 52 height 31
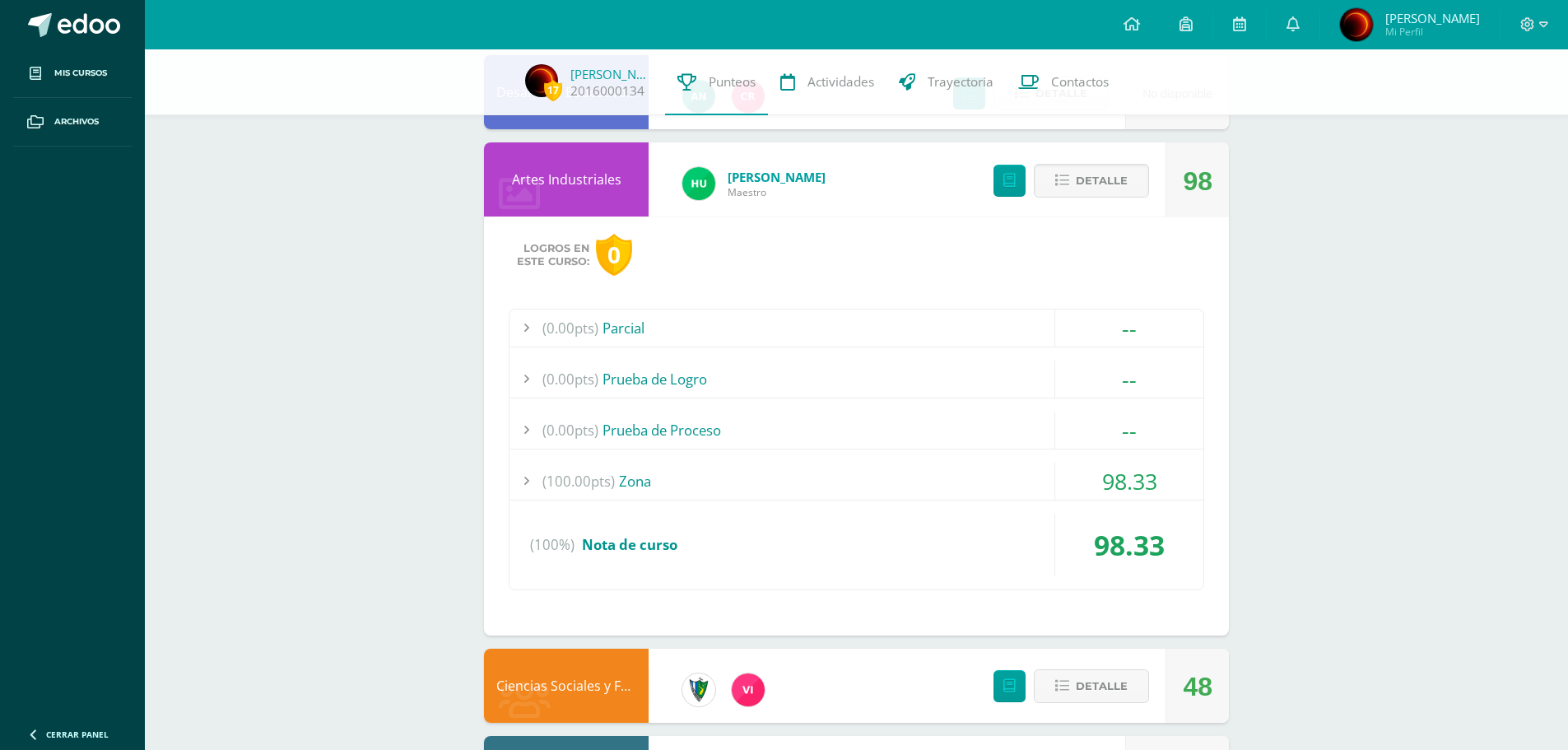
scroll to position [4749, 0]
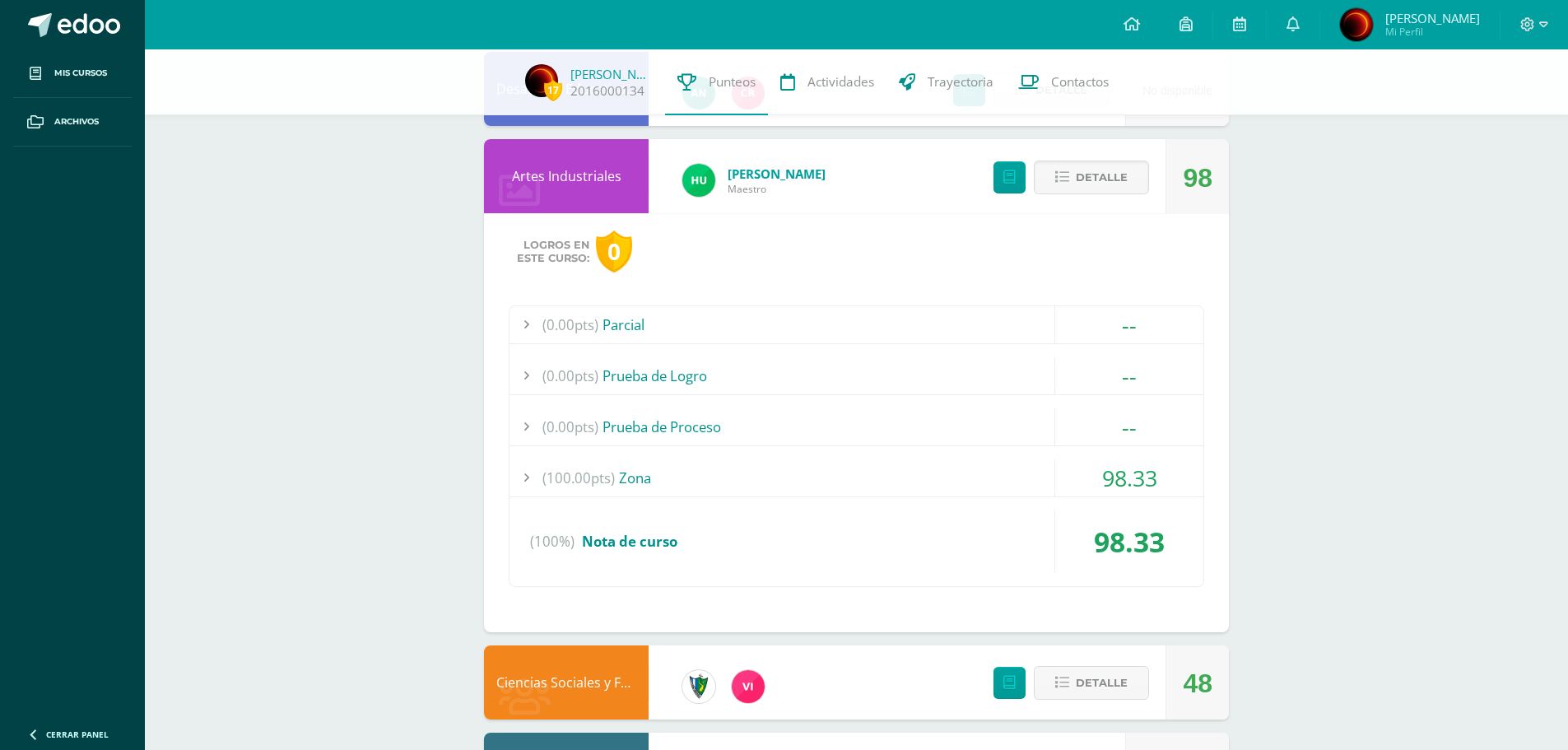
click at [531, 479] on div at bounding box center [525, 477] width 33 height 37
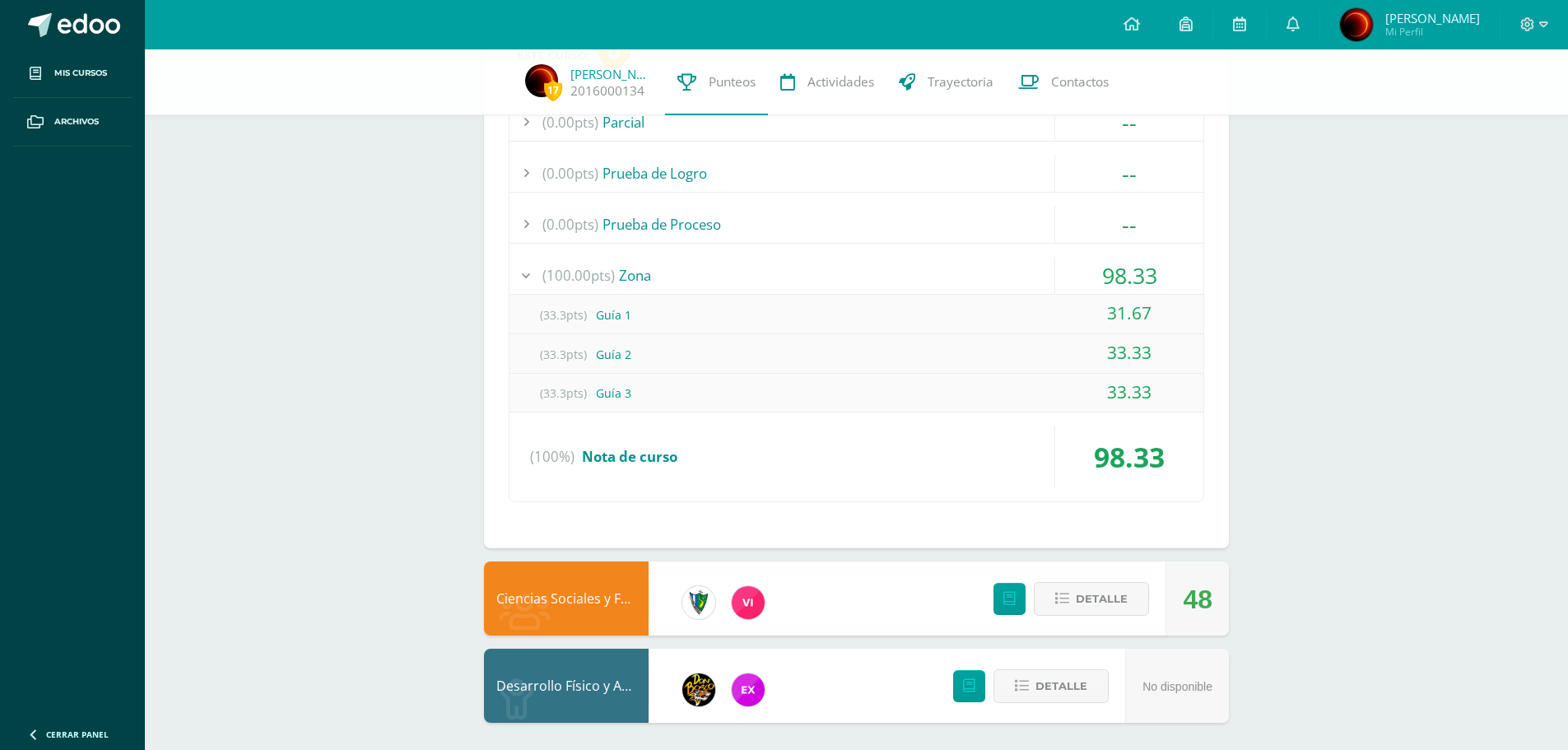
scroll to position [4760, 0]
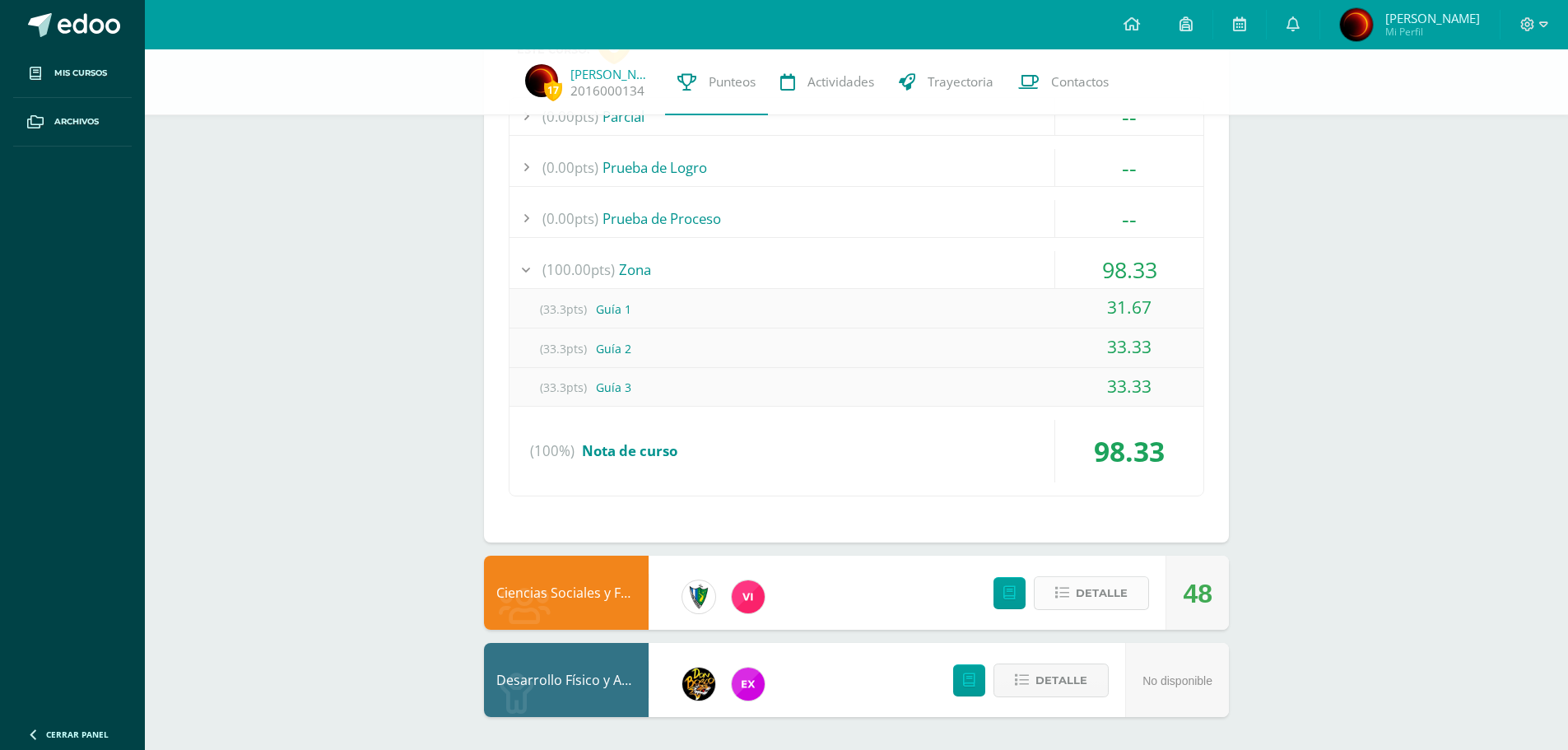
click at [1095, 587] on span "Detalle" at bounding box center [1102, 593] width 52 height 31
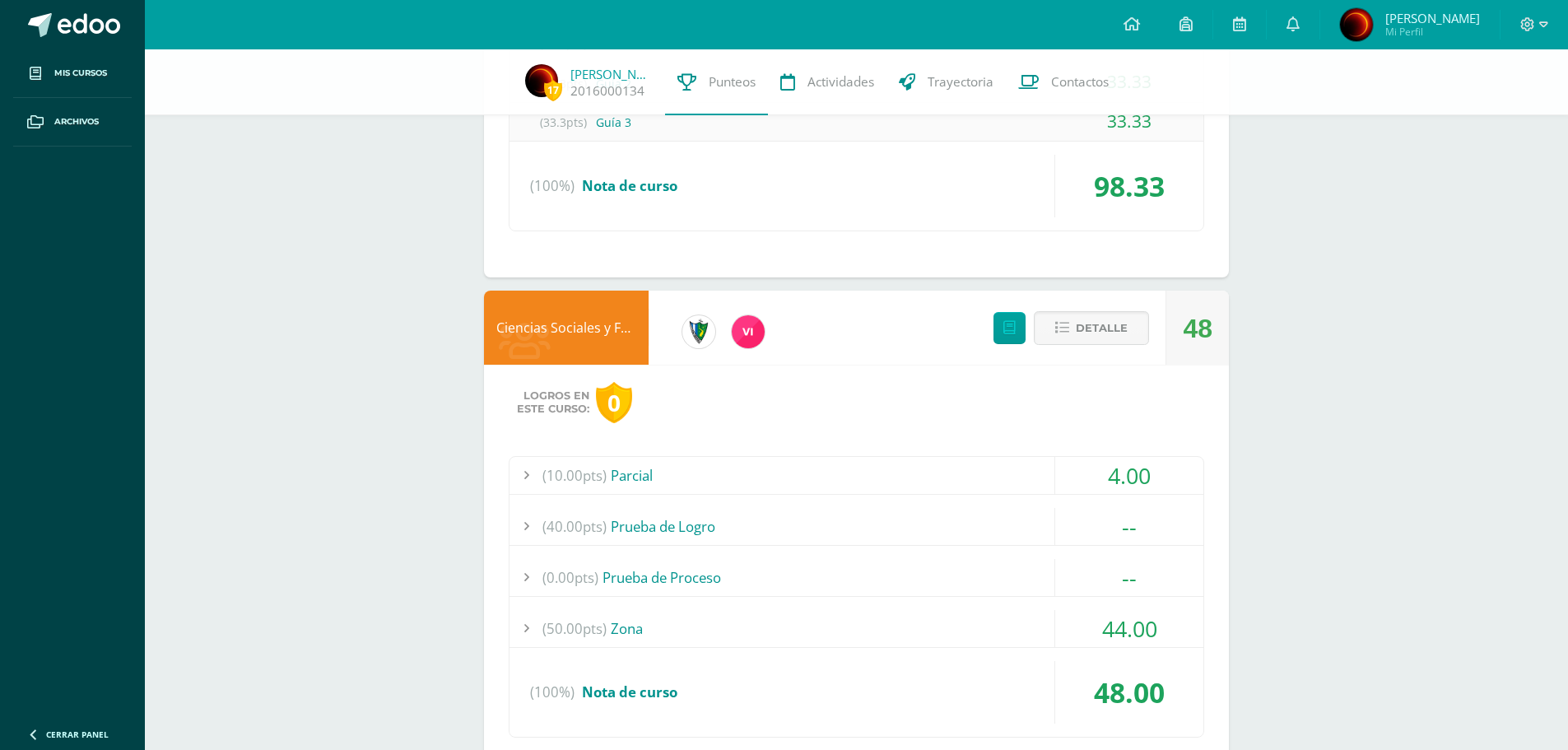
scroll to position [5172, 0]
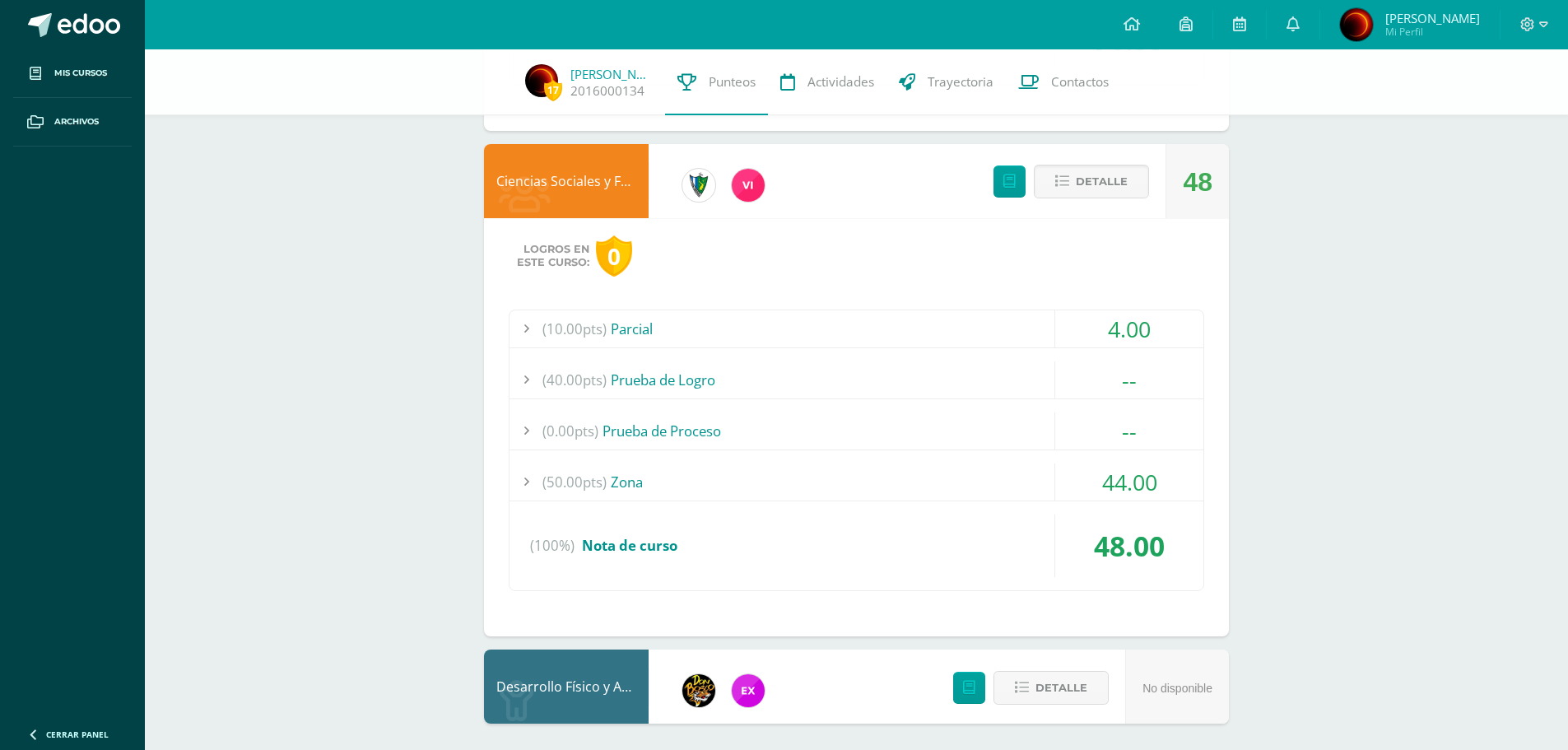
click at [526, 329] on div at bounding box center [525, 329] width 33 height 37
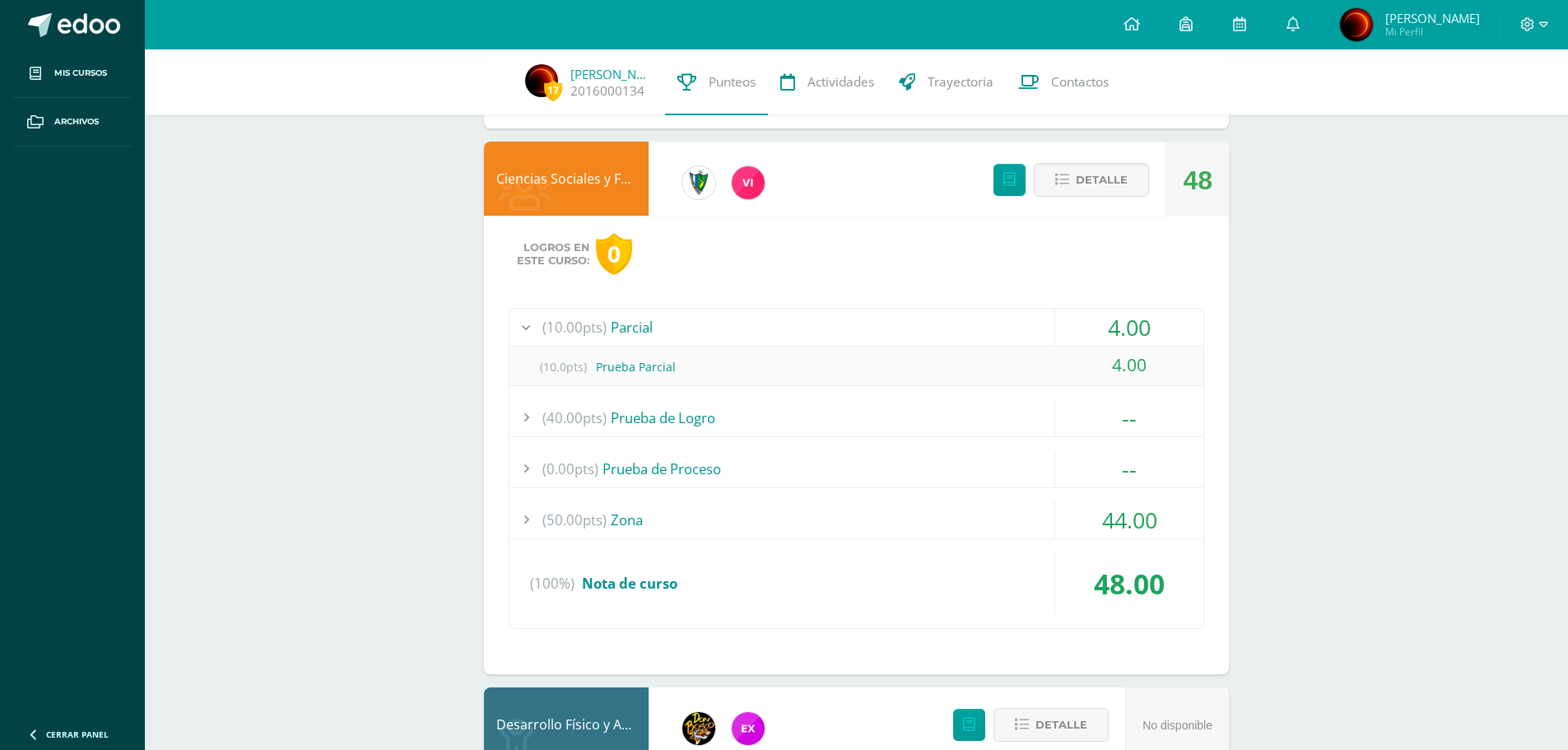
scroll to position [5054, 0]
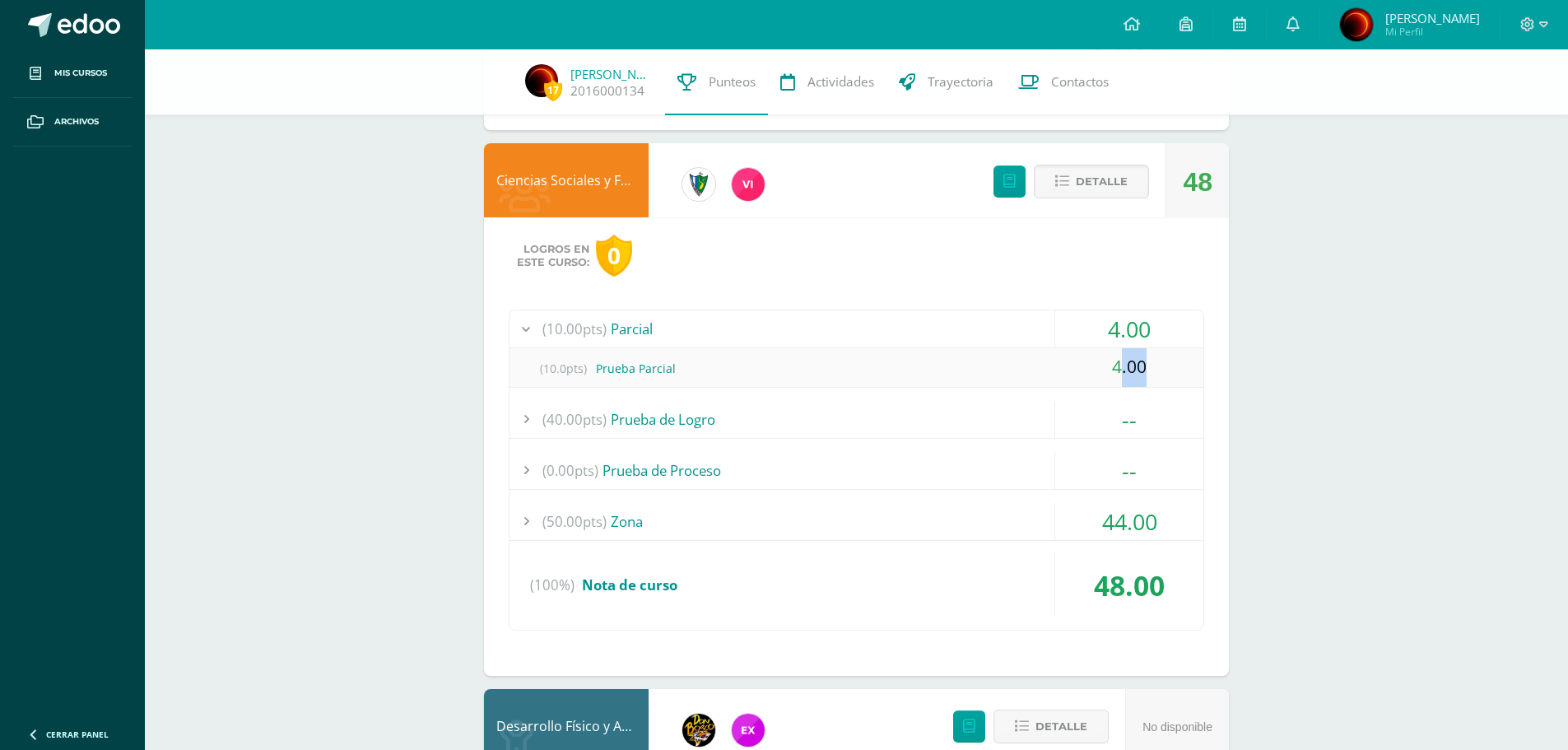
drag, startPoint x: 1119, startPoint y: 370, endPoint x: 1151, endPoint y: 364, distance: 32.6
click at [1151, 364] on div "4.00" at bounding box center [1129, 367] width 148 height 39
click at [529, 522] on div at bounding box center [525, 521] width 33 height 37
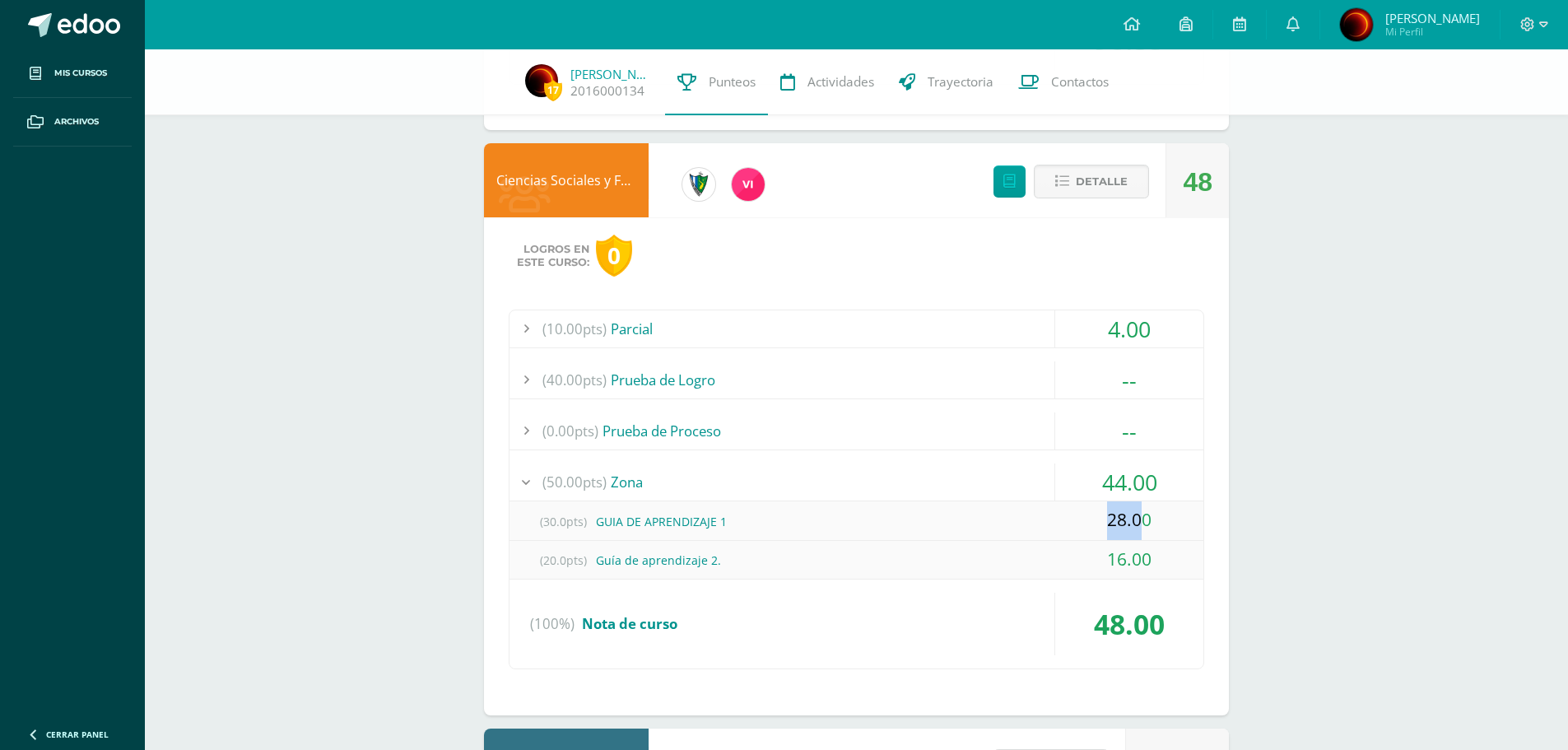
drag, startPoint x: 1109, startPoint y: 522, endPoint x: 1136, endPoint y: 531, distance: 28.5
click at [1147, 521] on span "28.00" at bounding box center [1129, 519] width 44 height 23
drag, startPoint x: 1106, startPoint y: 564, endPoint x: 1177, endPoint y: 566, distance: 71.0
click at [1177, 566] on div "16.00" at bounding box center [1129, 560] width 148 height 39
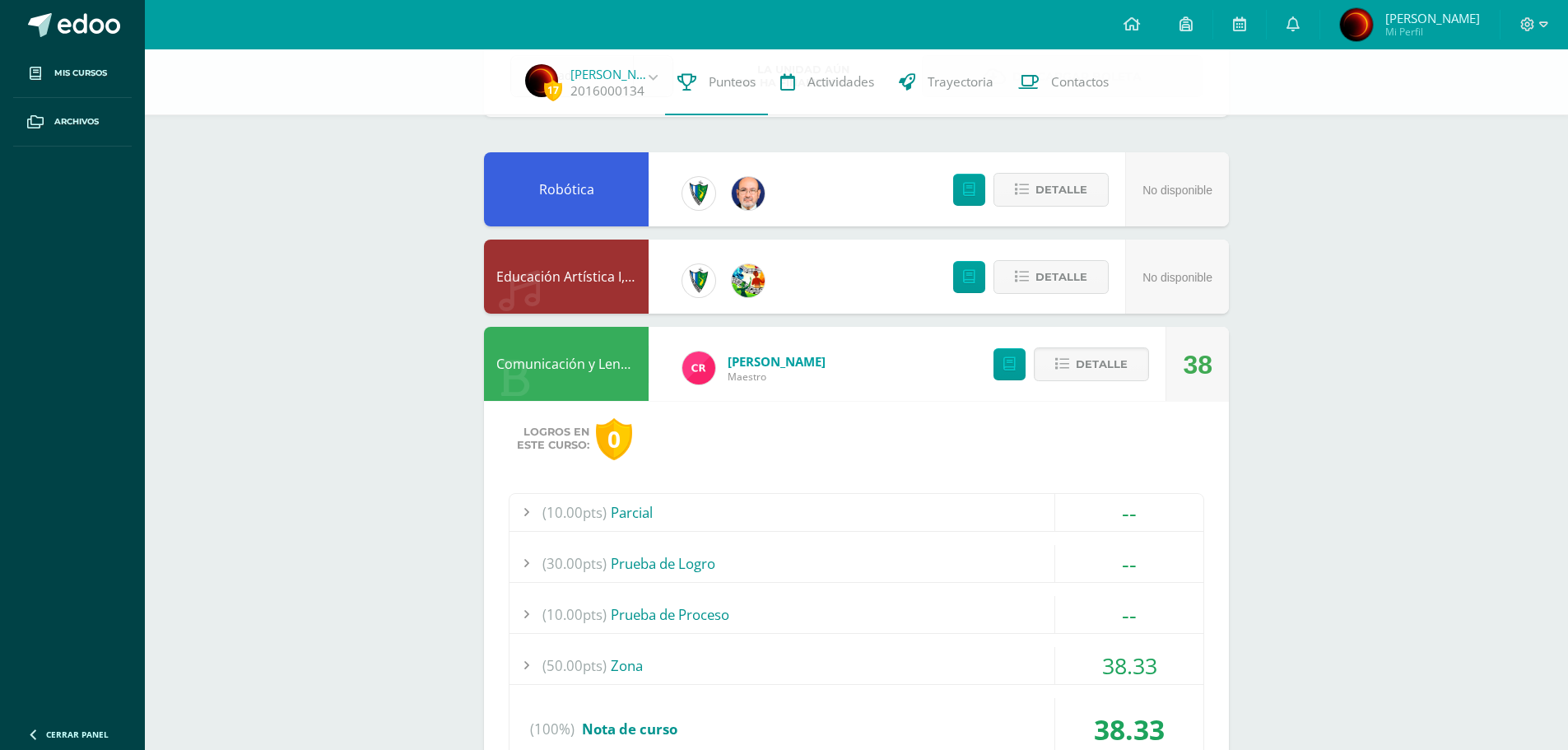
scroll to position [0, 0]
